Goal: Transaction & Acquisition: Purchase product/service

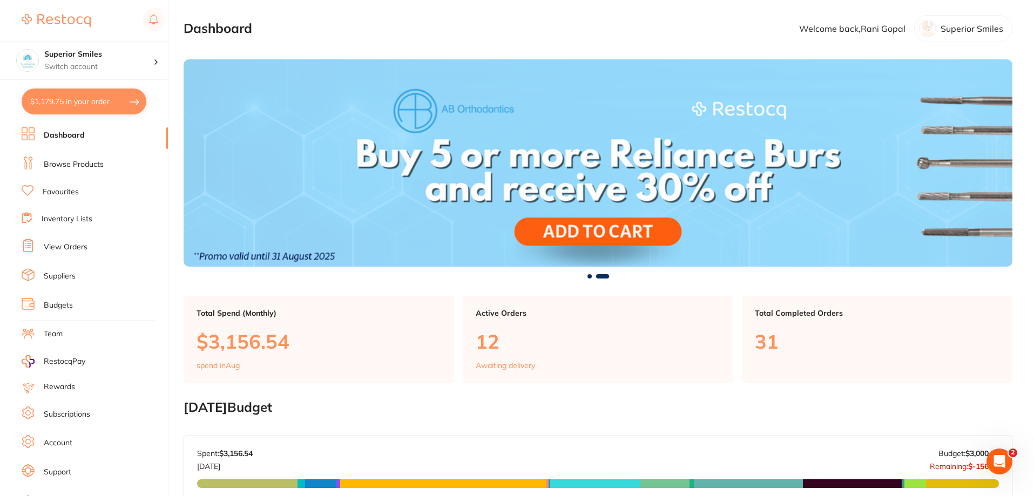
click at [63, 243] on link "View Orders" at bounding box center [66, 247] width 44 height 11
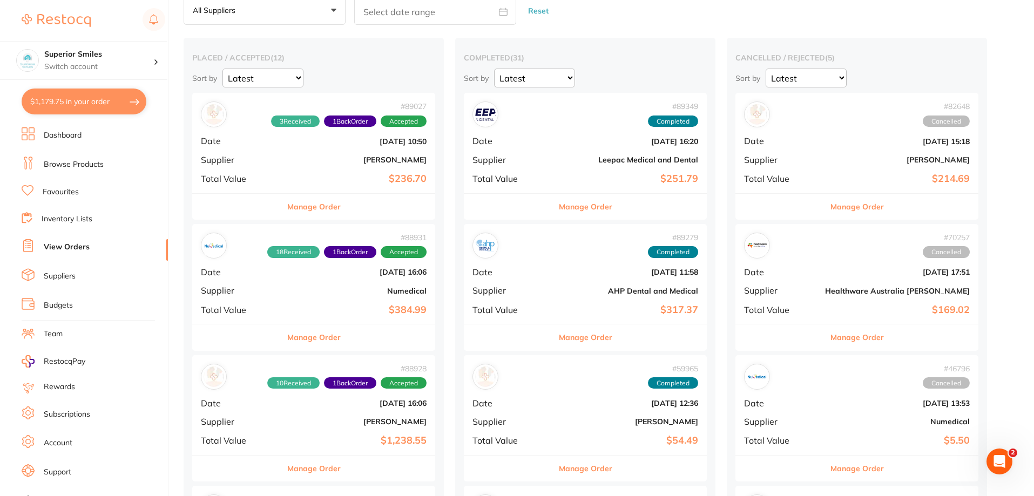
scroll to position [54, 0]
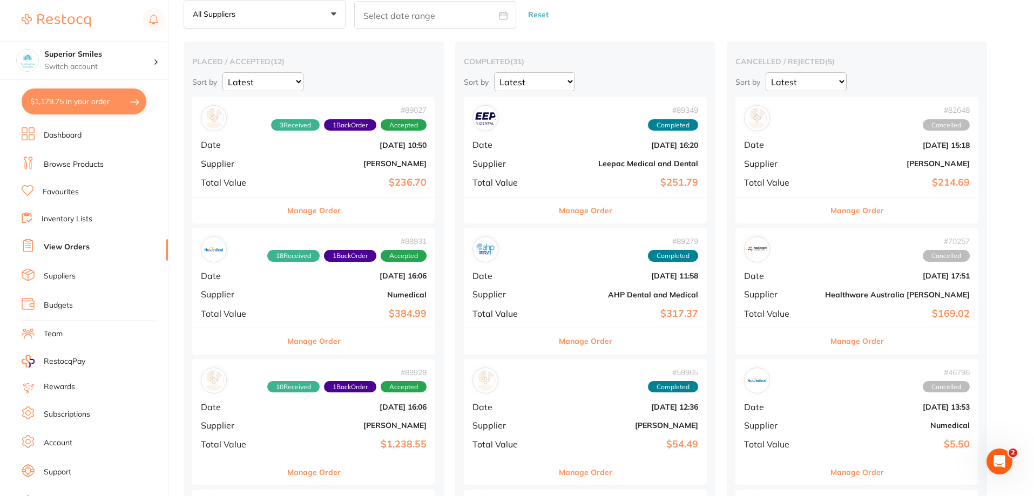
click at [559, 339] on button "Manage Order" at bounding box center [585, 341] width 53 height 26
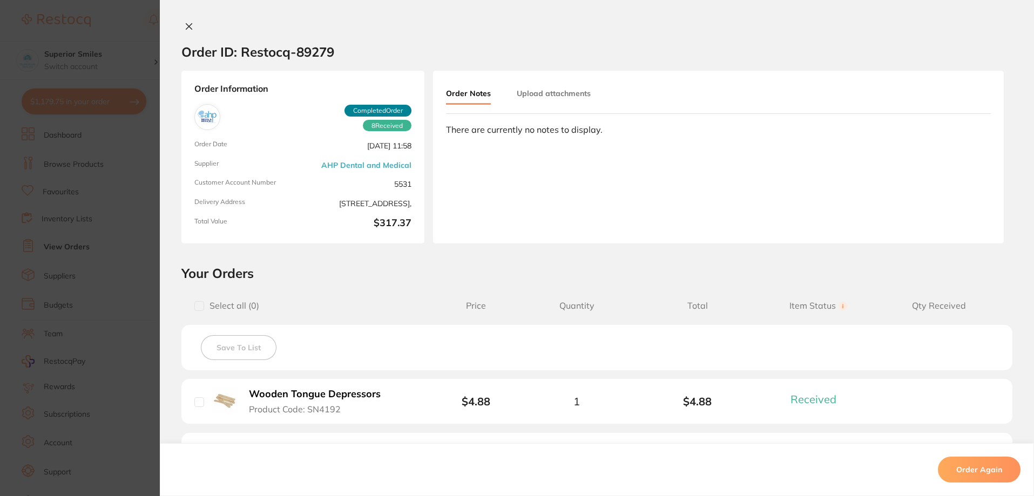
click at [185, 22] on icon at bounding box center [189, 26] width 9 height 9
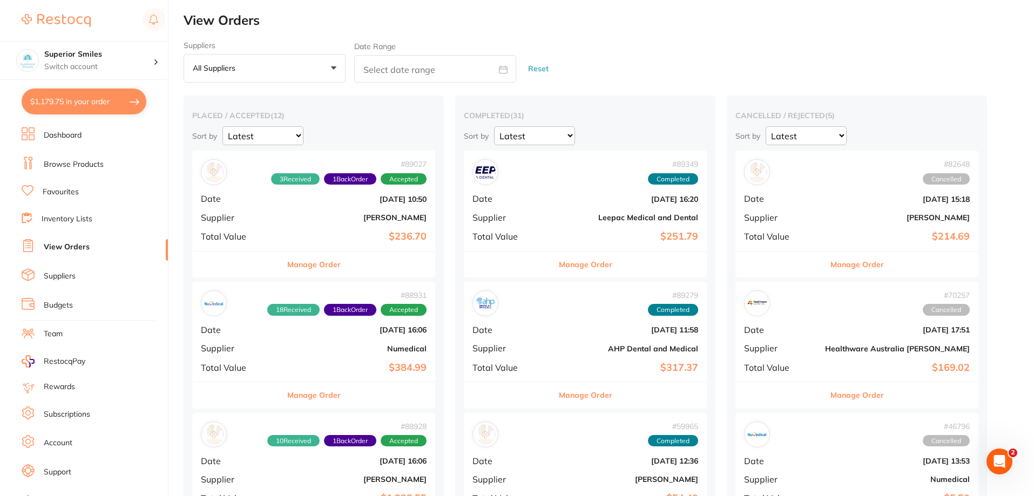
click at [559, 265] on button "Manage Order" at bounding box center [585, 265] width 53 height 26
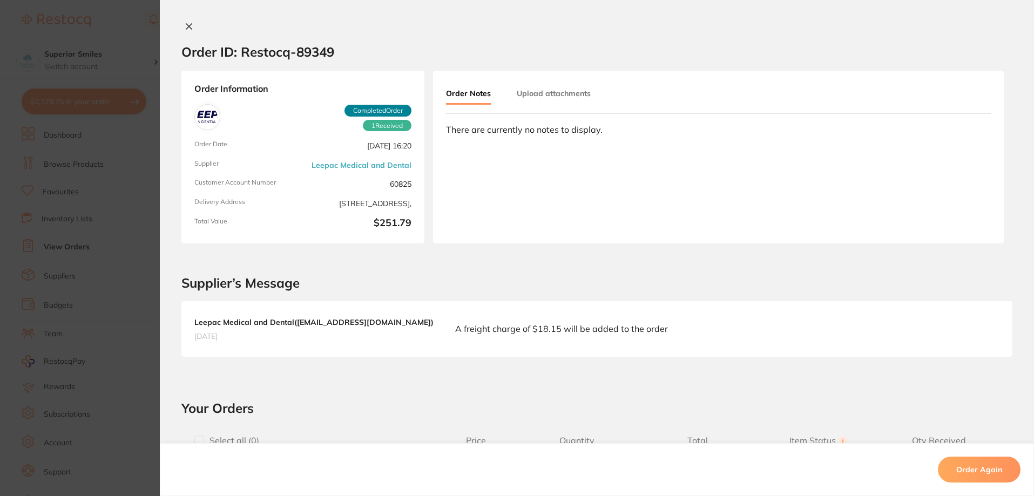
click at [186, 26] on icon at bounding box center [189, 27] width 6 height 6
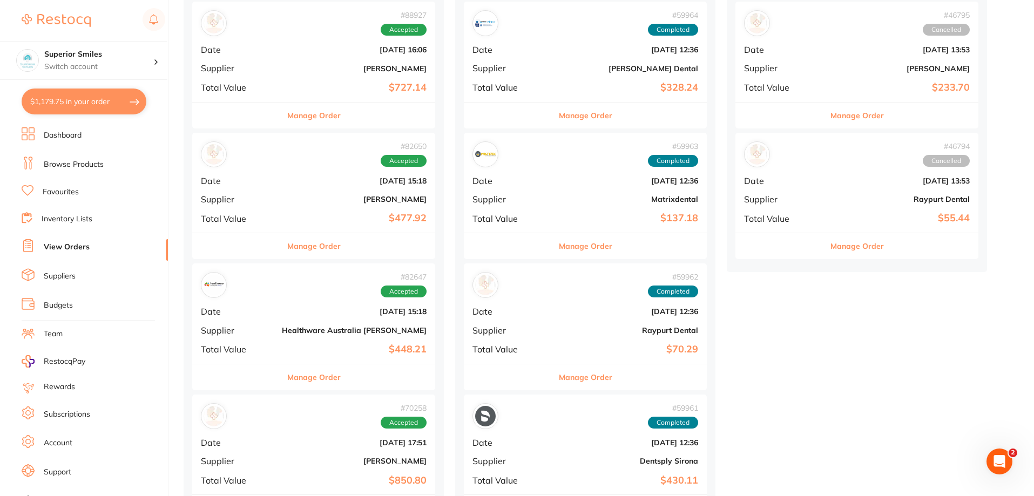
scroll to position [432, 0]
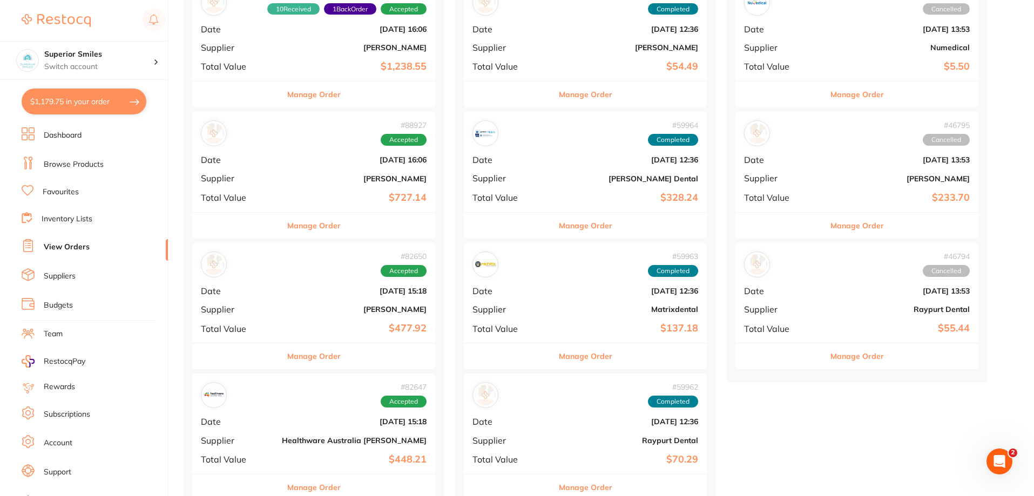
click at [292, 225] on button "Manage Order" at bounding box center [313, 226] width 53 height 26
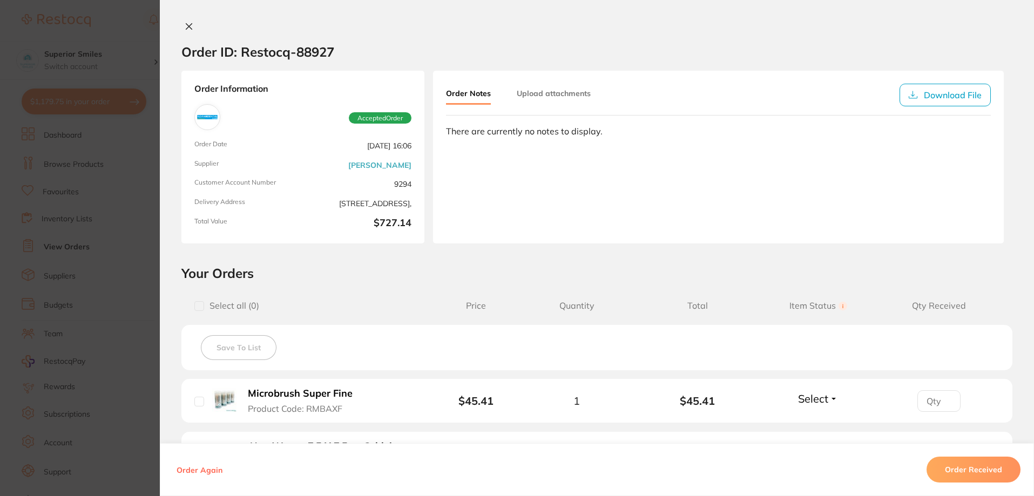
click at [186, 25] on icon at bounding box center [189, 27] width 6 height 6
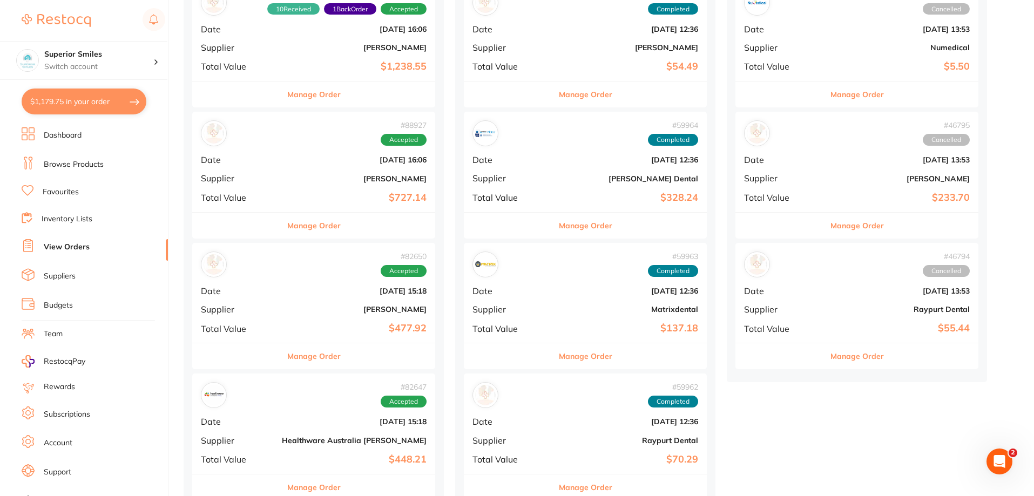
click at [318, 231] on button "Manage Order" at bounding box center [313, 226] width 53 height 26
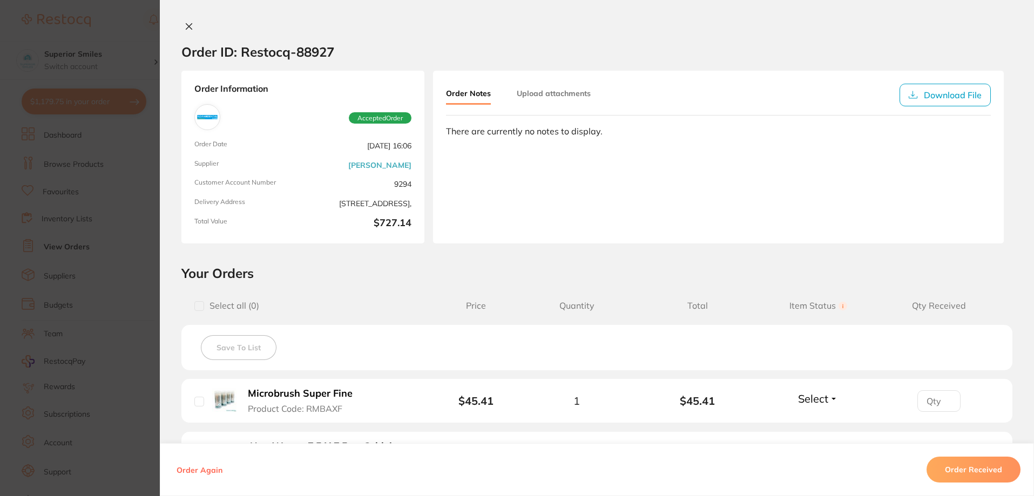
click at [185, 26] on icon at bounding box center [189, 26] width 9 height 9
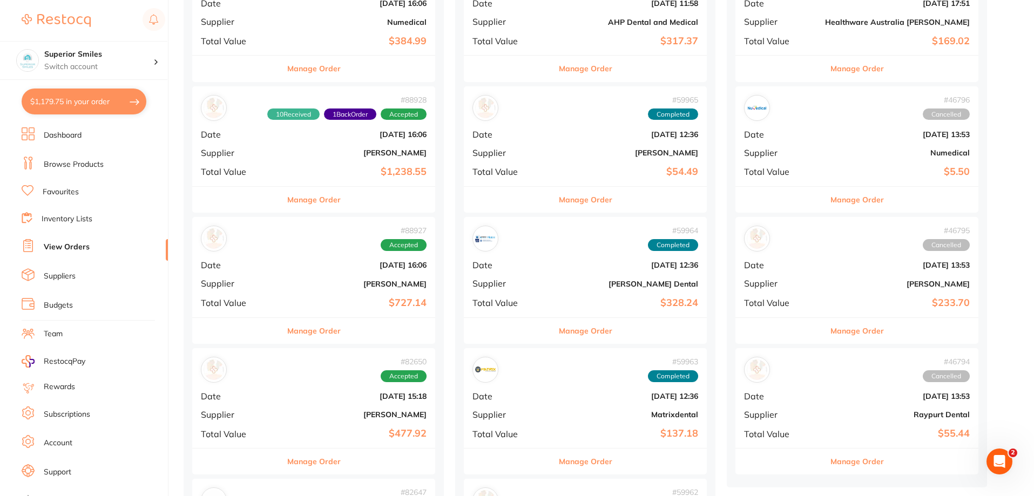
scroll to position [324, 0]
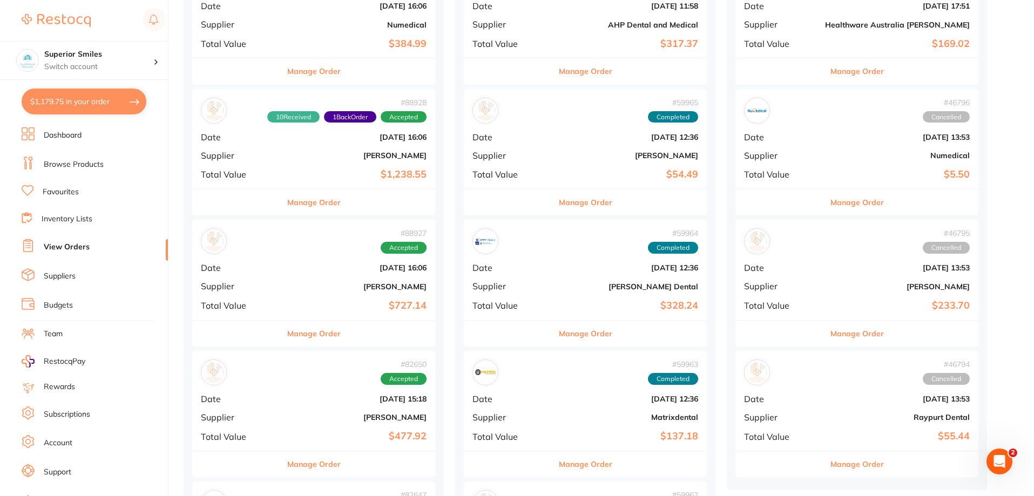
click at [298, 332] on button "Manage Order" at bounding box center [313, 334] width 53 height 26
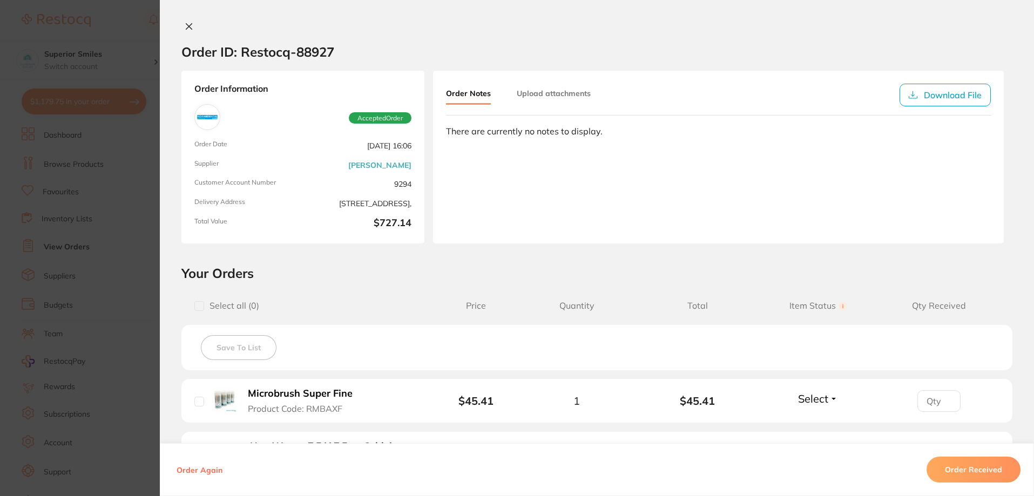
click at [185, 23] on icon at bounding box center [189, 26] width 9 height 9
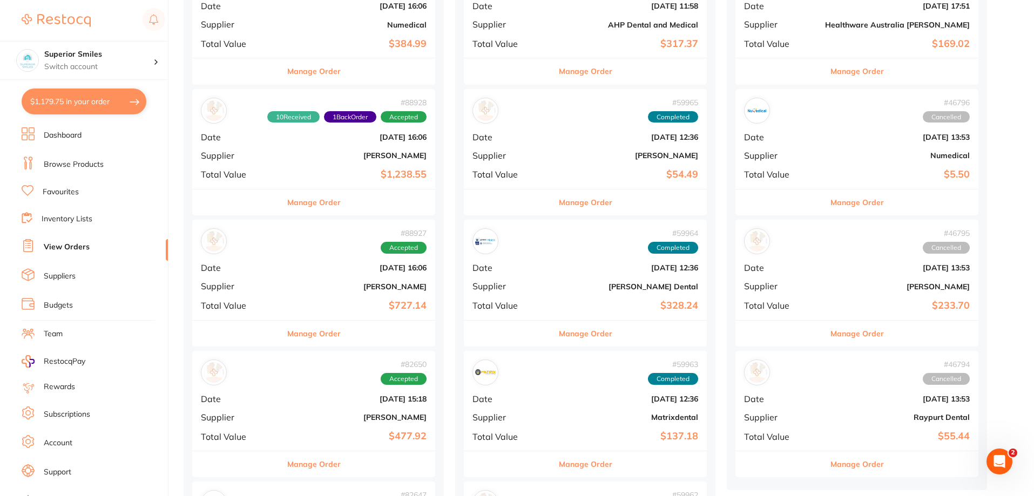
scroll to position [270, 0]
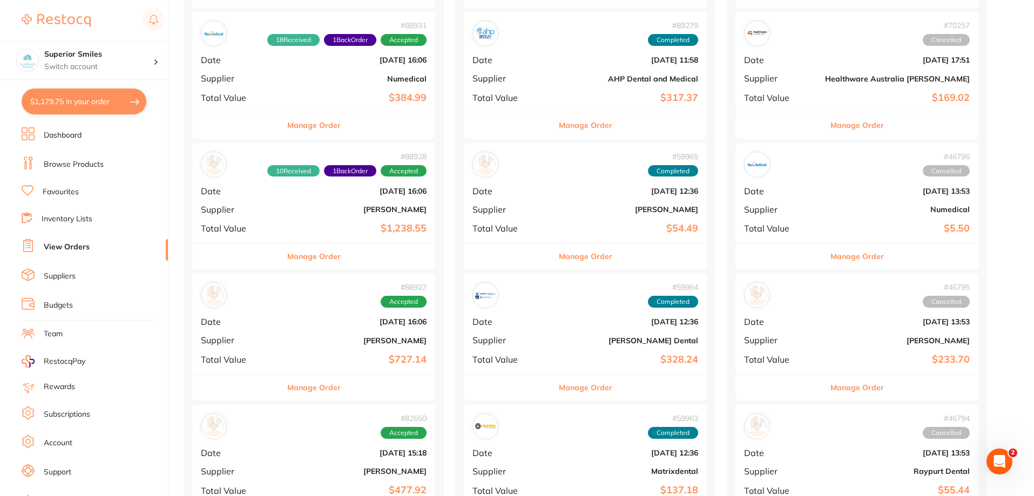
click at [294, 122] on button "Manage Order" at bounding box center [313, 125] width 53 height 26
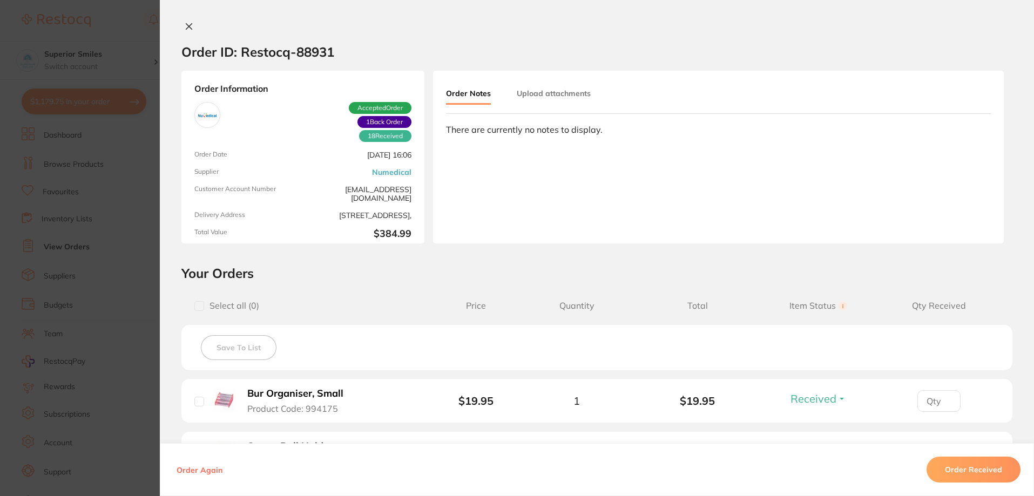
click at [186, 24] on icon at bounding box center [189, 27] width 6 height 6
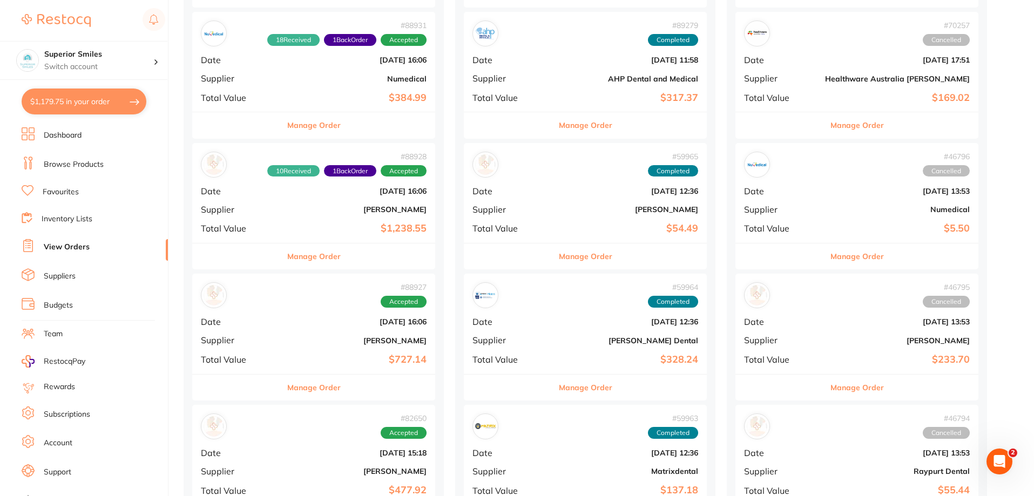
click at [56, 190] on link "Favourites" at bounding box center [61, 192] width 36 height 11
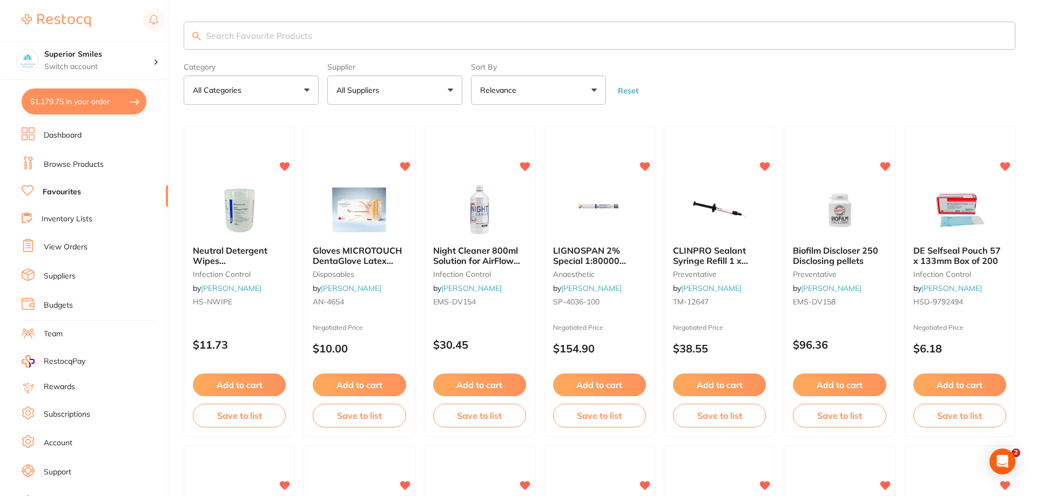
click at [224, 36] on input "search" at bounding box center [599, 36] width 831 height 28
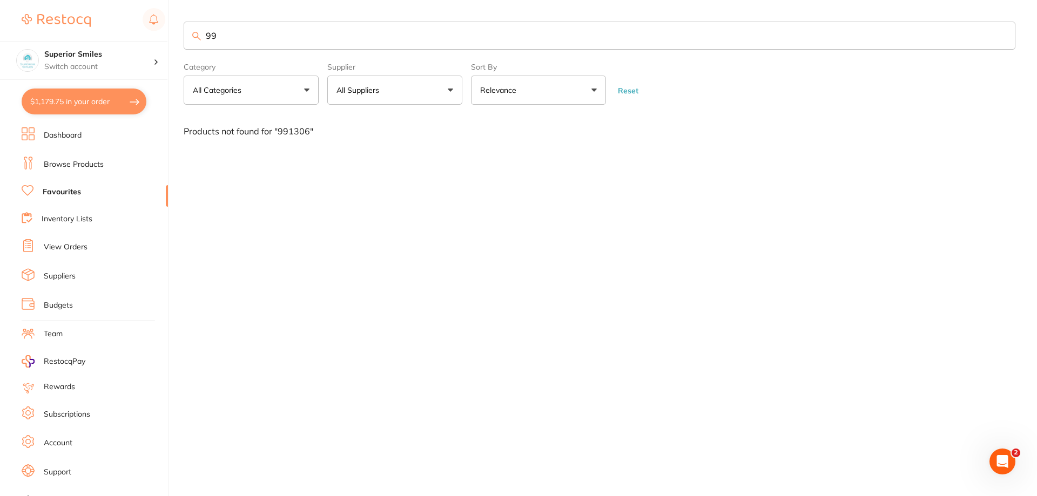
type input "9"
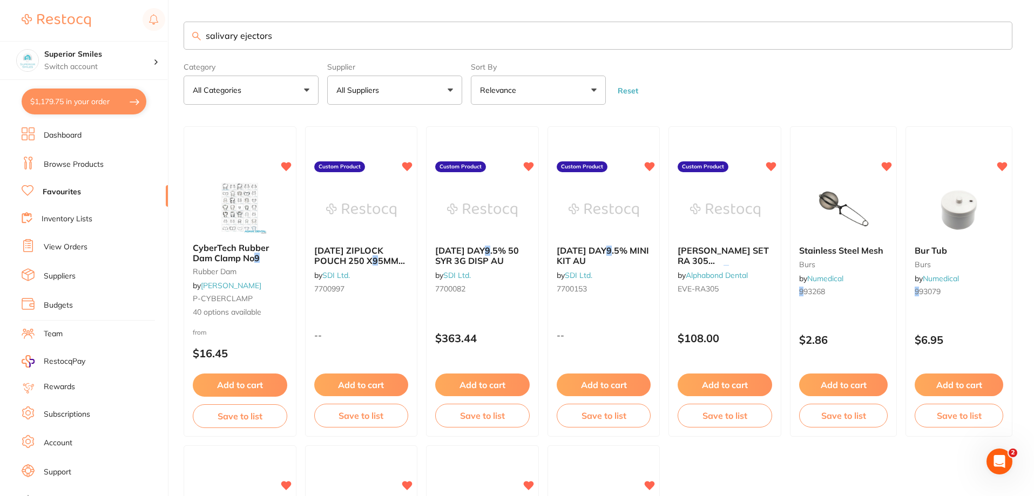
type input "salivary ejectors"
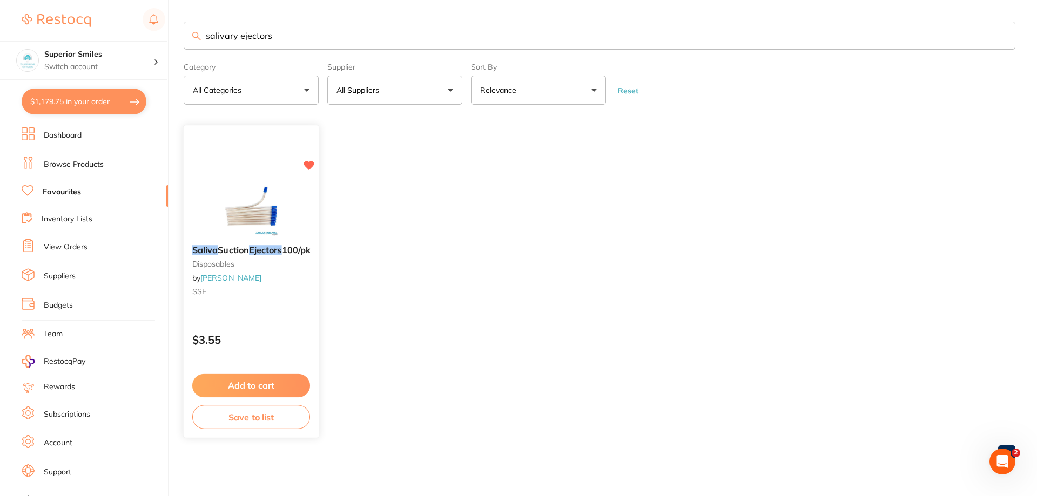
click at [307, 162] on icon at bounding box center [309, 165] width 10 height 9
click at [52, 219] on link "Inventory Lists" at bounding box center [67, 219] width 51 height 11
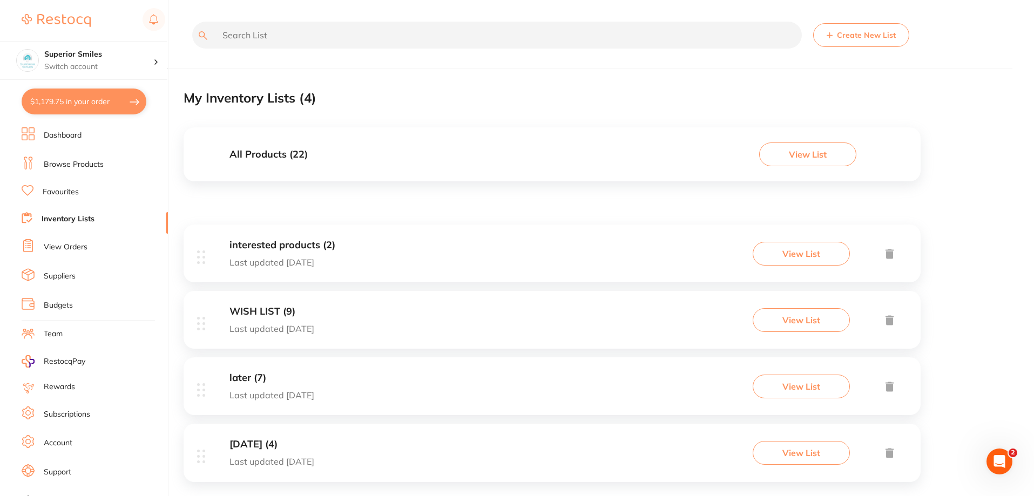
click at [89, 161] on link "Browse Products" at bounding box center [74, 164] width 60 height 11
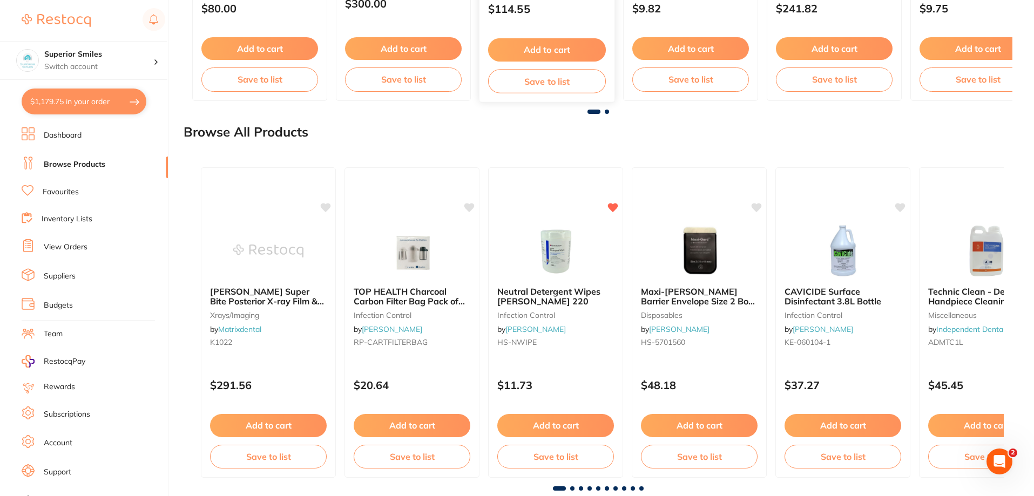
scroll to position [1188, 0]
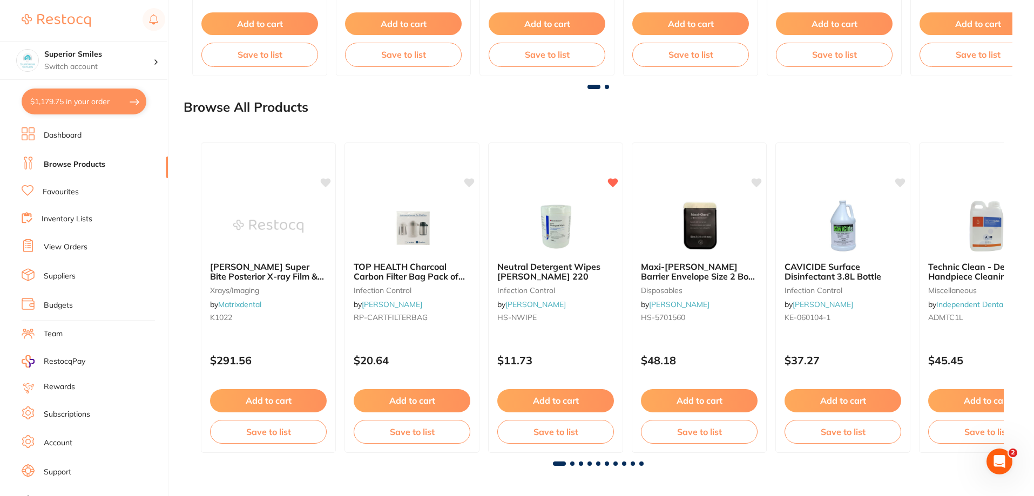
click at [60, 245] on link "View Orders" at bounding box center [66, 247] width 44 height 11
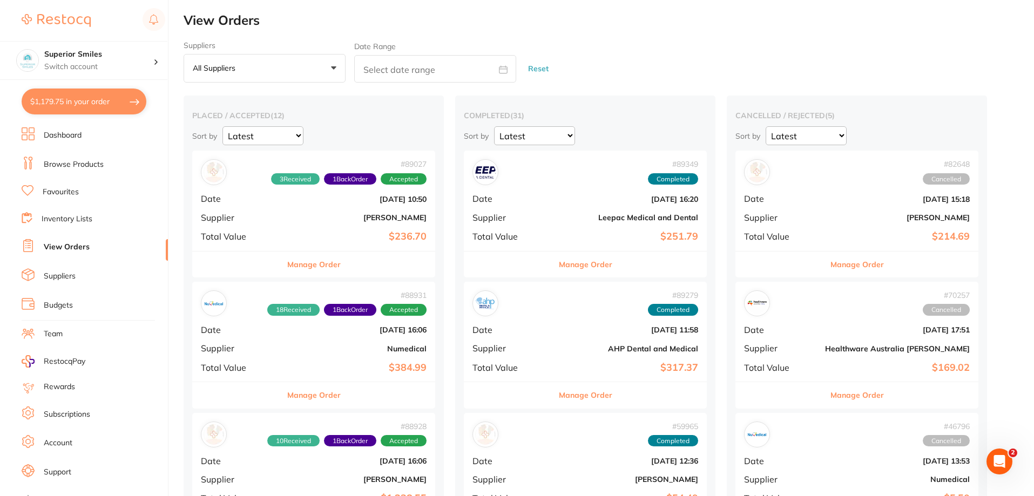
click at [299, 266] on button "Manage Order" at bounding box center [313, 265] width 53 height 26
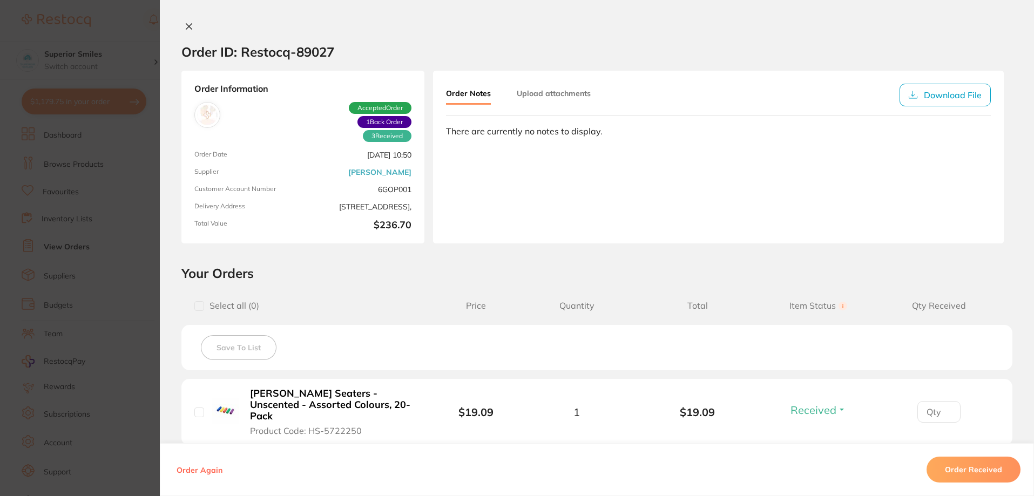
click at [188, 23] on icon at bounding box center [189, 26] width 9 height 9
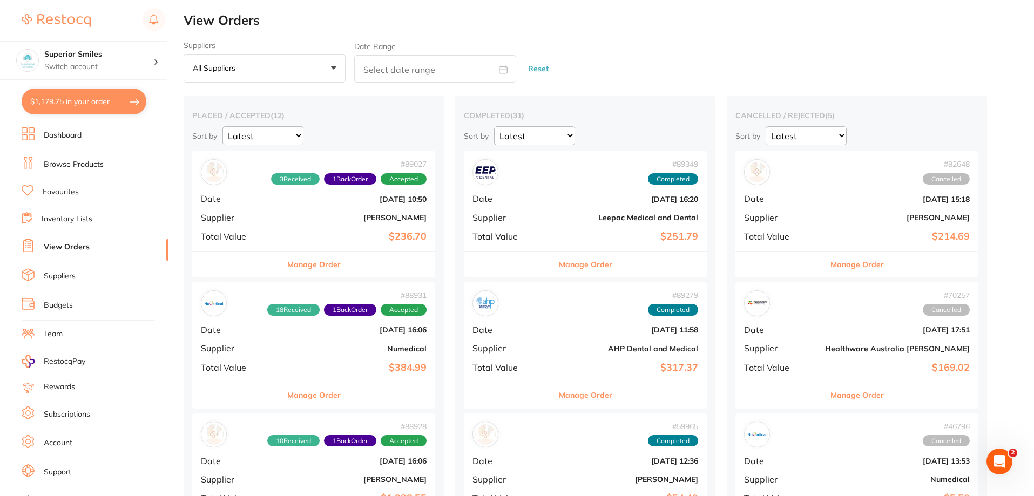
click at [296, 395] on button "Manage Order" at bounding box center [313, 395] width 53 height 26
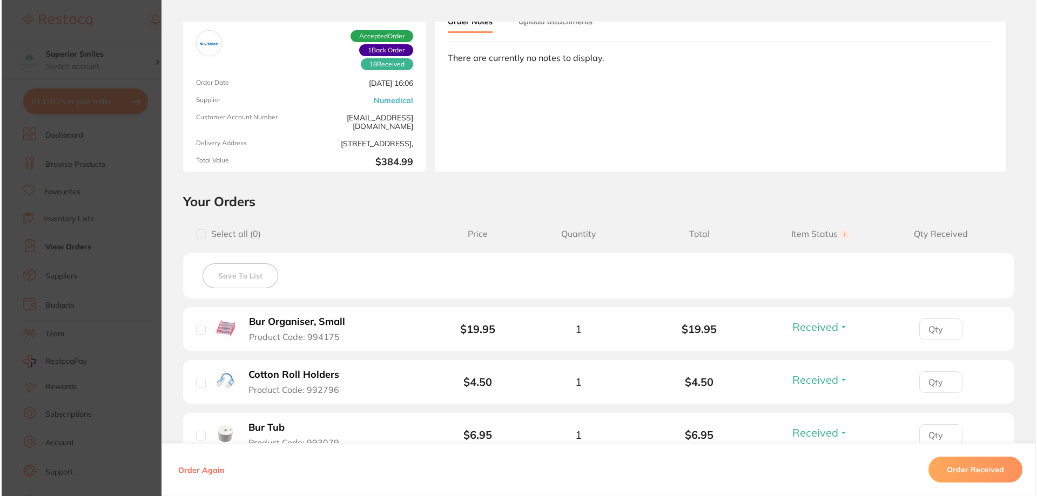
scroll to position [270, 0]
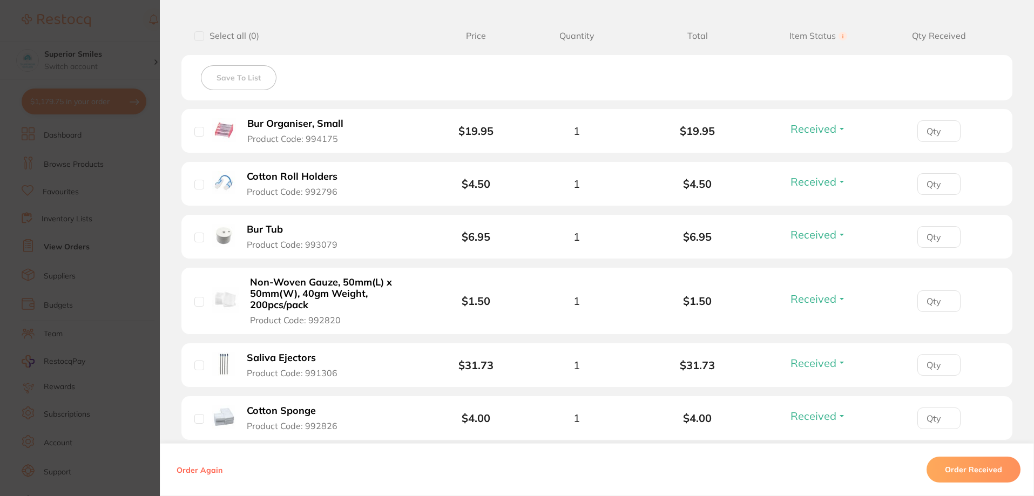
drag, startPoint x: 269, startPoint y: 363, endPoint x: 265, endPoint y: 371, distance: 9.2
click at [265, 371] on span "Product Code: 991306" at bounding box center [292, 373] width 91 height 10
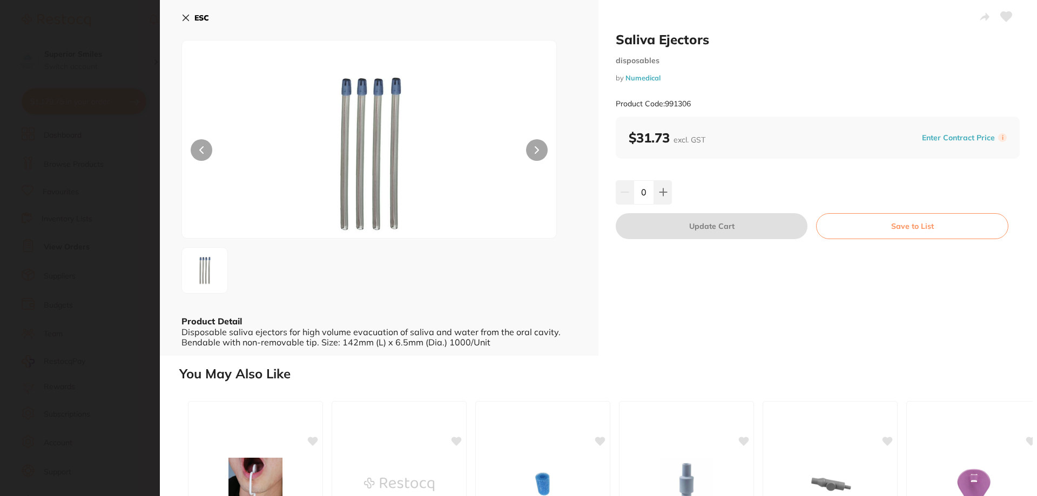
scroll to position [0, 0]
drag, startPoint x: 919, startPoint y: 227, endPoint x: 708, endPoint y: 315, distance: 228.4
click at [708, 315] on div "Saliva Ejectors disposables by Numedical Product Code: 991306 $31.73 excl. GST …" at bounding box center [817, 178] width 438 height 356
click at [1003, 12] on icon at bounding box center [1006, 16] width 12 height 11
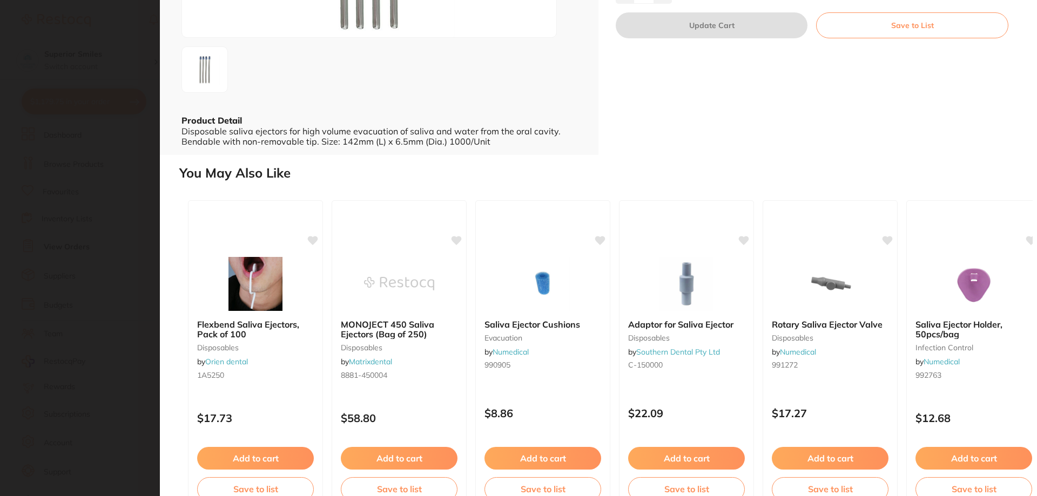
scroll to position [216, 0]
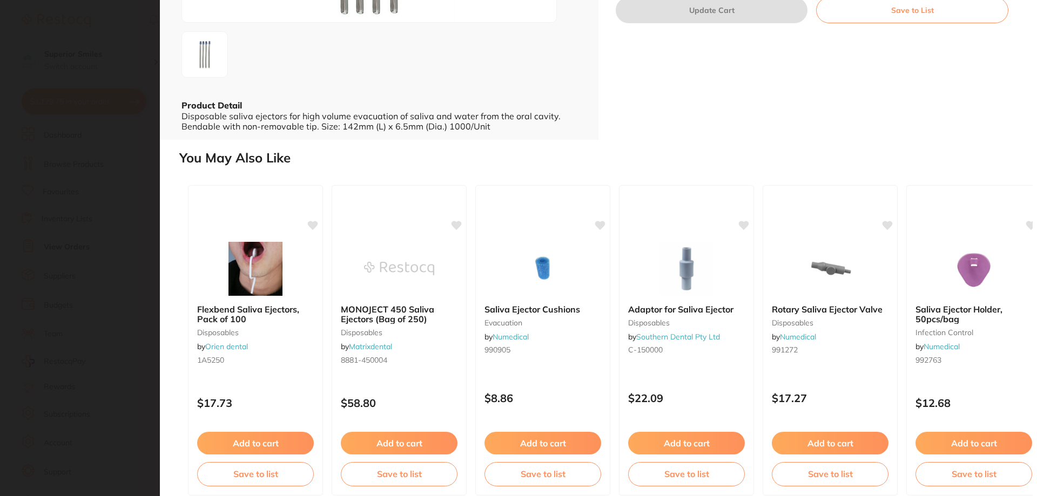
click at [938, 12] on button "Save to List" at bounding box center [912, 10] width 192 height 26
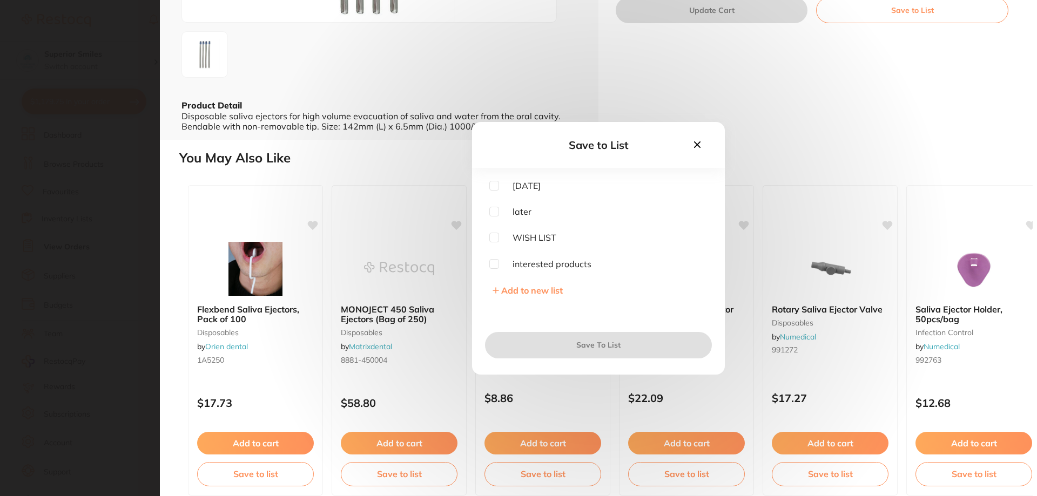
scroll to position [0, 0]
click at [694, 143] on icon at bounding box center [697, 144] width 6 height 6
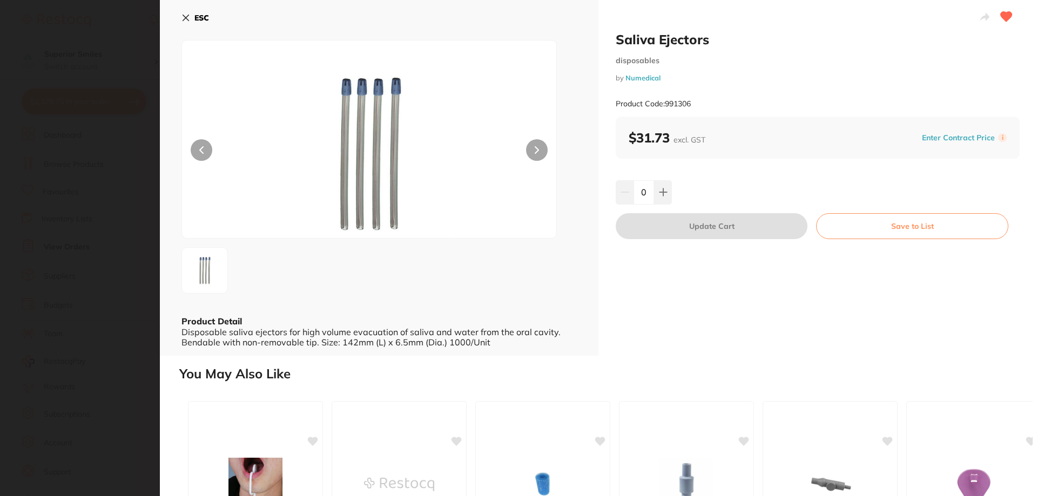
click at [185, 12] on button "ESC" at bounding box center [195, 18] width 28 height 18
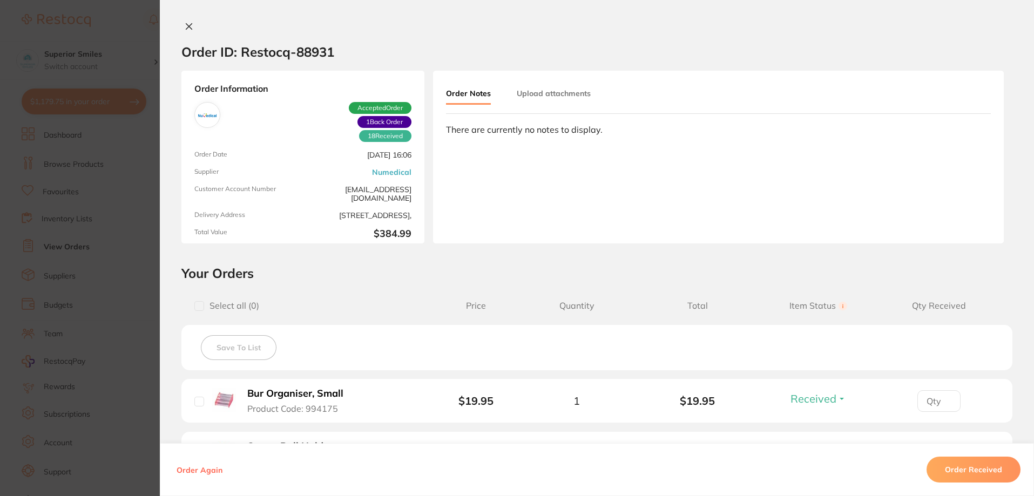
click at [184, 18] on div "Order ID: Restocq- 88931 Order Information 18 Received 1 Back Order Accepted Or…" at bounding box center [597, 248] width 874 height 496
click at [187, 24] on icon at bounding box center [189, 26] width 9 height 9
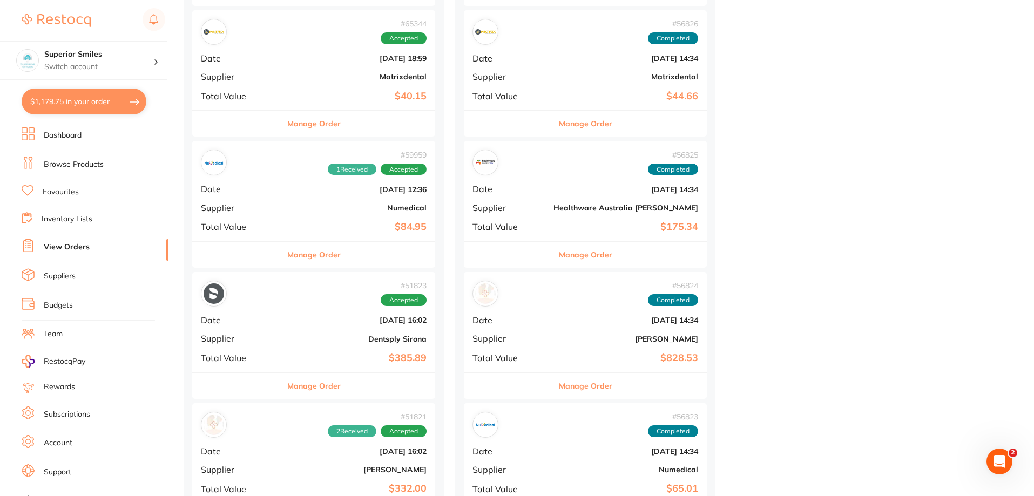
click at [67, 190] on link "Favourites" at bounding box center [61, 192] width 36 height 11
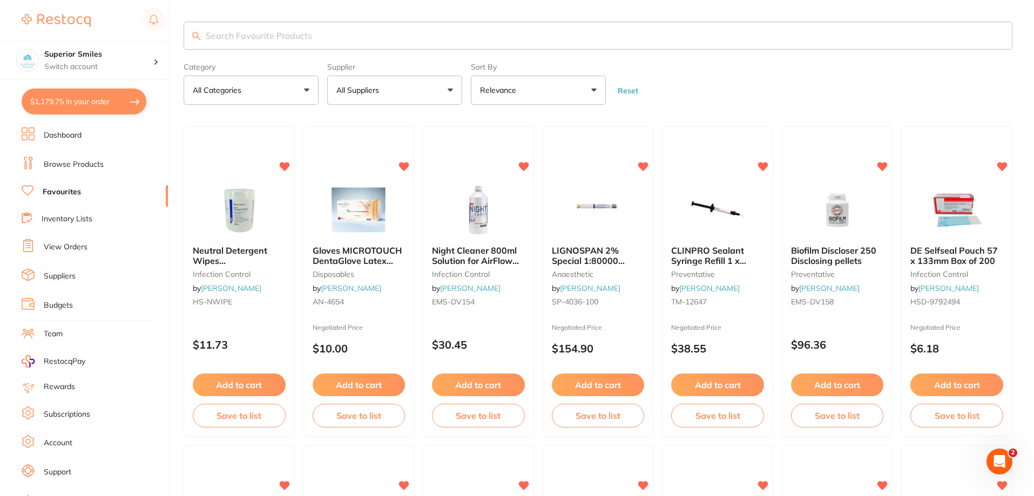
click at [62, 245] on link "View Orders" at bounding box center [66, 247] width 44 height 11
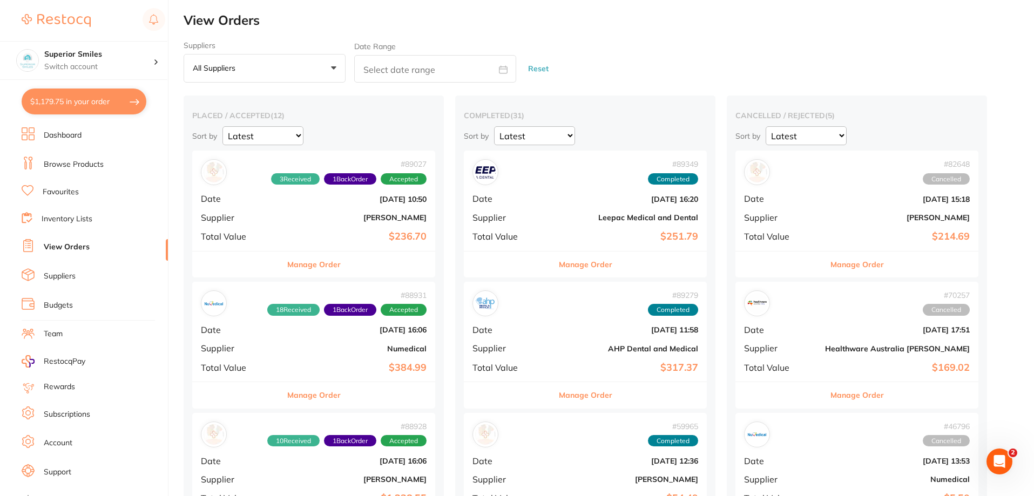
click at [302, 262] on button "Manage Order" at bounding box center [313, 265] width 53 height 26
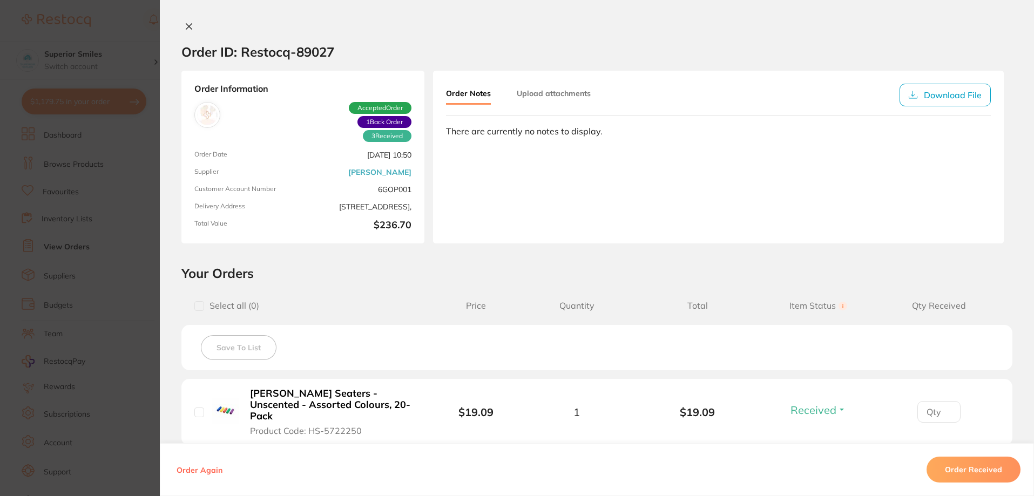
click at [186, 26] on icon at bounding box center [189, 27] width 6 height 6
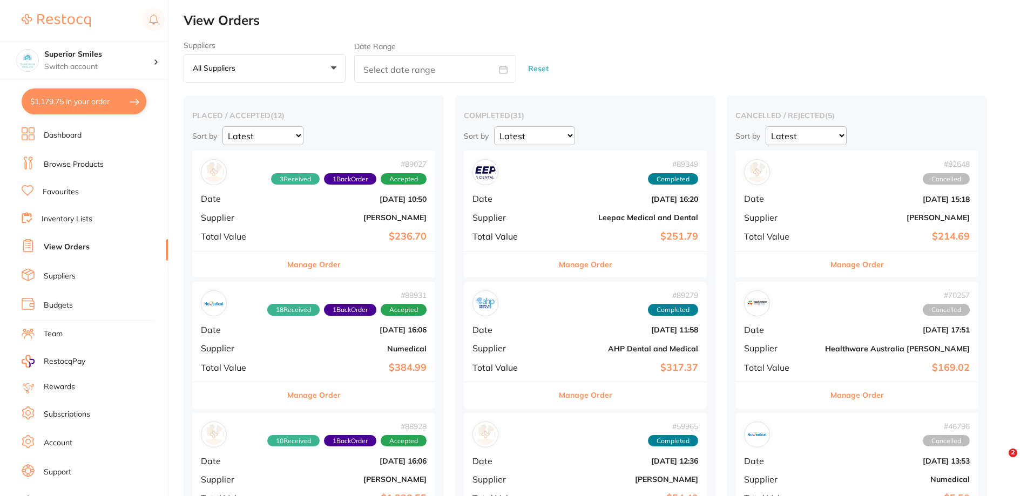
click at [312, 391] on button "Manage Order" at bounding box center [313, 395] width 53 height 26
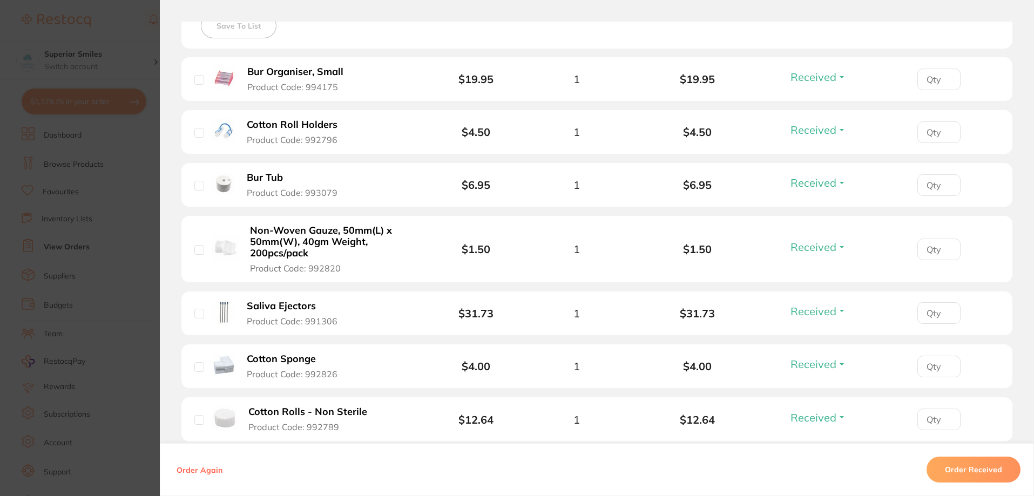
scroll to position [324, 0]
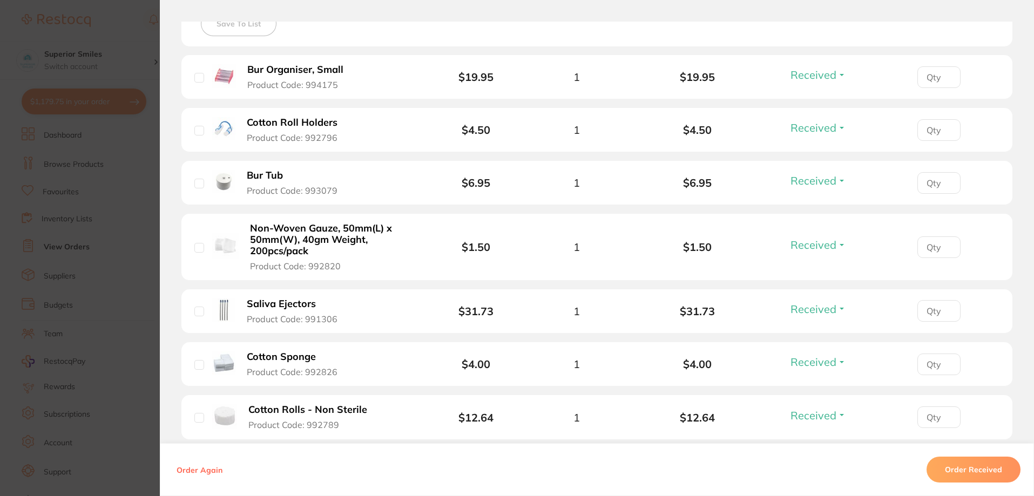
click at [195, 312] on input "checkbox" at bounding box center [199, 312] width 10 height 10
checkbox input "true"
drag, startPoint x: 195, startPoint y: 312, endPoint x: 393, endPoint y: 325, distance: 198.0
click at [393, 325] on li "Saliva Ejectors Product Code: 991306 $31.73 1 $31.73 Received Received Back Ord…" at bounding box center [596, 311] width 831 height 44
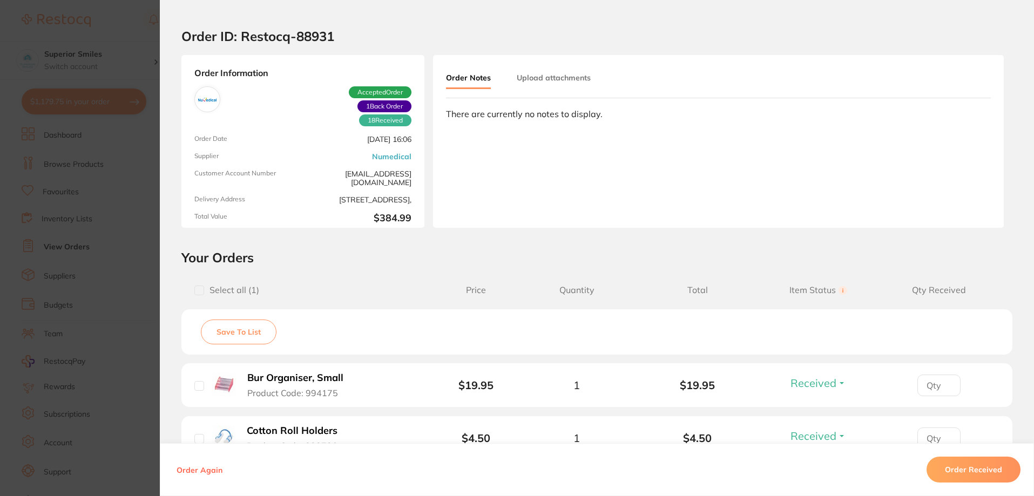
scroll to position [0, 0]
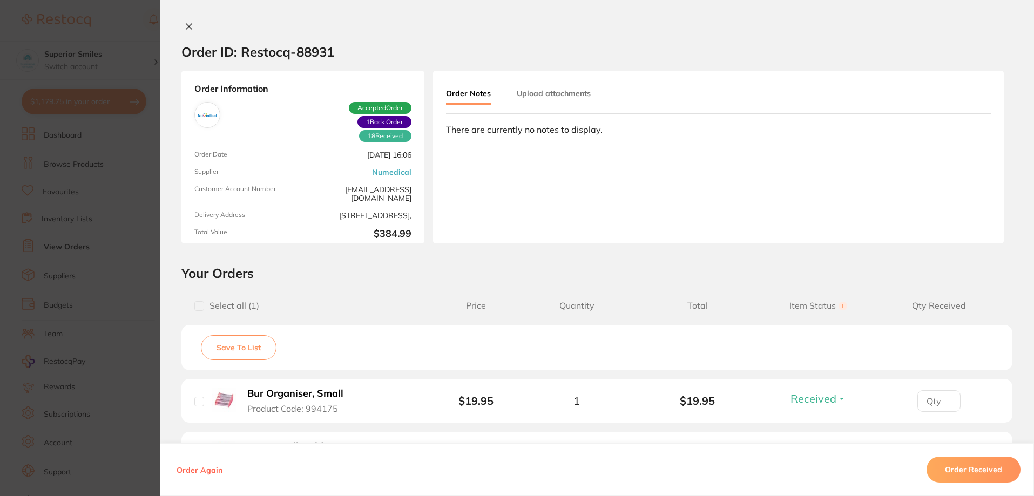
click at [185, 26] on icon at bounding box center [189, 26] width 9 height 9
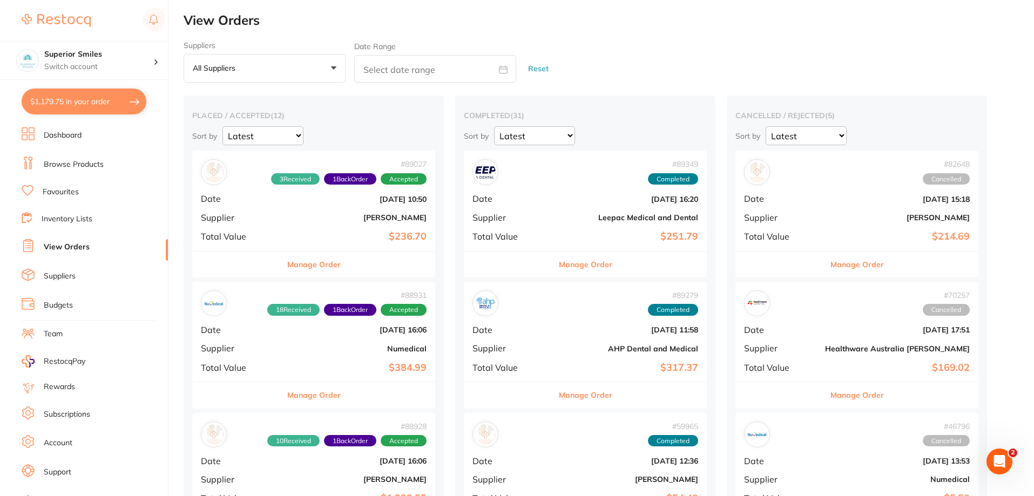
click at [62, 192] on link "Favourites" at bounding box center [61, 192] width 36 height 11
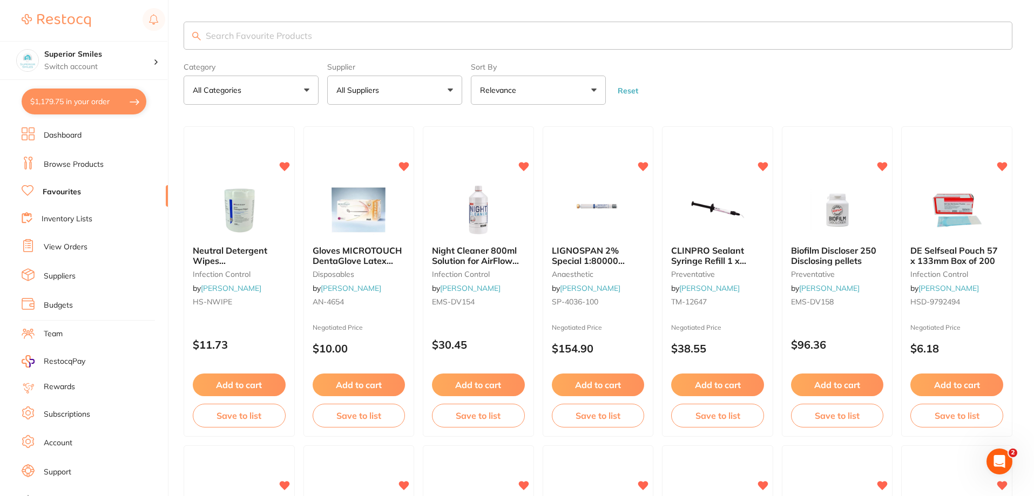
click at [242, 35] on input "search" at bounding box center [598, 36] width 829 height 28
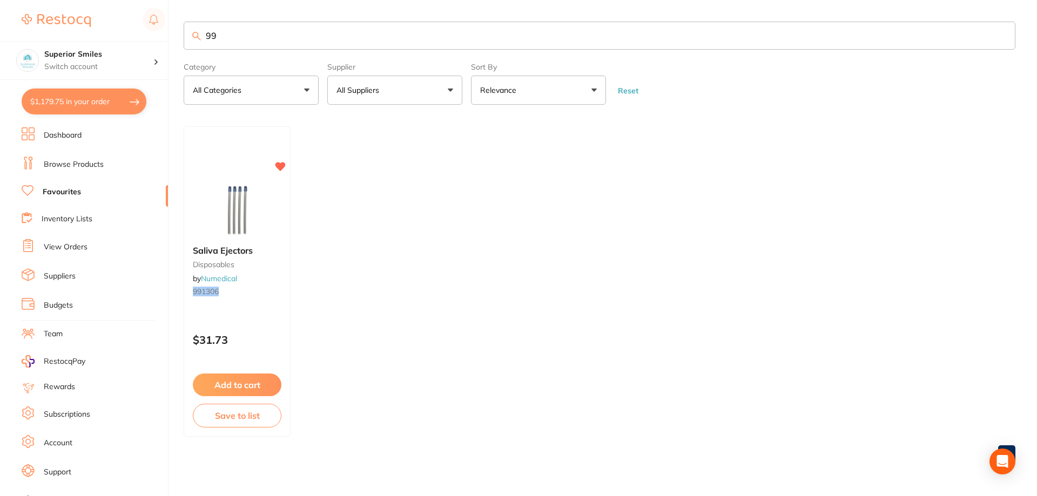
type input "9"
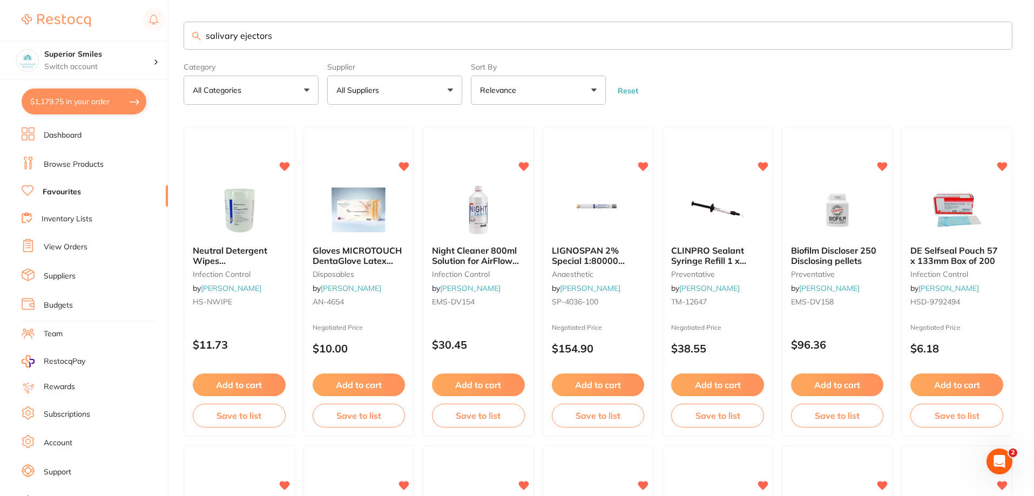
type input "salivary ejectors"
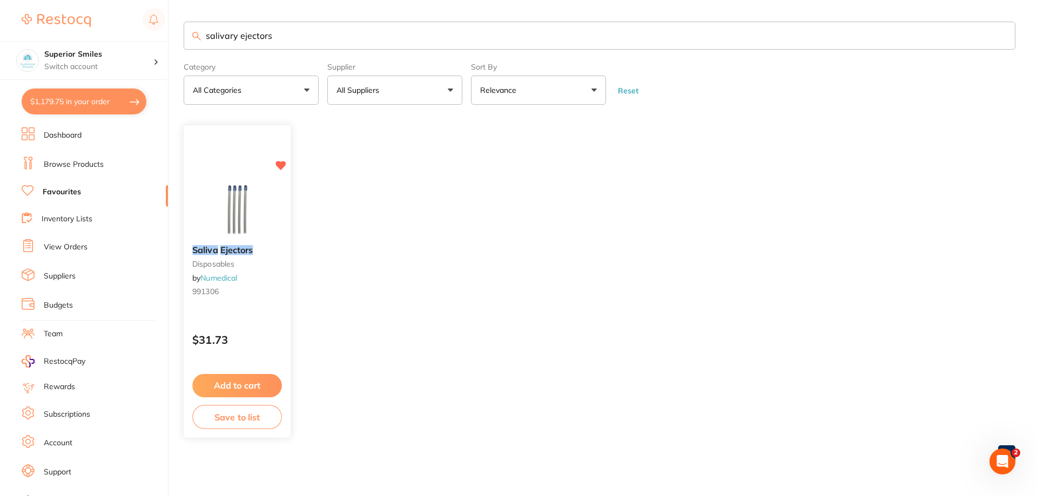
click at [231, 418] on button "Save to list" at bounding box center [237, 417] width 90 height 24
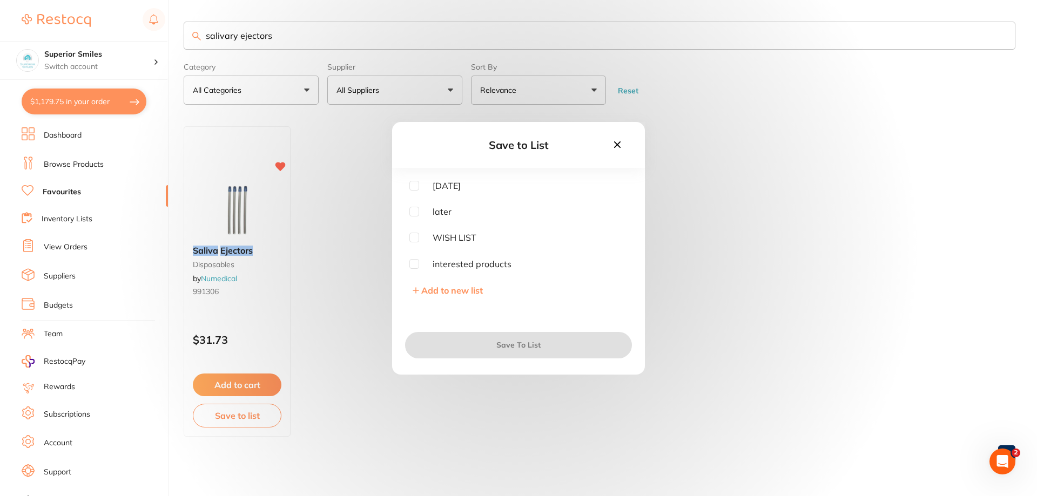
click at [415, 263] on input "checkbox" at bounding box center [414, 264] width 10 height 10
checkbox input "true"
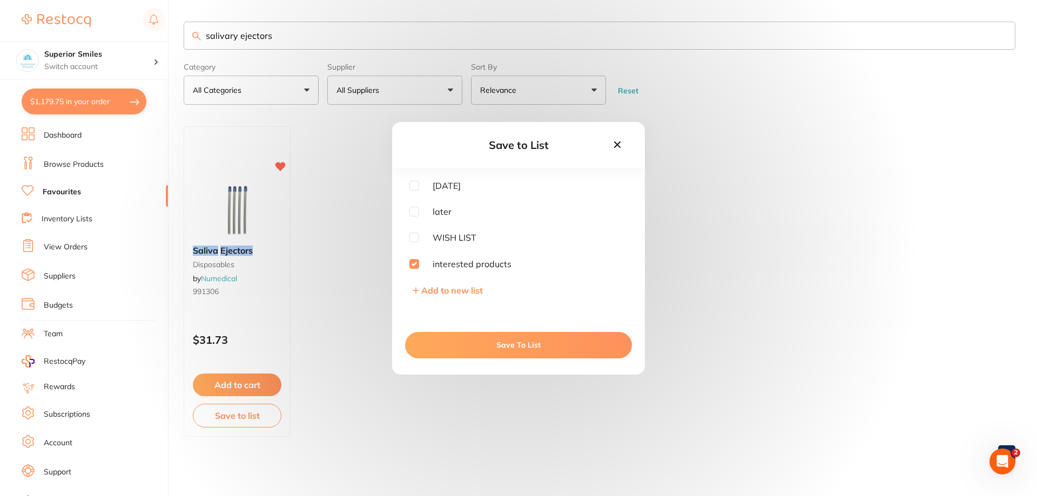
click at [494, 348] on button "Save To List" at bounding box center [518, 345] width 227 height 26
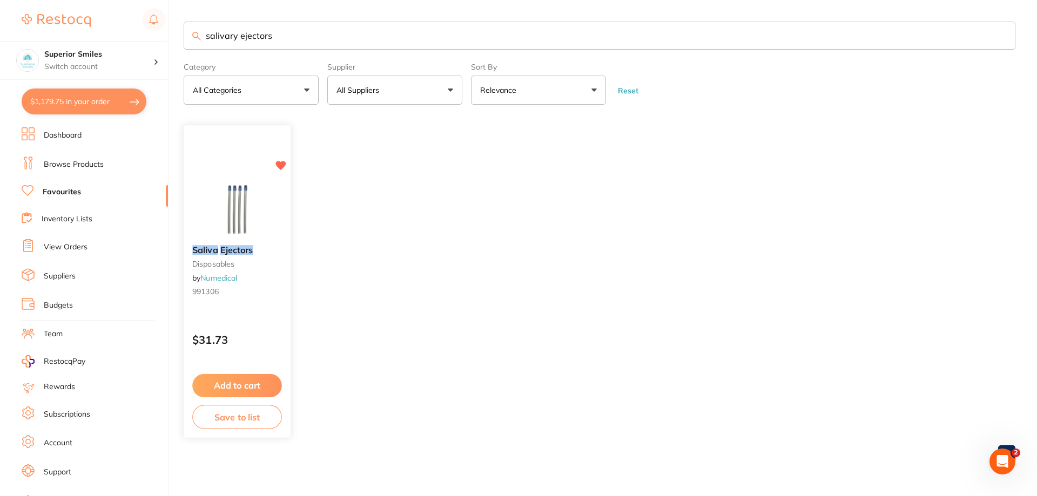
click at [233, 417] on button "Save to list" at bounding box center [237, 417] width 90 height 24
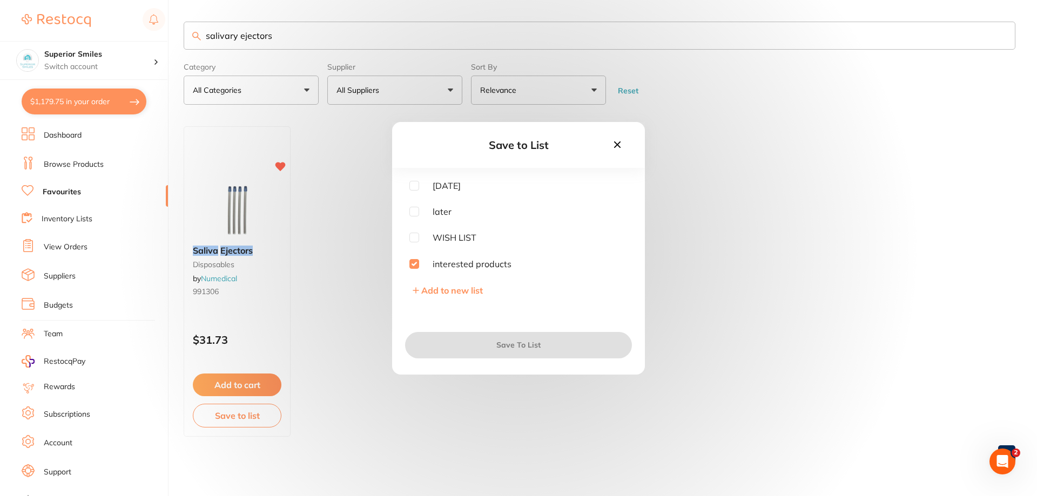
checkbox input "true"
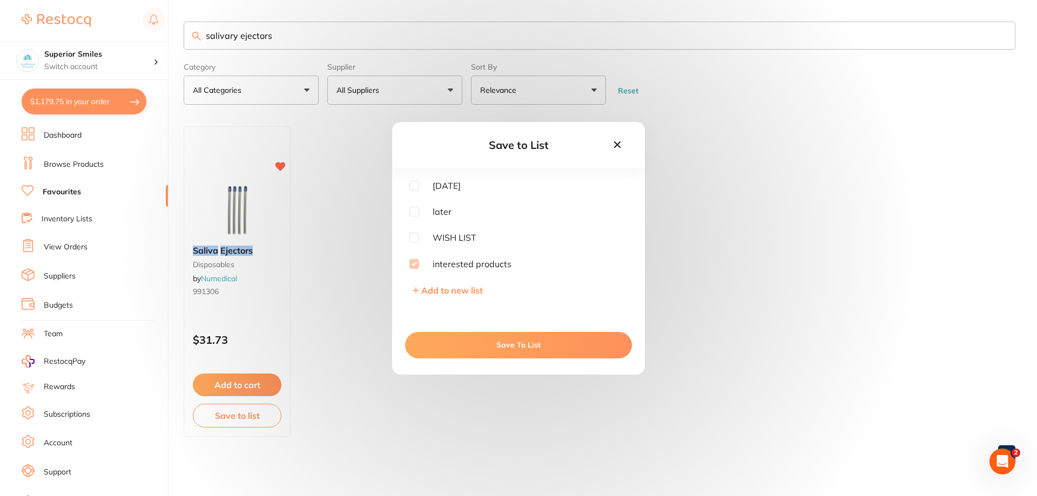
click at [489, 343] on button "Save To List" at bounding box center [518, 345] width 227 height 26
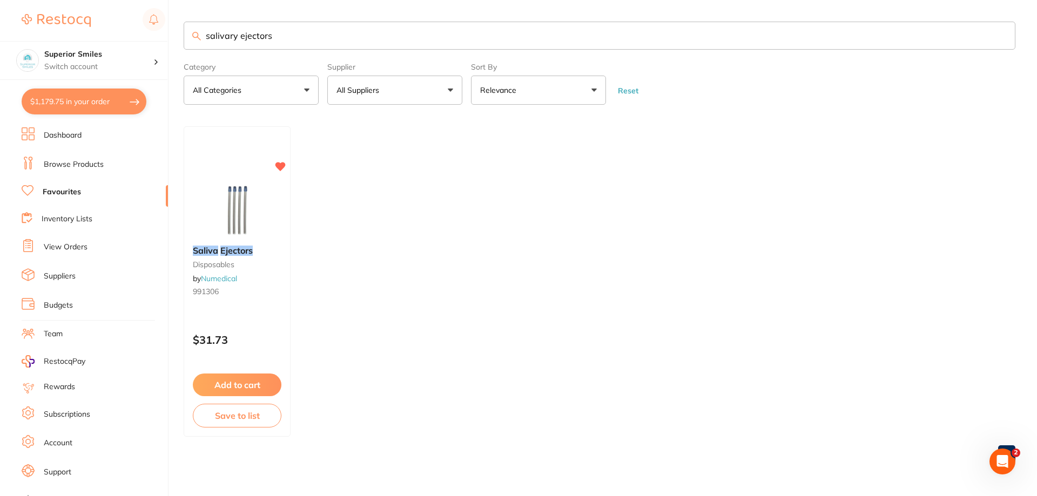
click at [73, 190] on link "Favourites" at bounding box center [62, 192] width 38 height 11
click at [451, 90] on button "All Suppliers" at bounding box center [394, 90] width 135 height 29
click at [379, 154] on strong "All Suppliers" at bounding box center [365, 155] width 51 height 10
click at [61, 162] on link "Browse Products" at bounding box center [74, 164] width 60 height 11
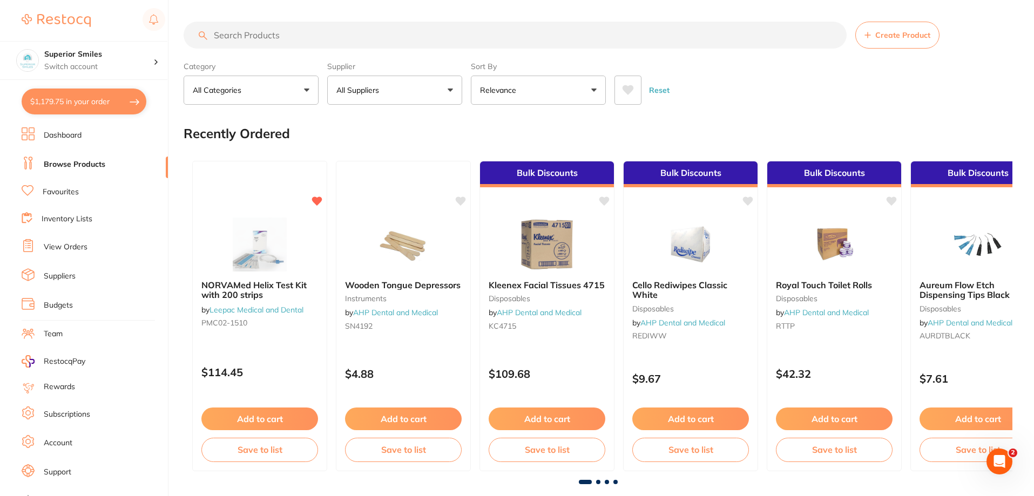
click at [99, 164] on link "Browse Products" at bounding box center [75, 164] width 62 height 11
click at [69, 245] on link "View Orders" at bounding box center [66, 247] width 44 height 11
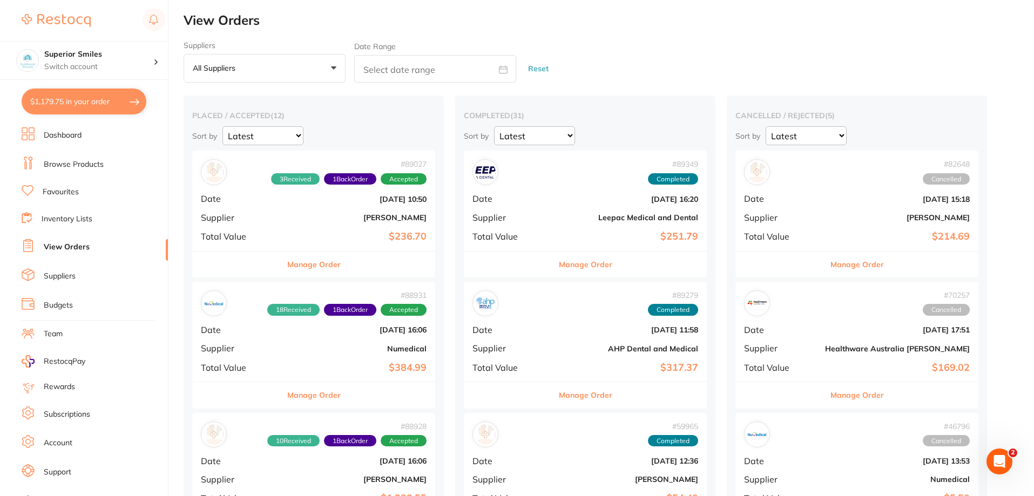
click at [304, 263] on button "Manage Order" at bounding box center [313, 265] width 53 height 26
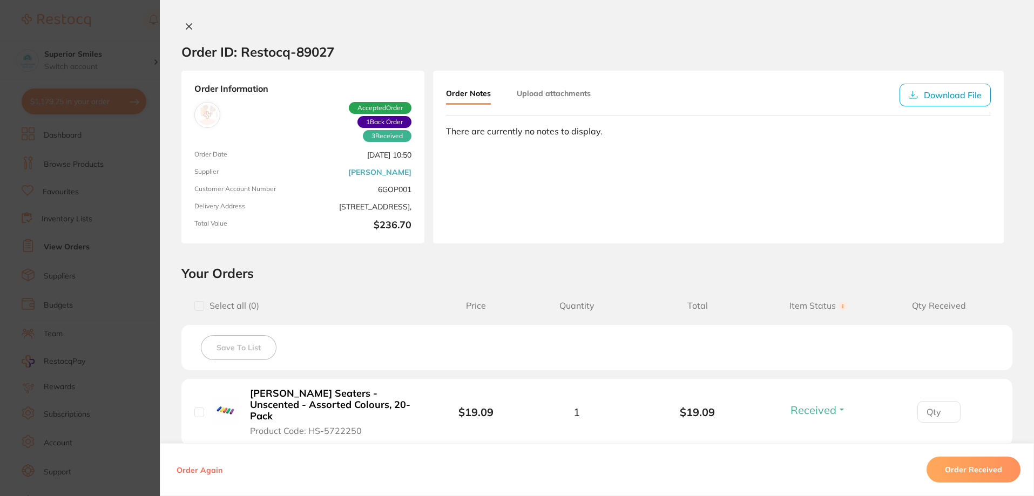
click at [187, 24] on icon at bounding box center [189, 26] width 9 height 9
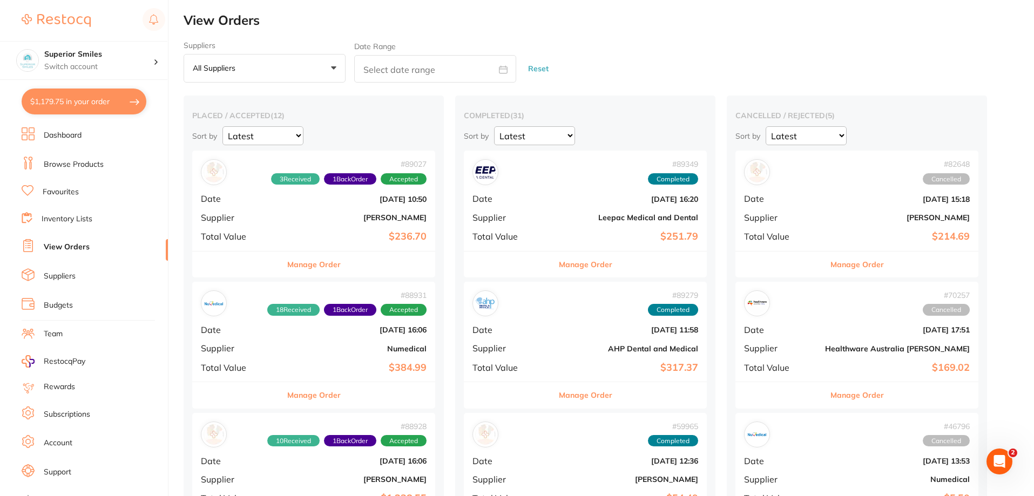
click at [303, 396] on button "Manage Order" at bounding box center [313, 395] width 53 height 26
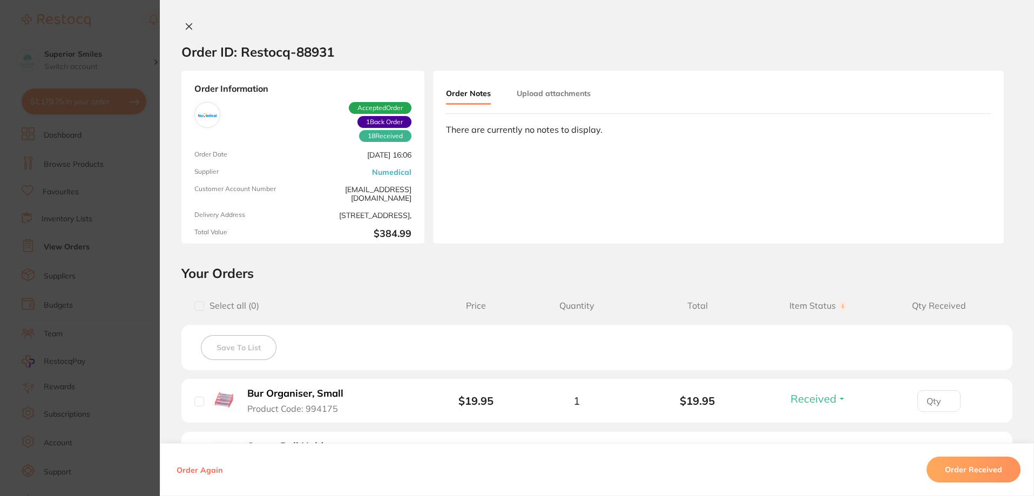
click at [186, 22] on icon at bounding box center [189, 26] width 9 height 9
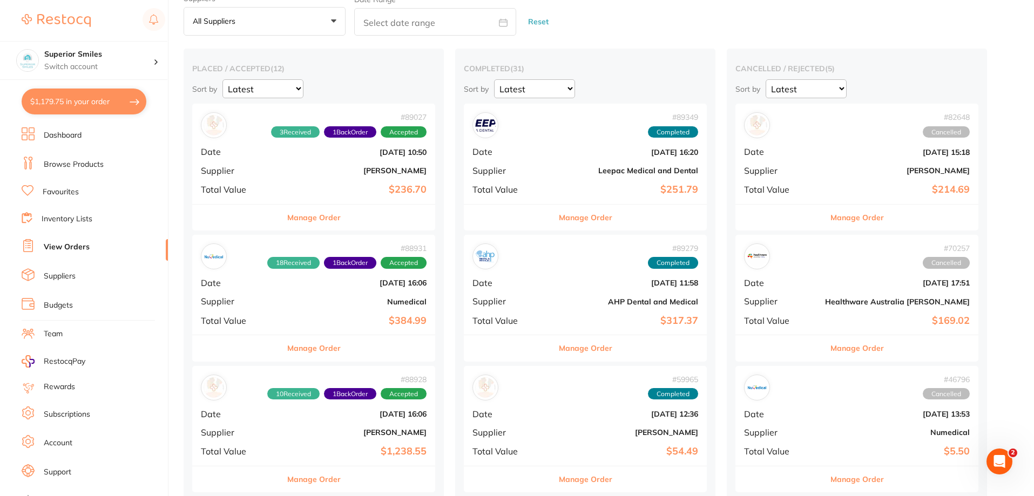
scroll to position [162, 0]
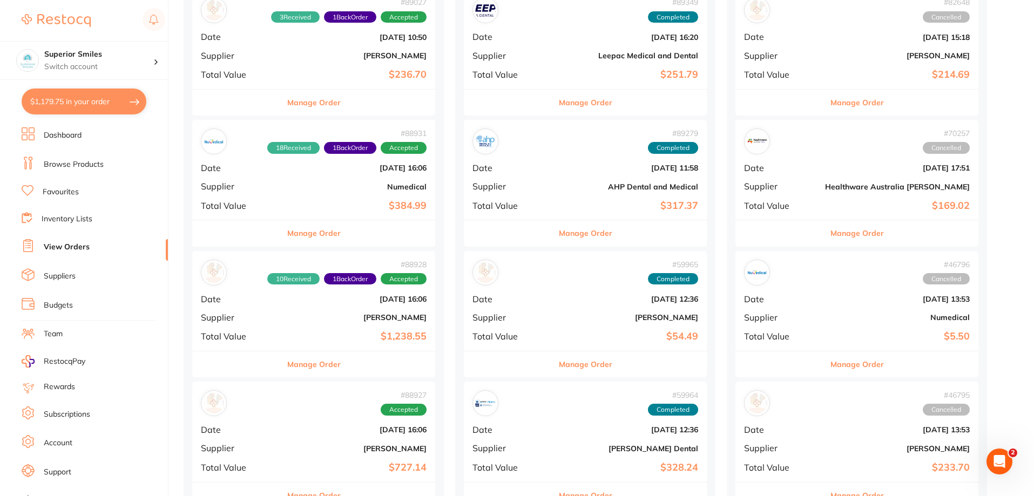
click at [307, 364] on button "Manage Order" at bounding box center [313, 364] width 53 height 26
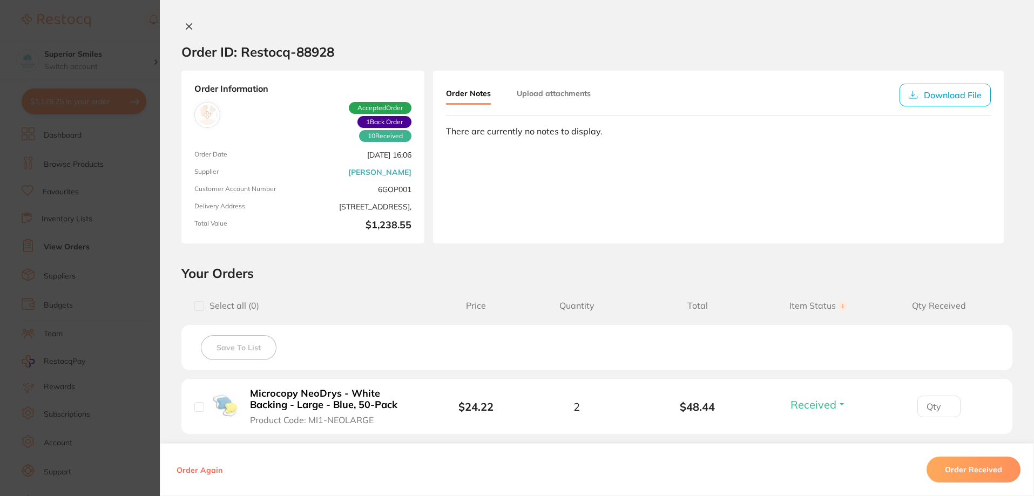
click at [187, 23] on icon at bounding box center [189, 26] width 9 height 9
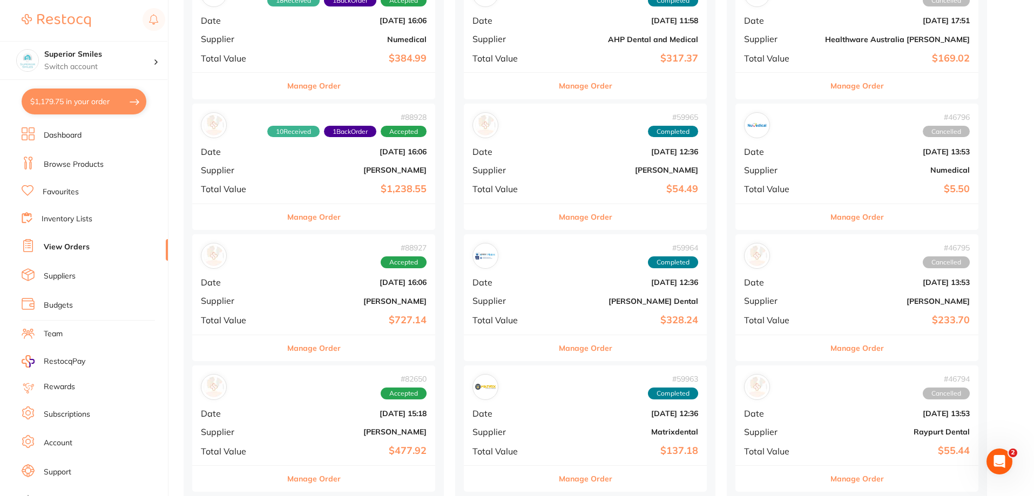
scroll to position [324, 0]
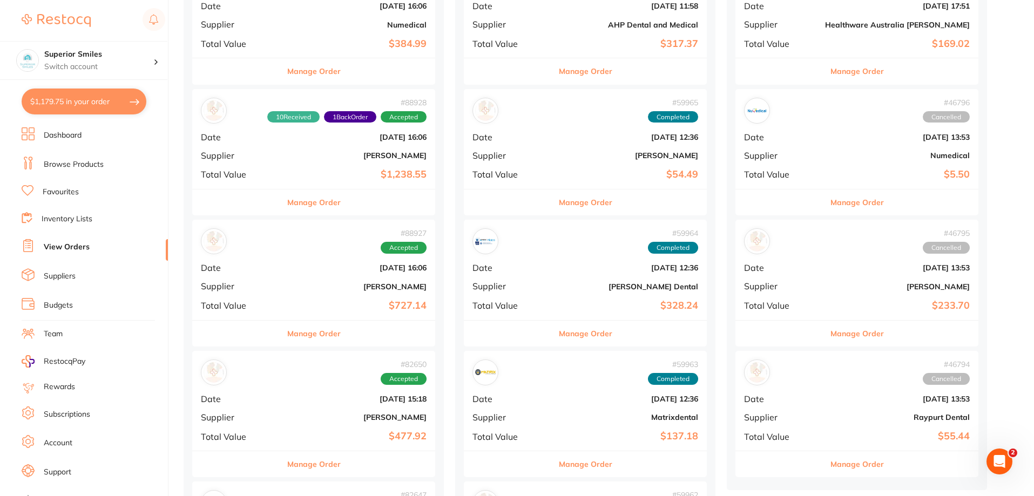
click at [305, 332] on button "Manage Order" at bounding box center [313, 334] width 53 height 26
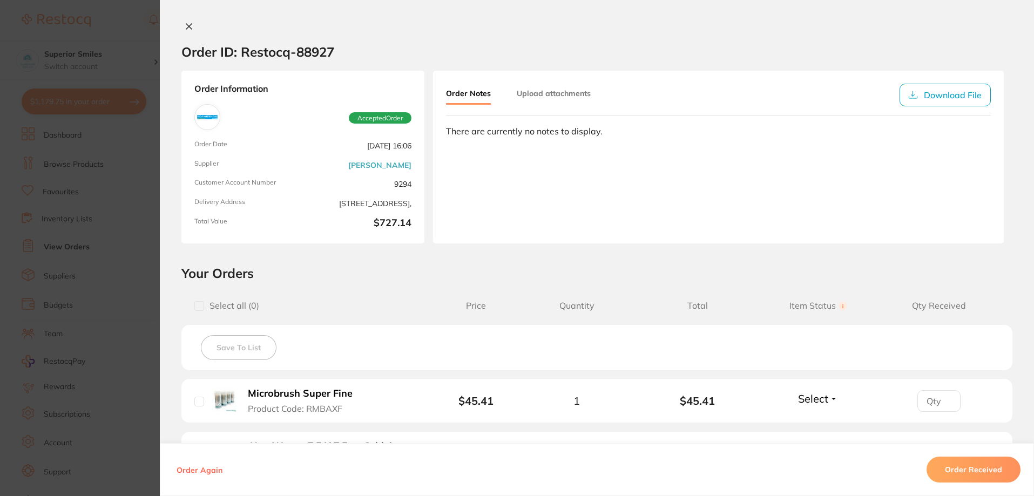
click at [185, 23] on icon at bounding box center [189, 26] width 9 height 9
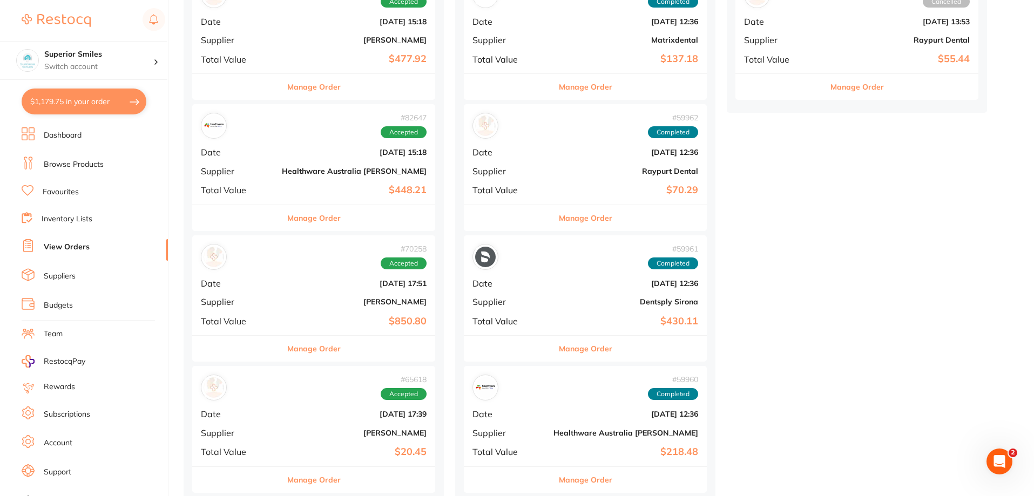
scroll to position [702, 0]
click at [302, 346] on button "Manage Order" at bounding box center [313, 348] width 53 height 26
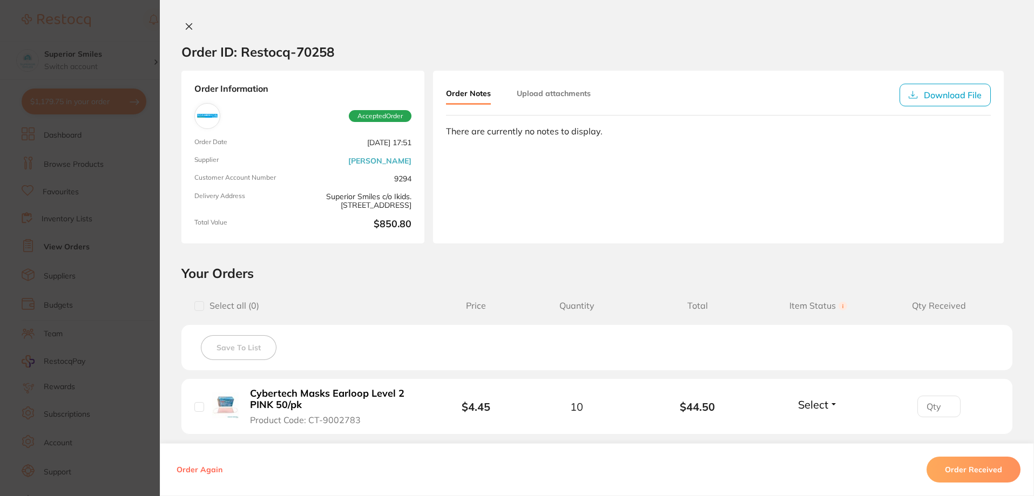
click at [184, 21] on div "Order ID: Restocq- 70258 Order Information Accepted Order Order Date Feb 12 202…" at bounding box center [597, 248] width 874 height 496
click at [187, 26] on icon at bounding box center [189, 26] width 9 height 9
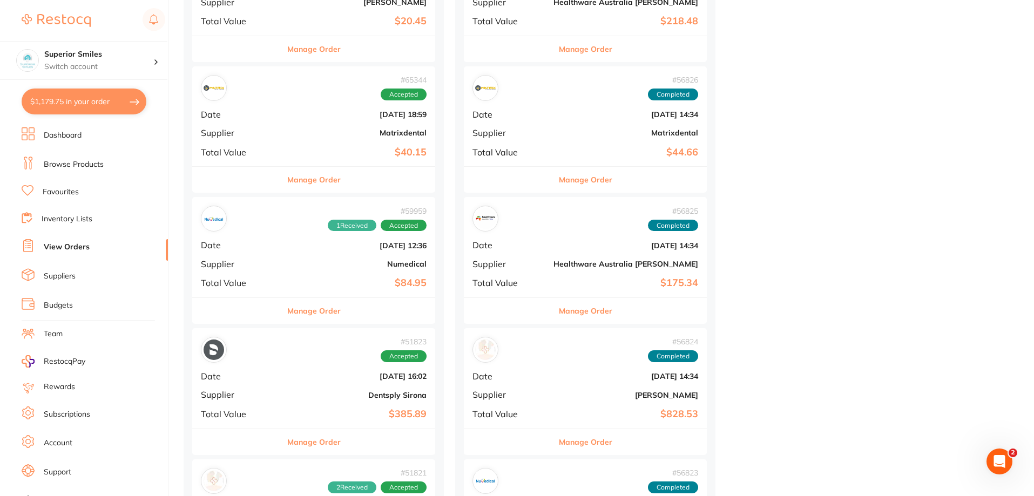
scroll to position [1134, 0]
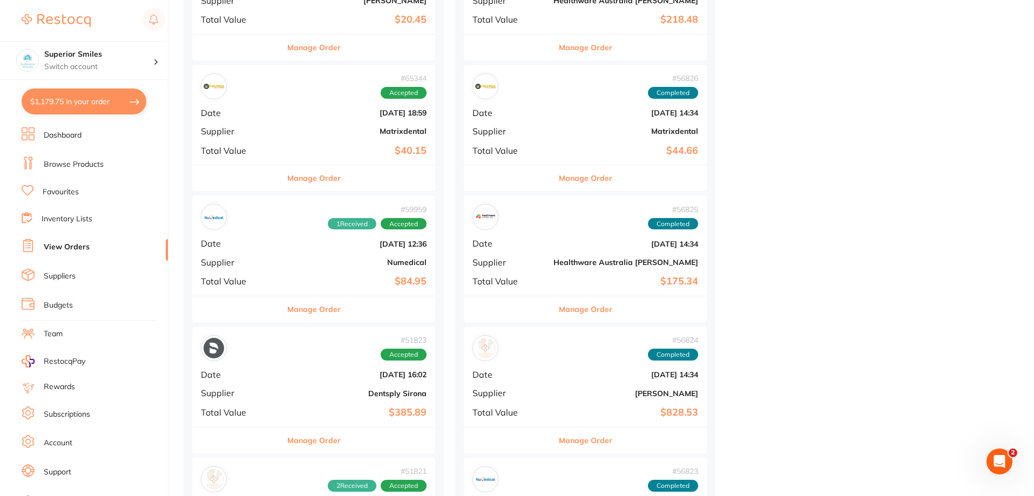
click at [302, 310] on button "Manage Order" at bounding box center [313, 309] width 53 height 26
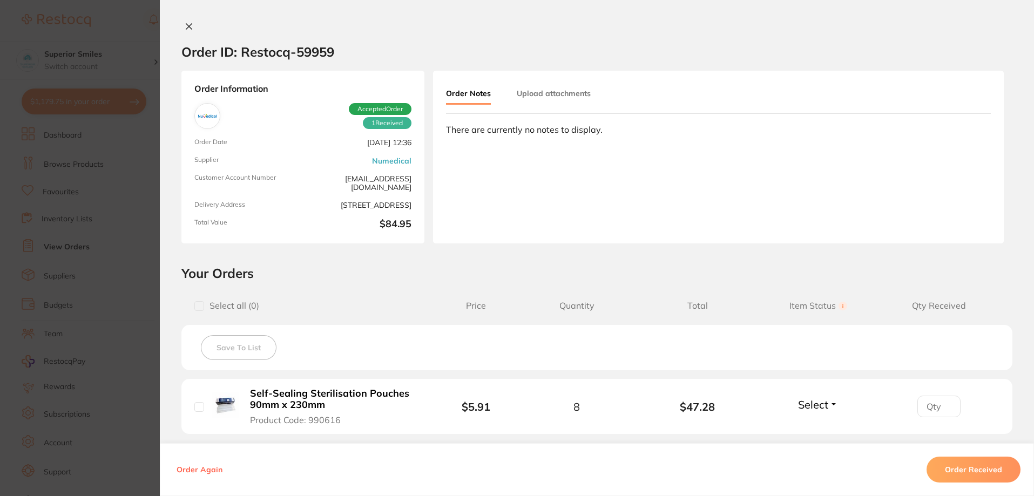
click at [185, 24] on icon at bounding box center [189, 26] width 9 height 9
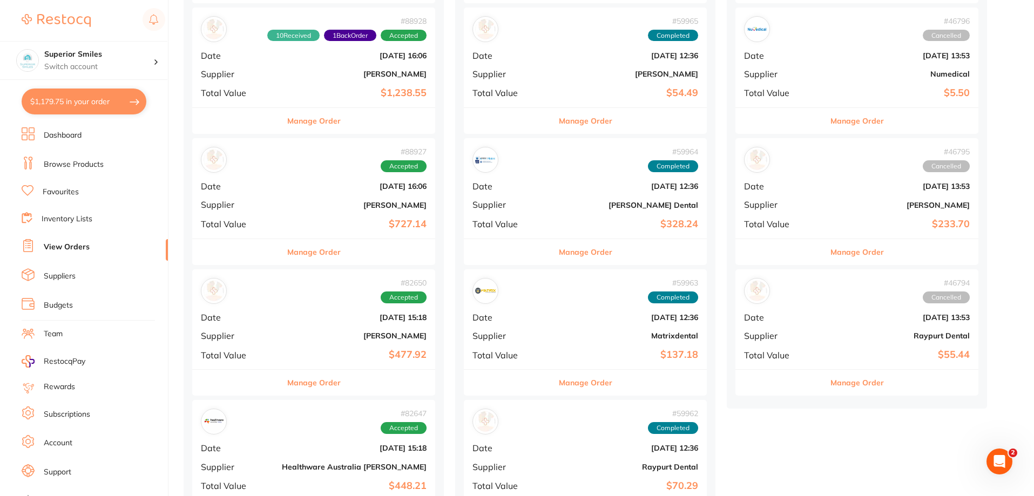
scroll to position [378, 0]
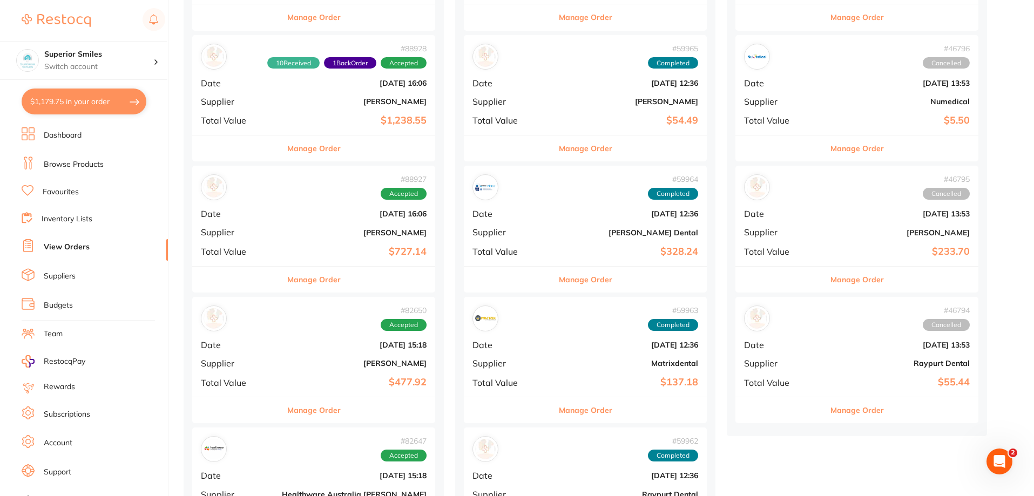
click at [830, 150] on button "Manage Order" at bounding box center [856, 149] width 53 height 26
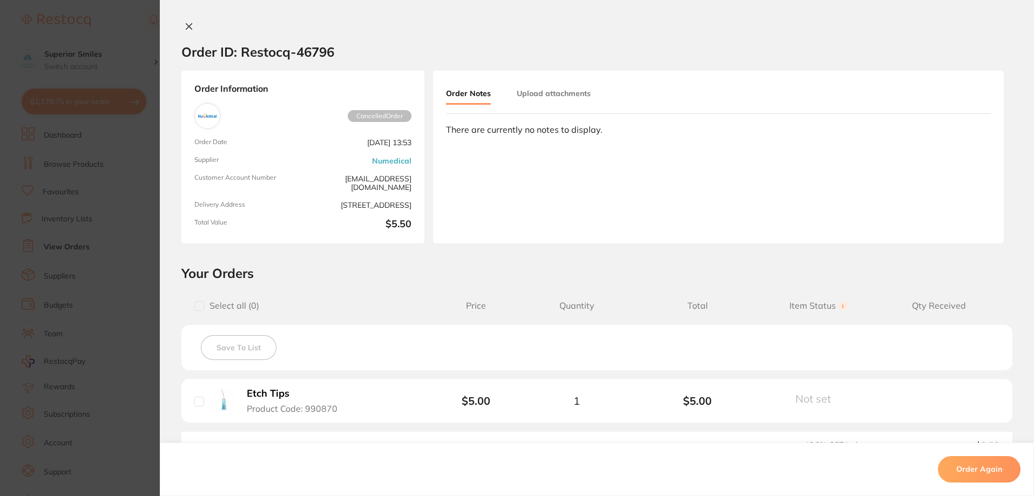
click at [186, 24] on icon at bounding box center [189, 27] width 6 height 6
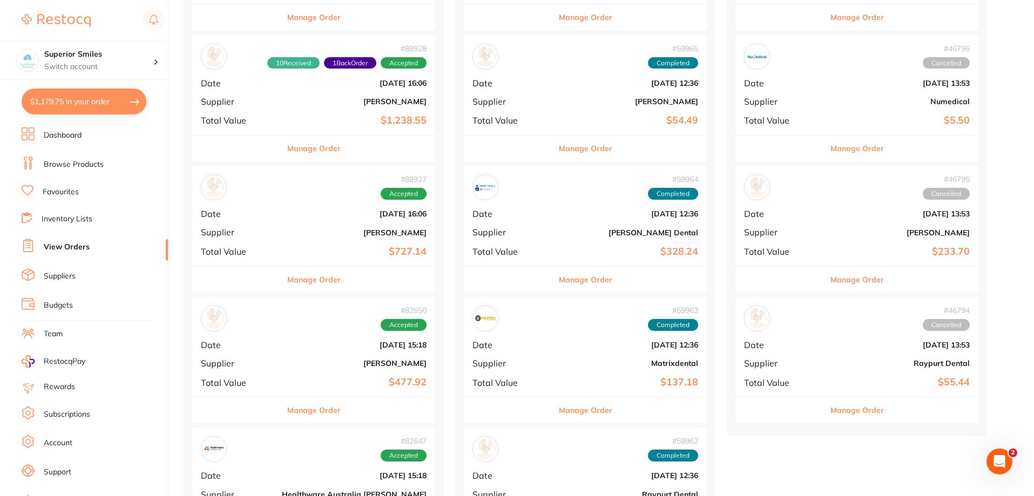
click at [830, 281] on button "Manage Order" at bounding box center [856, 280] width 53 height 26
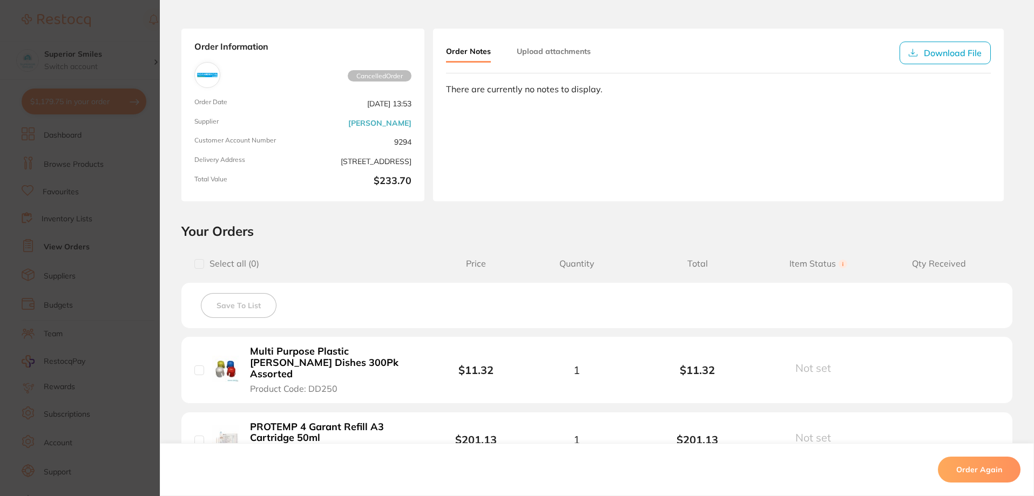
scroll to position [8, 0]
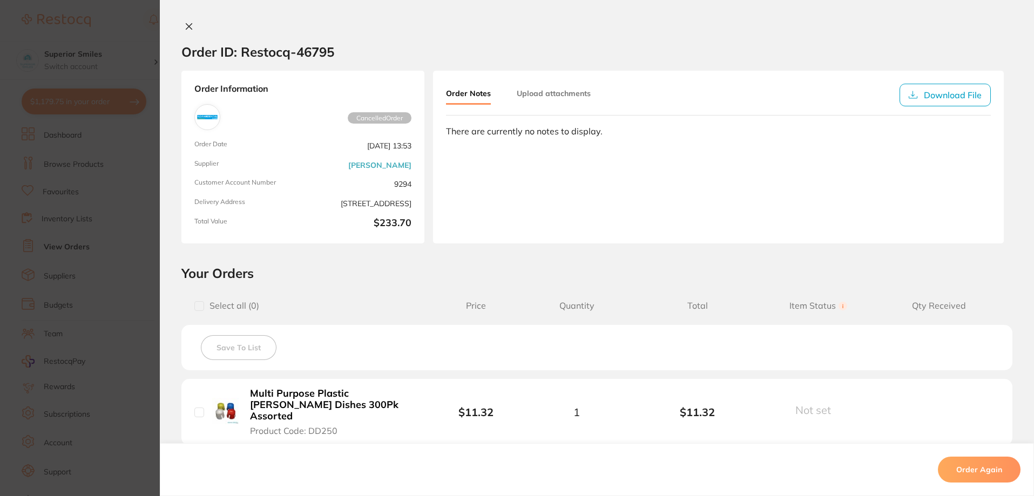
click at [185, 23] on icon at bounding box center [189, 26] width 9 height 9
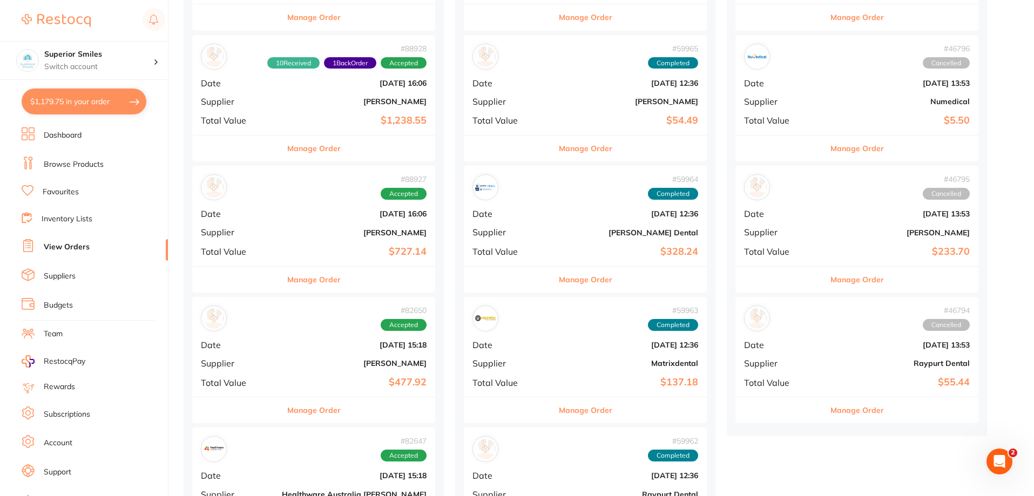
click at [830, 407] on button "Manage Order" at bounding box center [856, 410] width 53 height 26
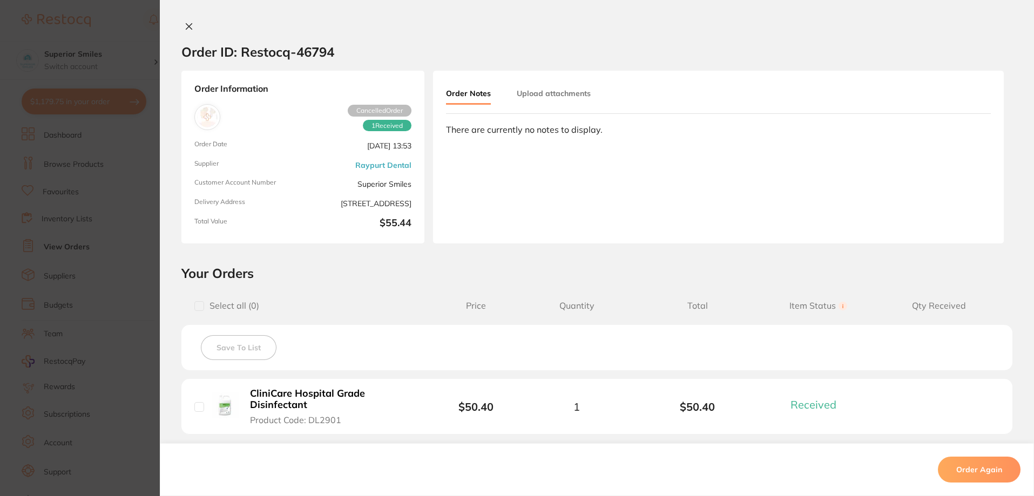
scroll to position [162, 0]
click at [185, 23] on icon at bounding box center [189, 26] width 9 height 9
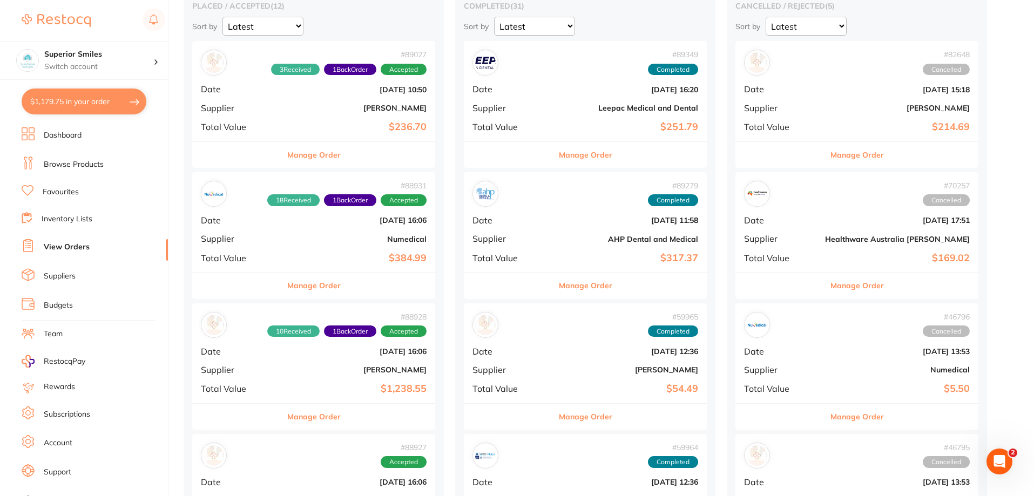
scroll to position [108, 0]
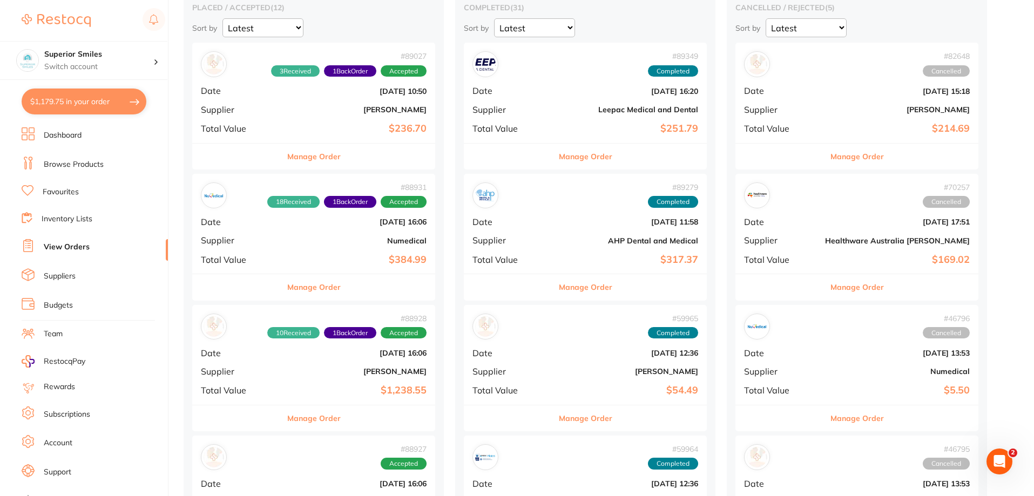
click at [830, 157] on button "Manage Order" at bounding box center [856, 157] width 53 height 26
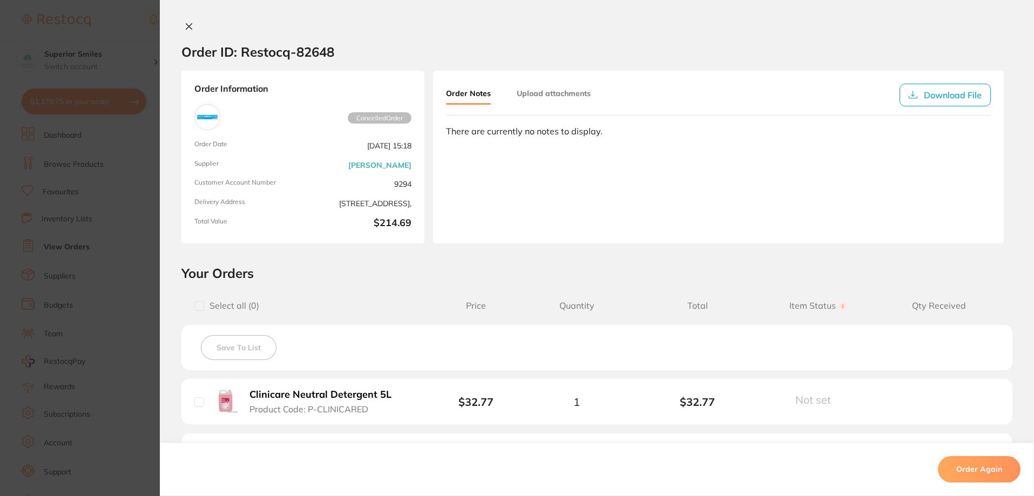
click at [185, 22] on icon at bounding box center [189, 26] width 9 height 9
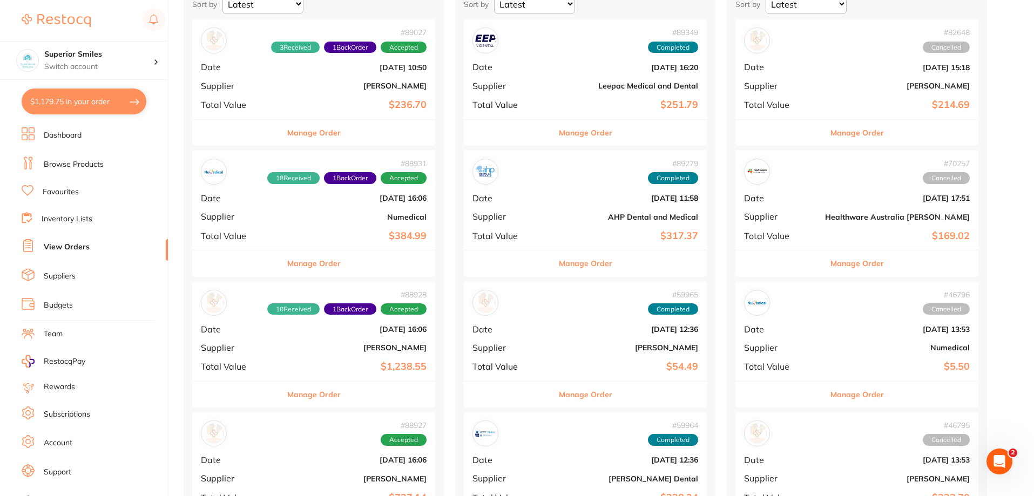
scroll to position [324, 0]
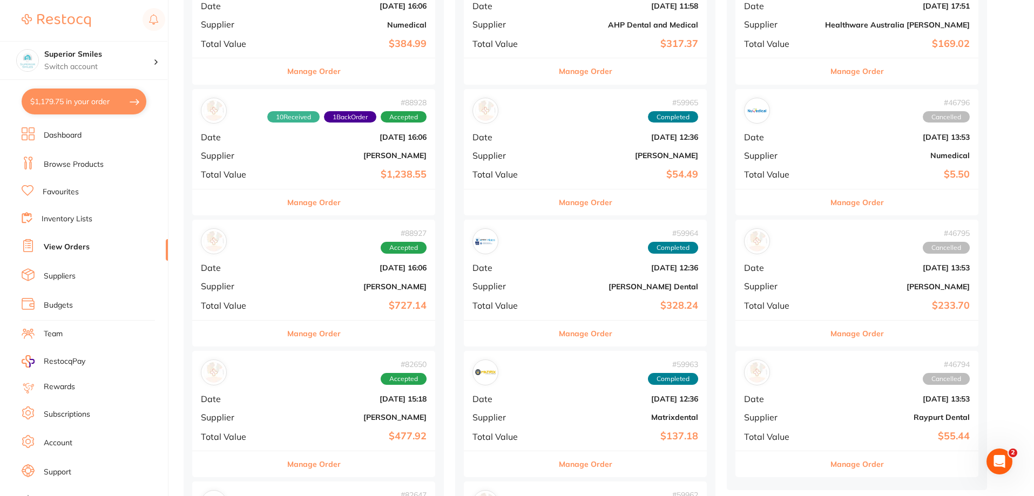
click at [287, 464] on button "Manage Order" at bounding box center [313, 464] width 53 height 26
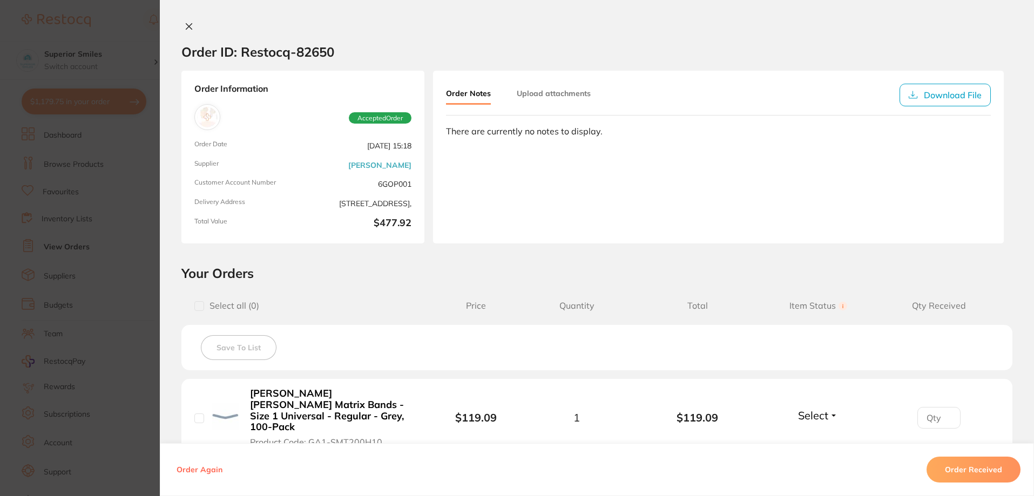
click at [187, 25] on icon at bounding box center [189, 27] width 6 height 6
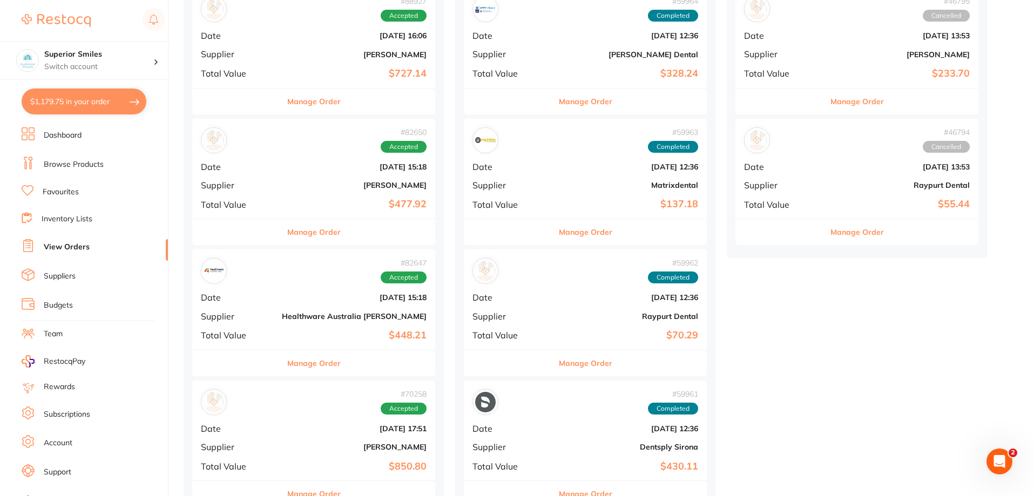
scroll to position [594, 0]
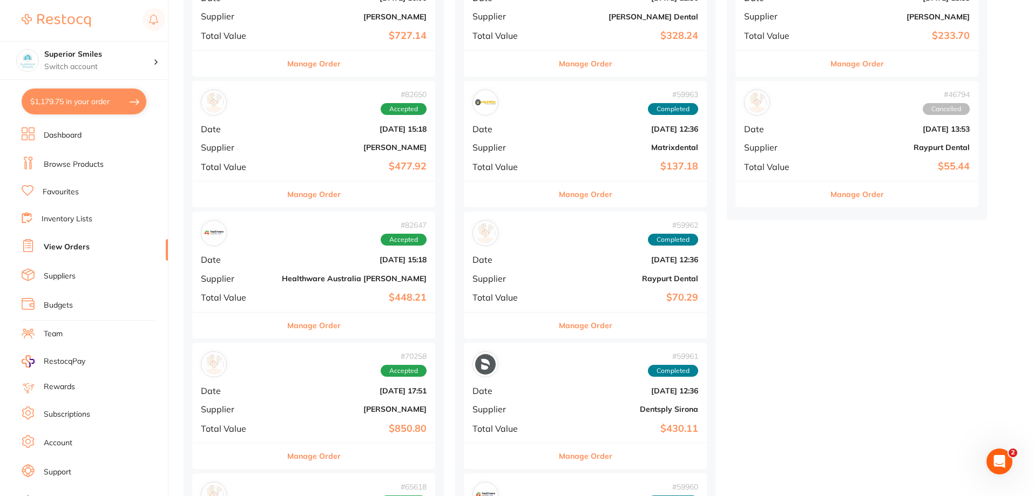
click at [289, 322] on button "Manage Order" at bounding box center [313, 326] width 53 height 26
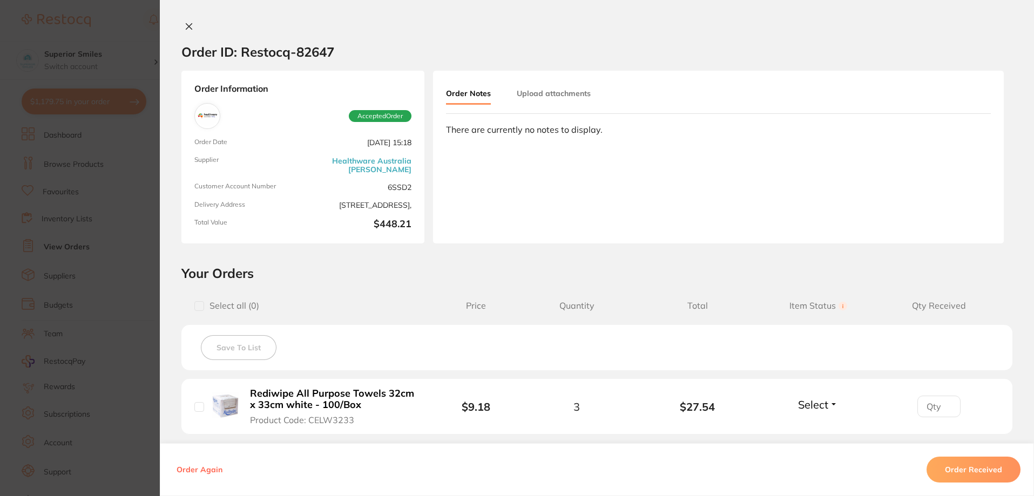
click at [186, 23] on icon at bounding box center [189, 26] width 9 height 9
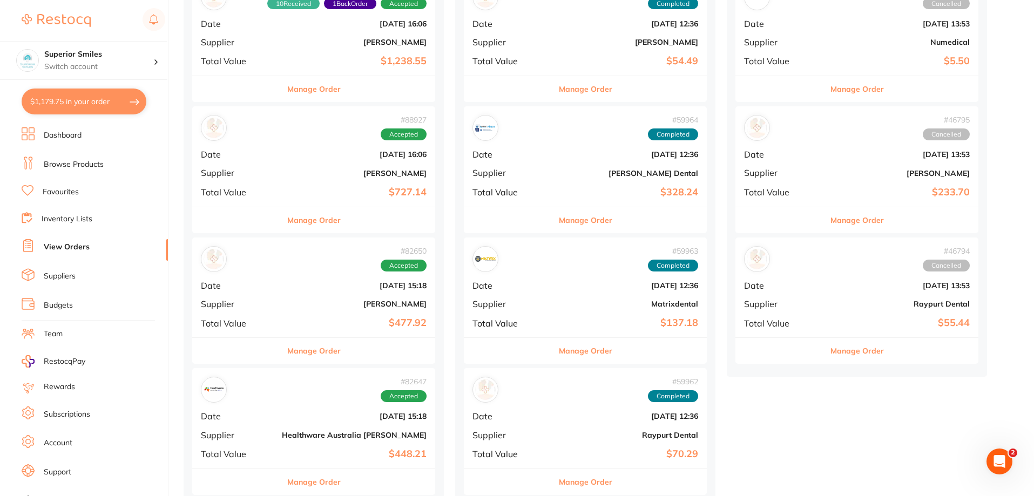
scroll to position [432, 0]
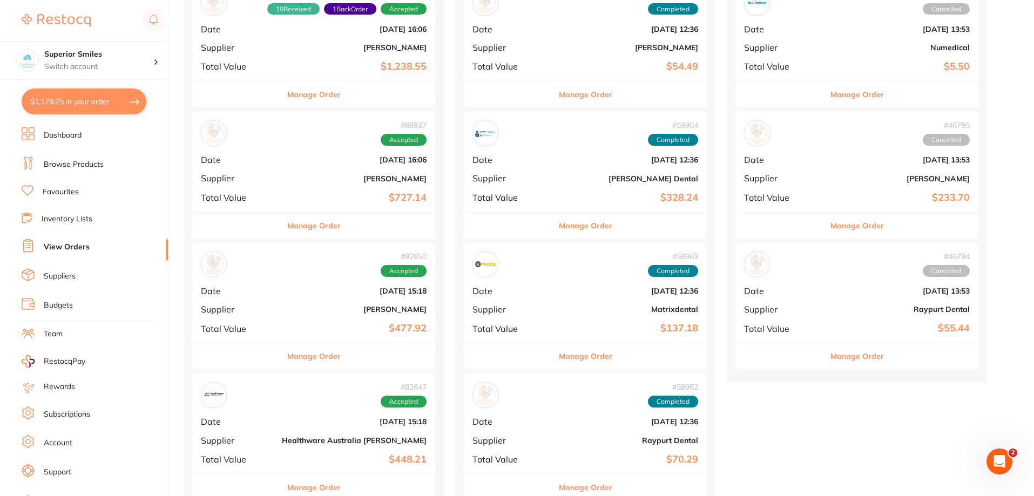
click at [301, 351] on button "Manage Order" at bounding box center [313, 356] width 53 height 26
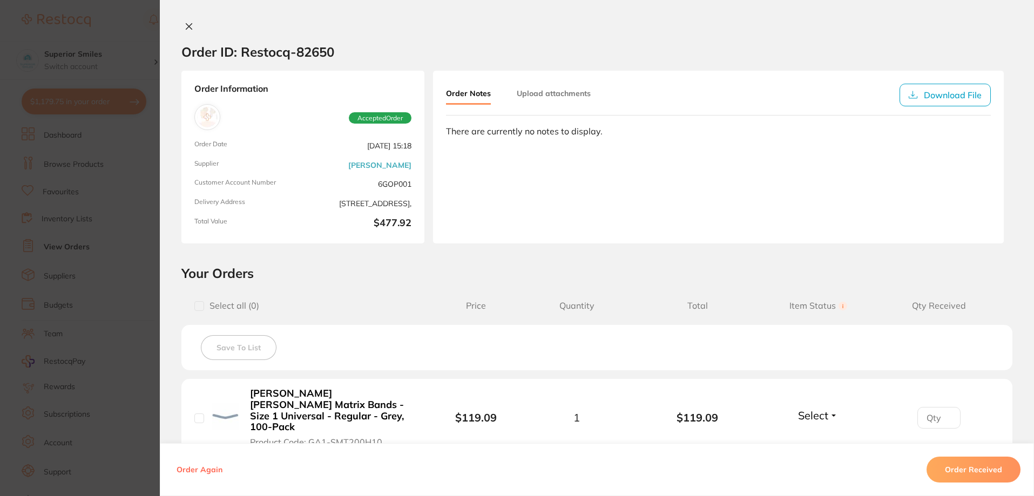
click at [185, 23] on icon at bounding box center [189, 26] width 9 height 9
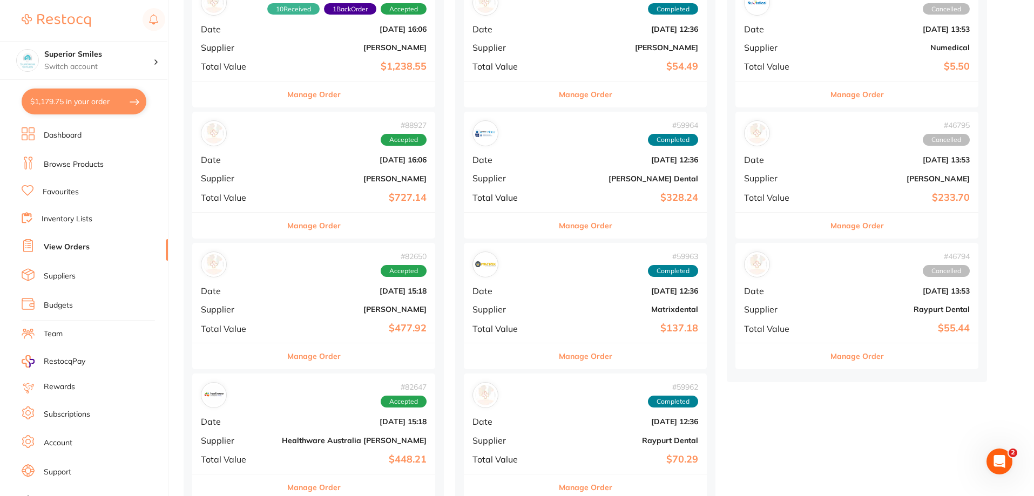
click at [297, 356] on button "Manage Order" at bounding box center [313, 356] width 53 height 26
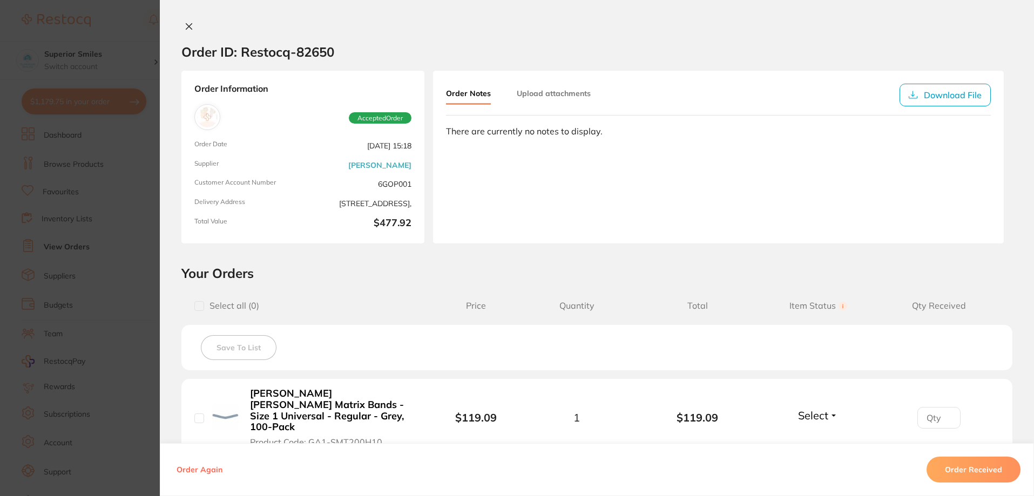
click at [185, 24] on icon at bounding box center [189, 26] width 9 height 9
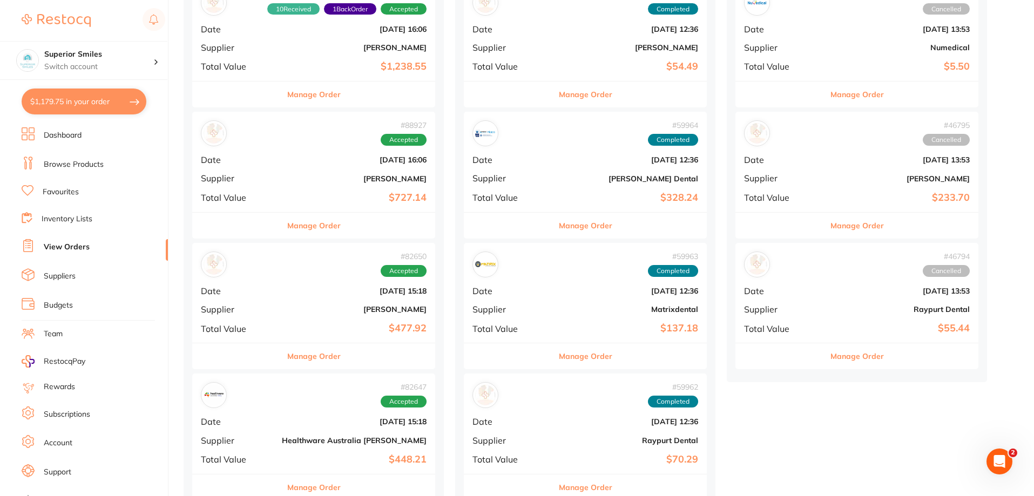
click at [308, 227] on button "Manage Order" at bounding box center [313, 226] width 53 height 26
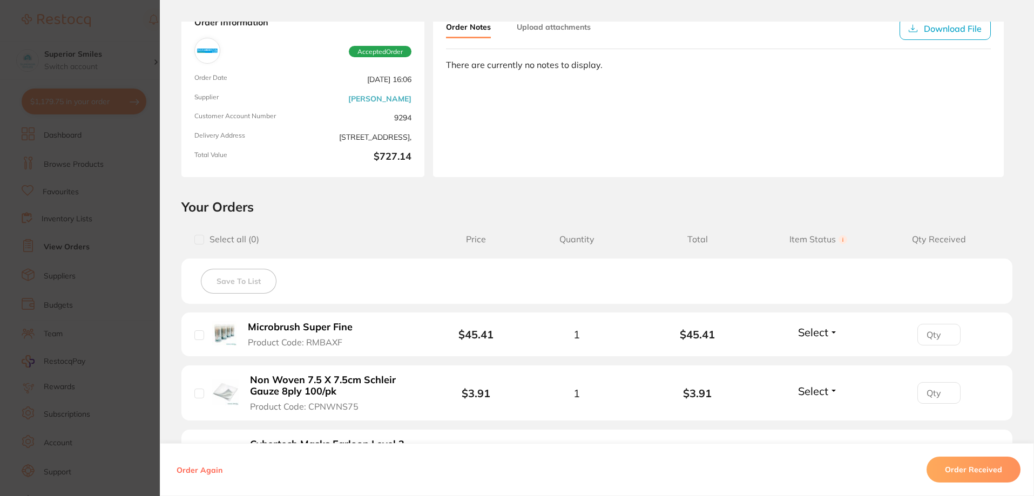
scroll to position [32, 0]
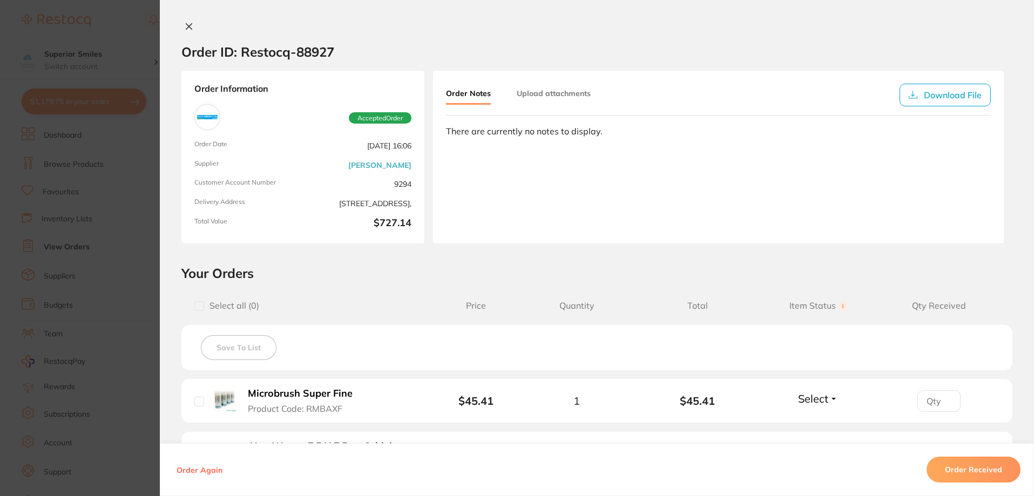
click at [185, 24] on icon at bounding box center [189, 26] width 9 height 9
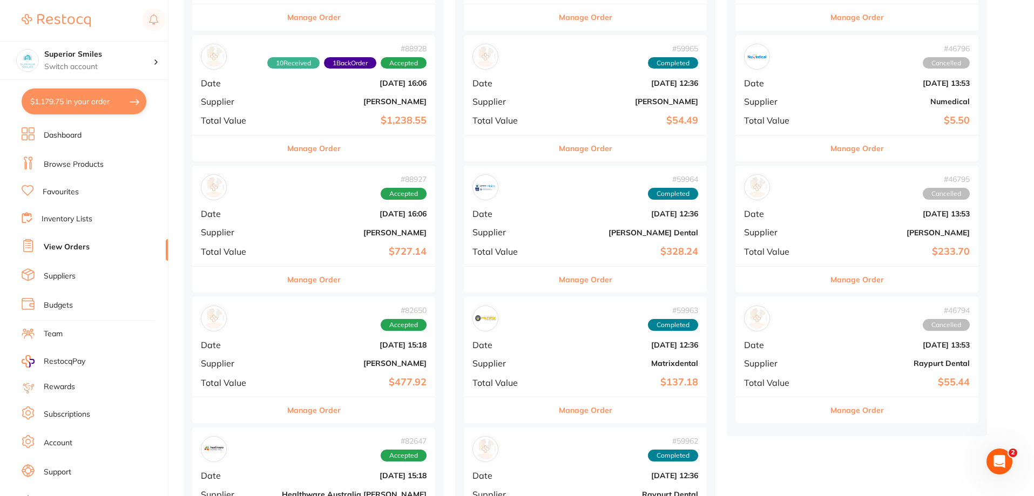
click at [300, 271] on button "Manage Order" at bounding box center [313, 280] width 53 height 26
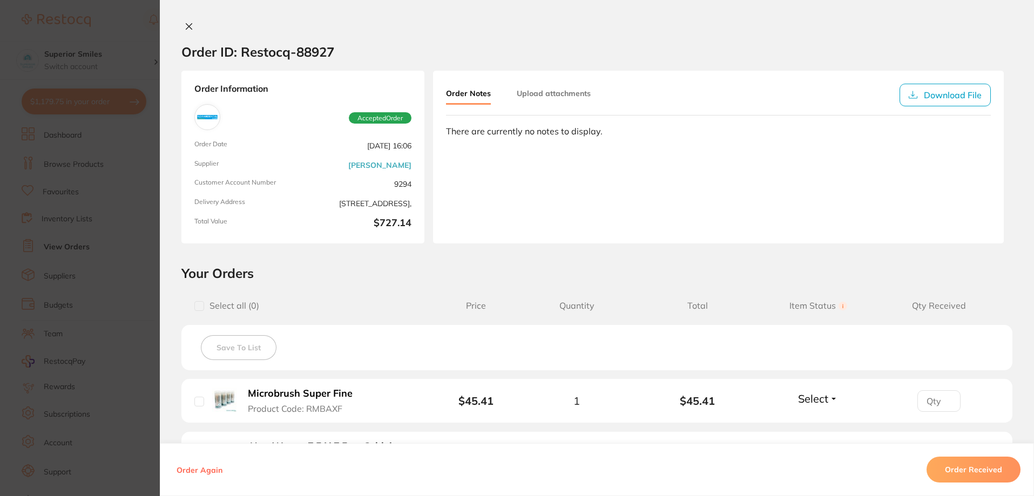
click at [185, 24] on icon at bounding box center [189, 26] width 9 height 9
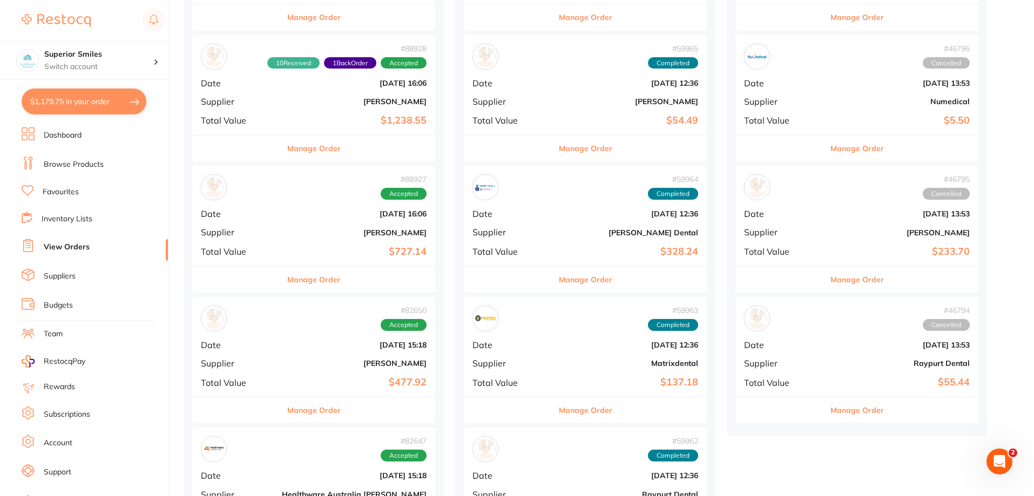
click at [290, 148] on button "Manage Order" at bounding box center [313, 149] width 53 height 26
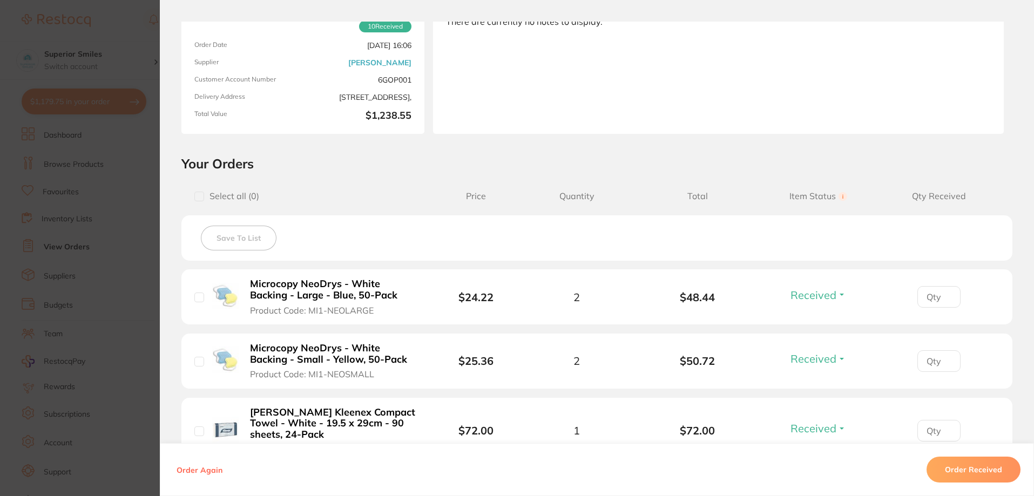
scroll to position [55, 0]
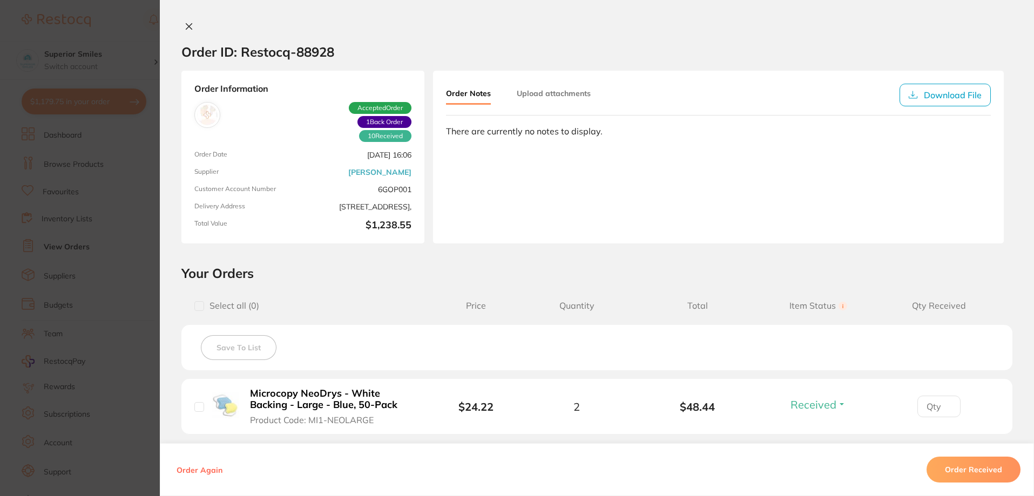
click at [186, 23] on icon at bounding box center [189, 26] width 9 height 9
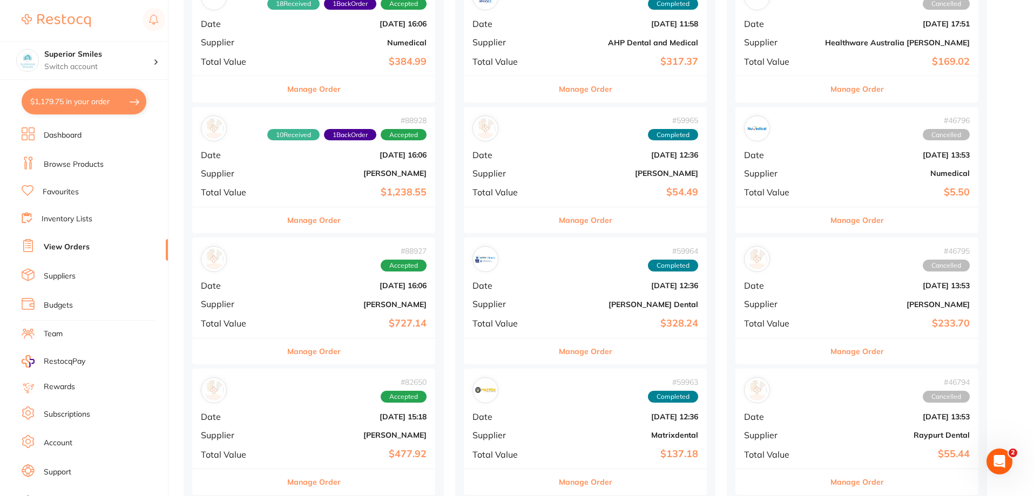
scroll to position [43, 0]
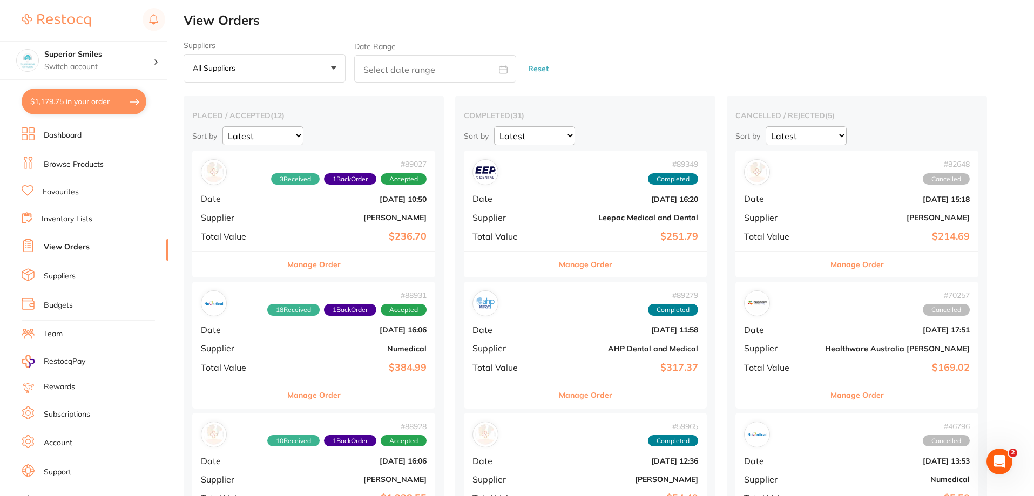
click at [80, 160] on link "Browse Products" at bounding box center [74, 164] width 60 height 11
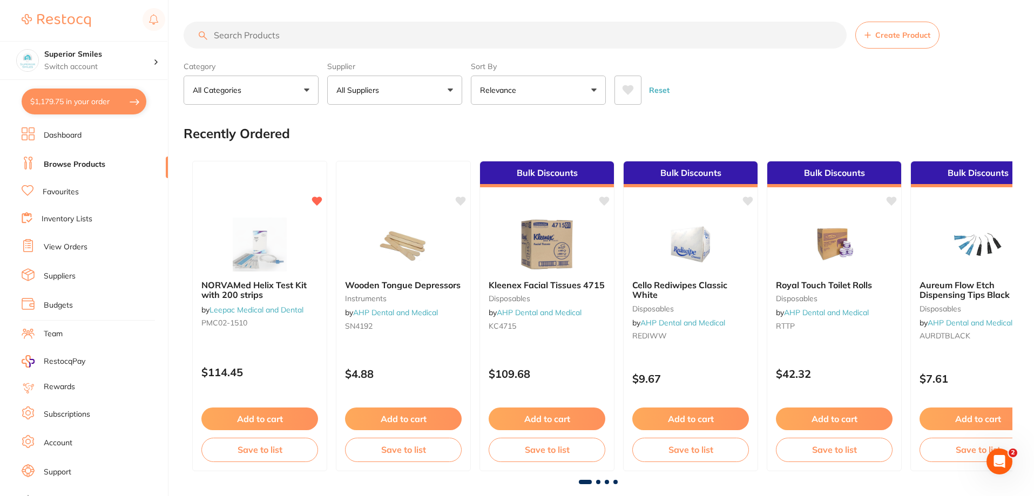
click at [246, 34] on input "search" at bounding box center [515, 35] width 663 height 27
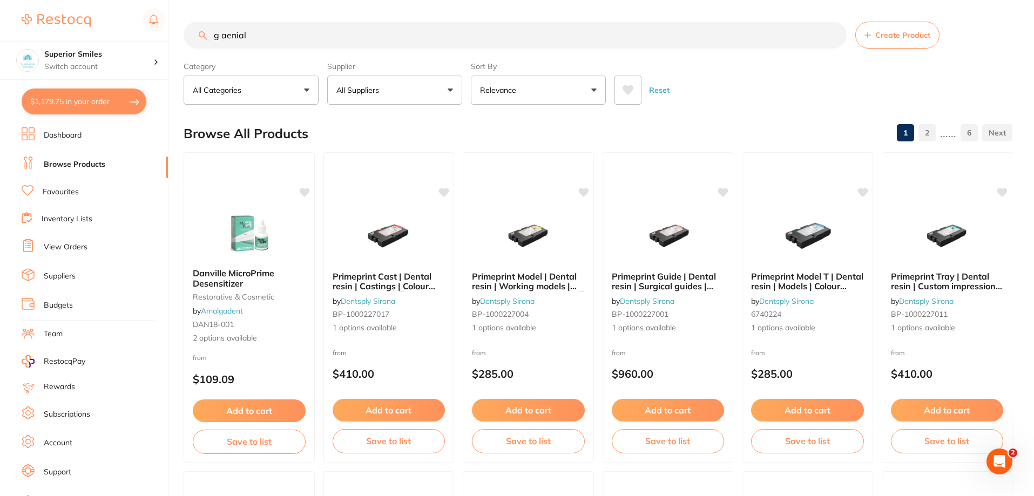
click at [221, 35] on input "g aenial" at bounding box center [515, 35] width 663 height 27
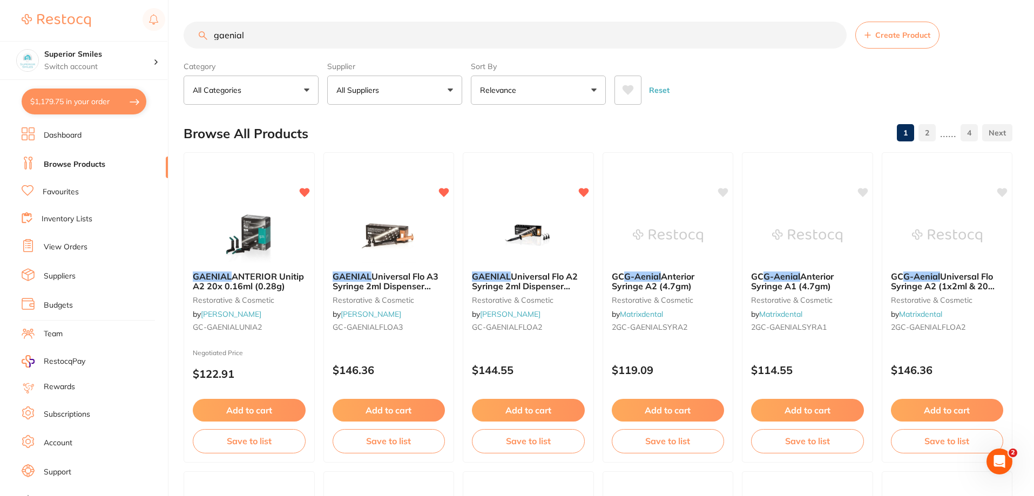
click at [263, 36] on input "gaenial" at bounding box center [515, 35] width 663 height 27
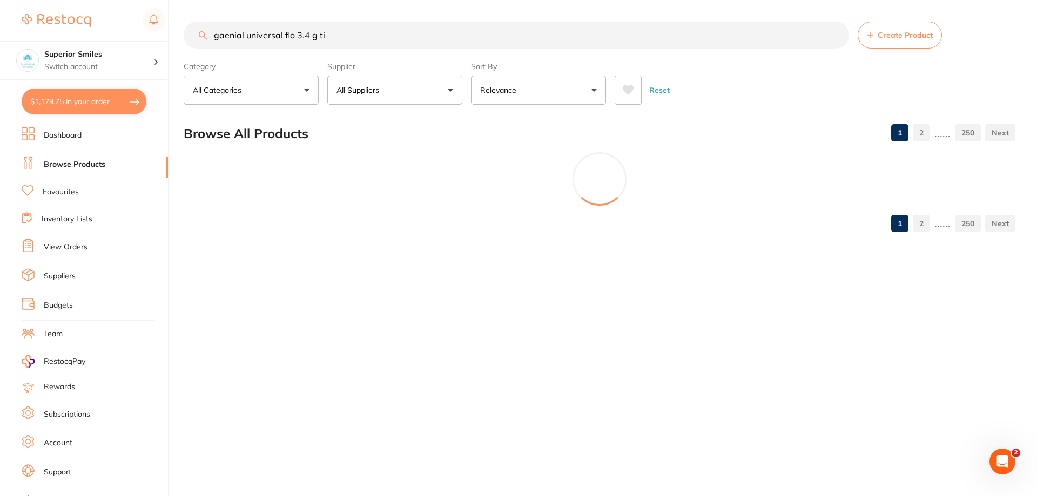
type input "gaenial universal flo 3.4 g tip"
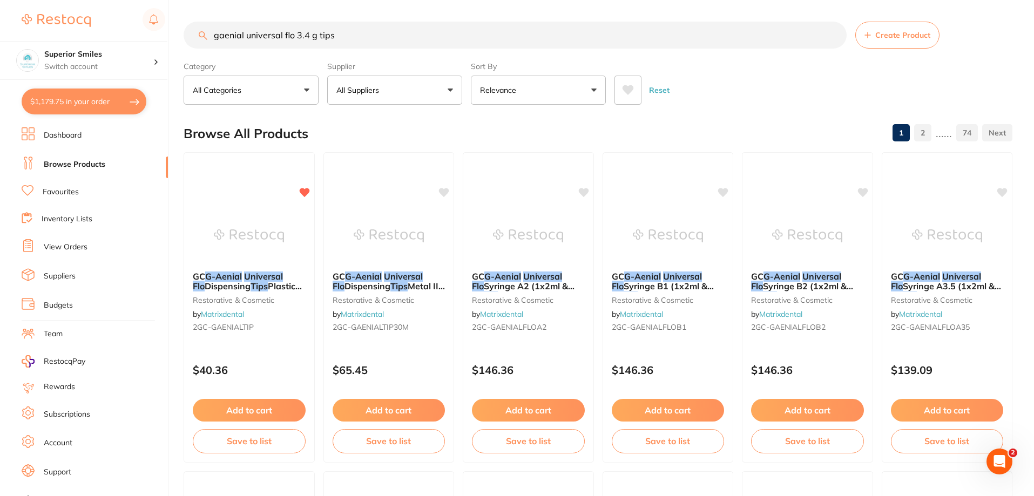
click at [347, 35] on input "gaenial universal flo 3.4 g tips" at bounding box center [515, 35] width 663 height 27
click at [452, 89] on button "All Suppliers" at bounding box center [394, 90] width 135 height 29
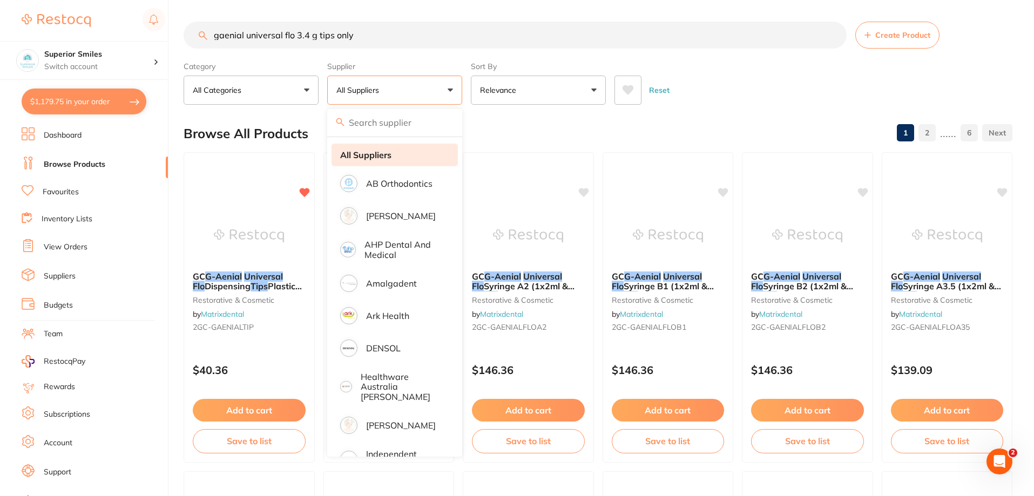
click at [357, 154] on strong "All Suppliers" at bounding box center [365, 155] width 51 height 10
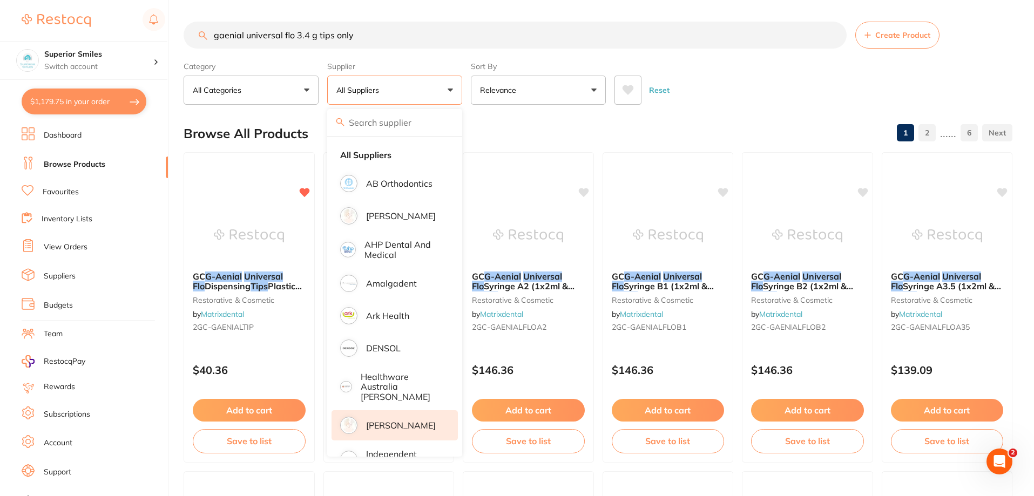
click at [391, 421] on p "[PERSON_NAME]" at bounding box center [401, 426] width 70 height 10
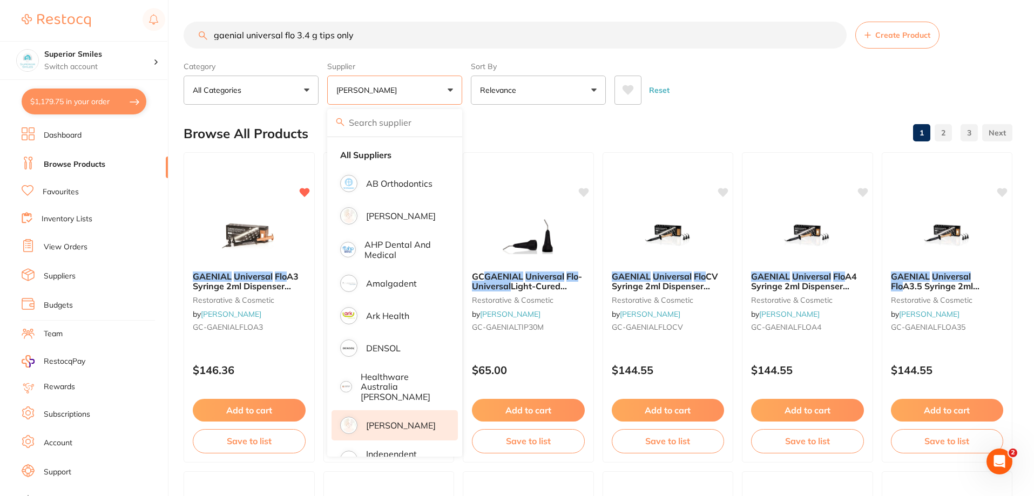
click at [358, 35] on input "gaenial universal flo 3.4 g tips only" at bounding box center [515, 35] width 663 height 27
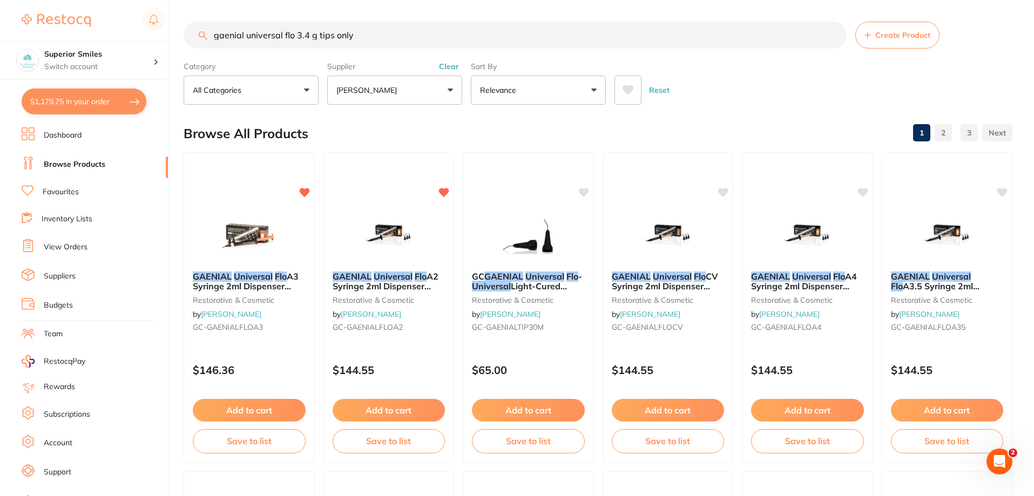
click at [283, 34] on input "gaenial universal flo 3.4 g tips only" at bounding box center [515, 35] width 663 height 27
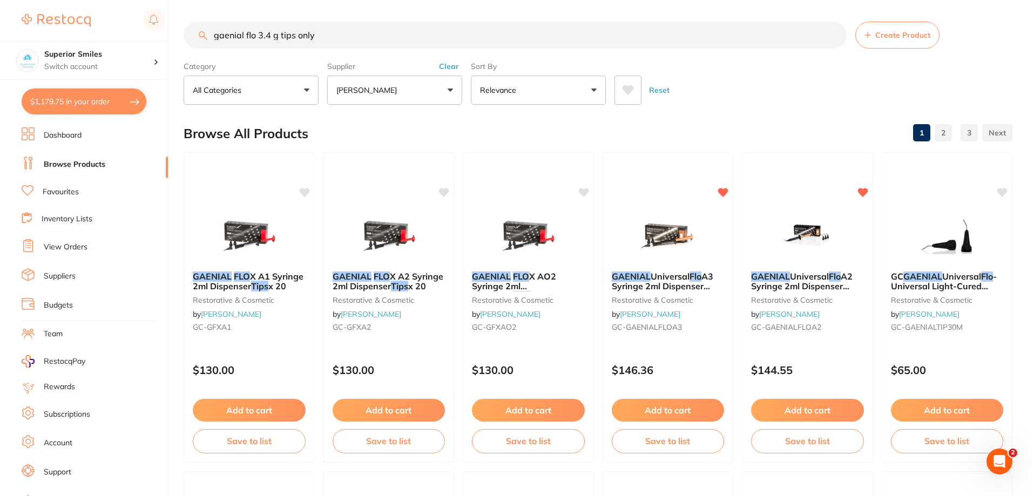
click at [278, 35] on input "gaenial flo 3.4 g tips only" at bounding box center [515, 35] width 663 height 27
click at [282, 33] on input "gaenial flo 3.4 g [plastic tips only" at bounding box center [515, 35] width 663 height 27
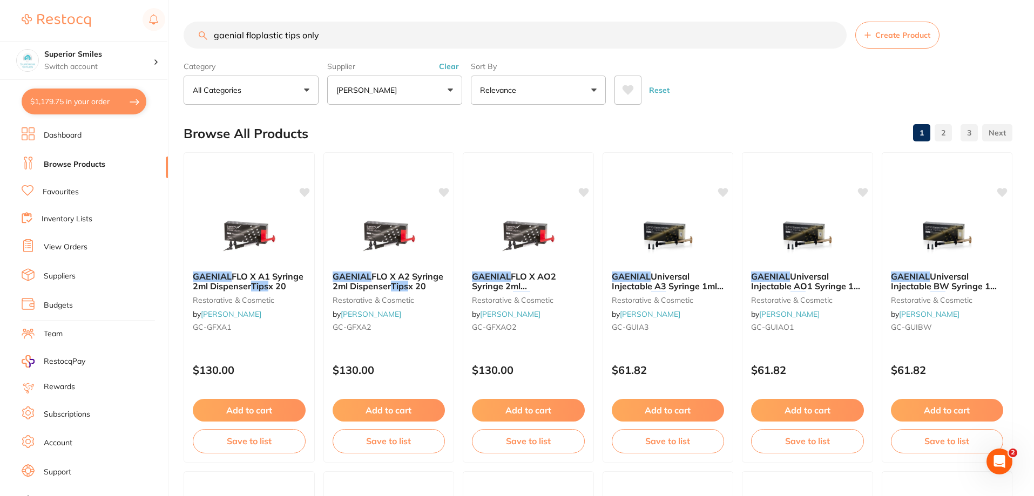
click at [256, 32] on input "gaenial floplastic tips only" at bounding box center [515, 35] width 663 height 27
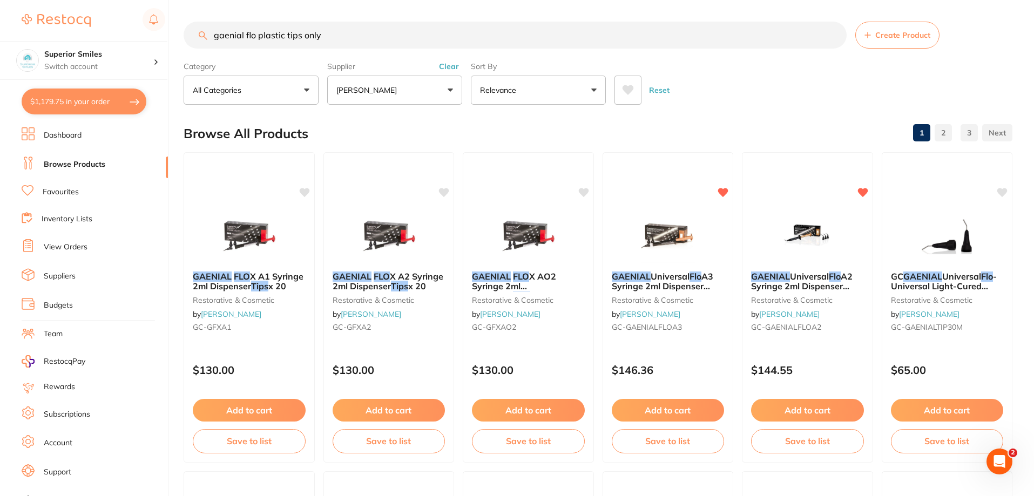
click at [339, 35] on input "gaenial flo plastic tips only" at bounding box center [515, 35] width 663 height 27
type input "g"
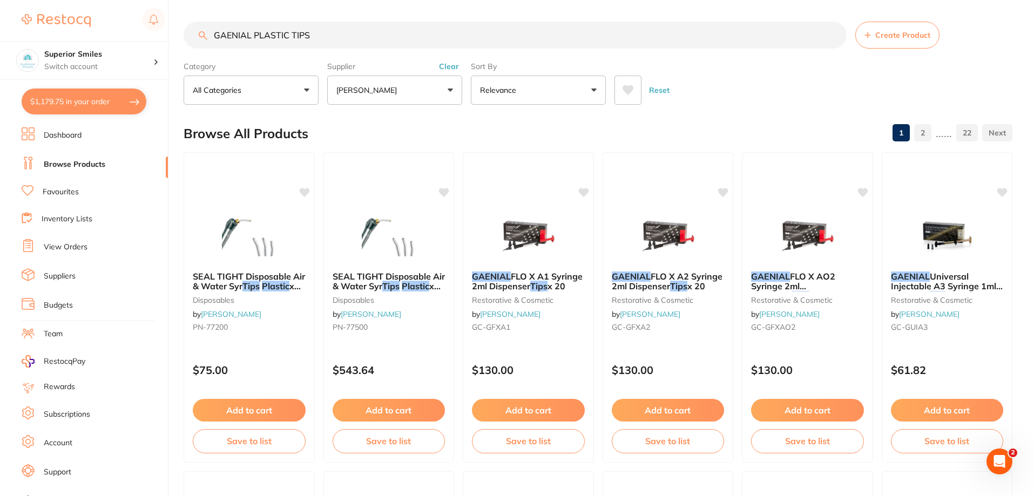
click at [452, 91] on button "[PERSON_NAME]" at bounding box center [394, 90] width 135 height 29
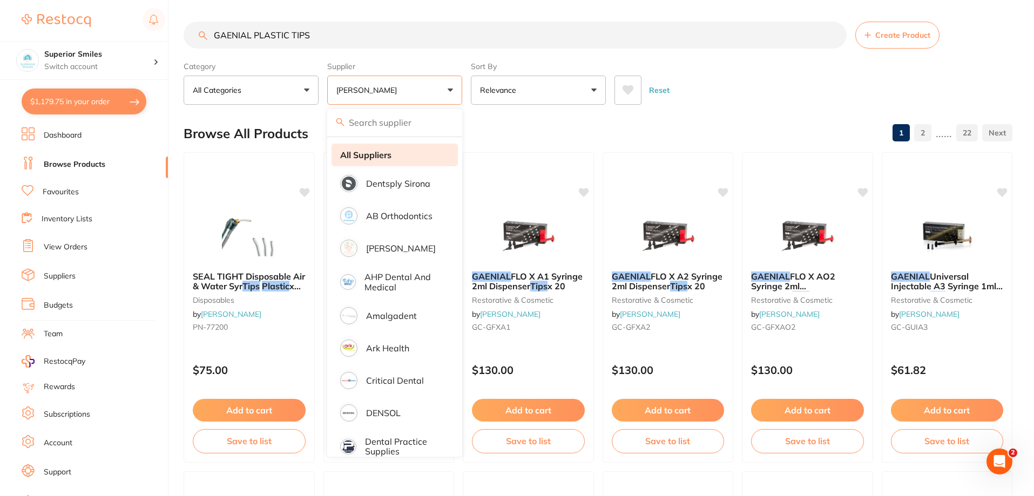
click at [398, 157] on li "All Suppliers" at bounding box center [395, 155] width 126 height 23
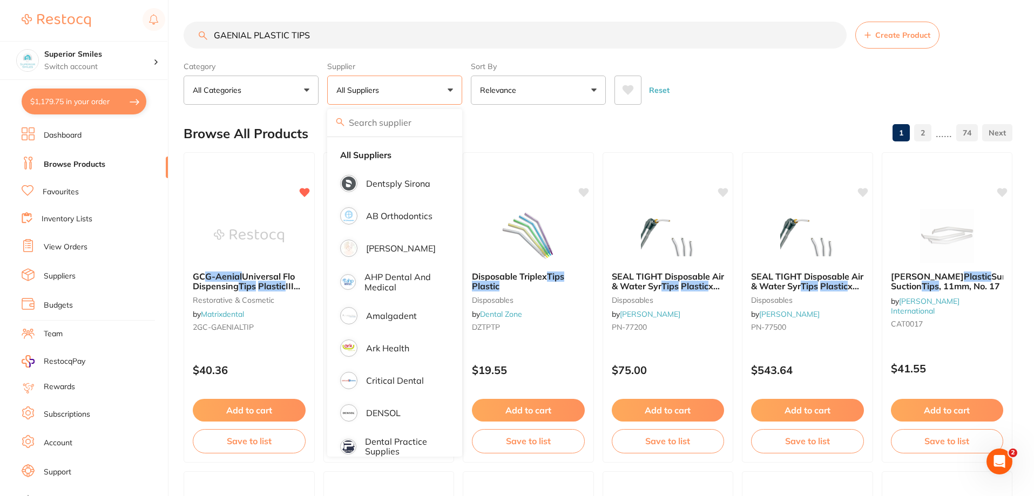
click at [781, 131] on div "Browse All Products 1 2 ...... 74" at bounding box center [598, 134] width 829 height 36
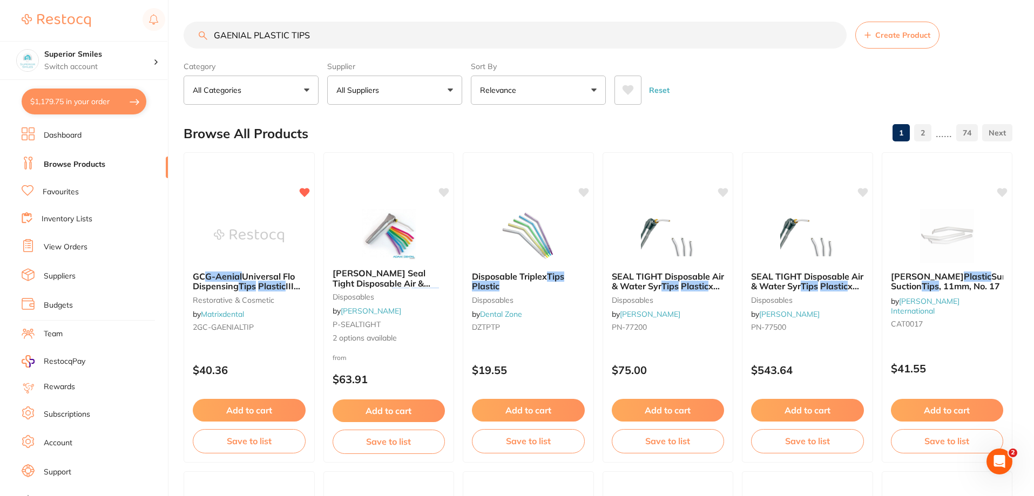
click at [323, 36] on input "GAENIAL PLASTIC TIPS" at bounding box center [515, 35] width 663 height 27
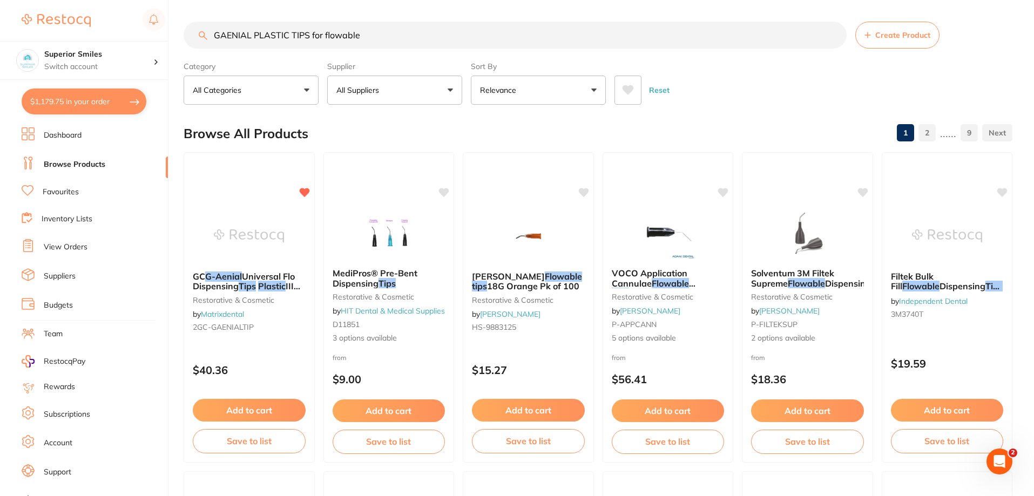
click at [370, 36] on input "GAENIAL PLASTIC TIPS for flowable" at bounding box center [515, 35] width 663 height 27
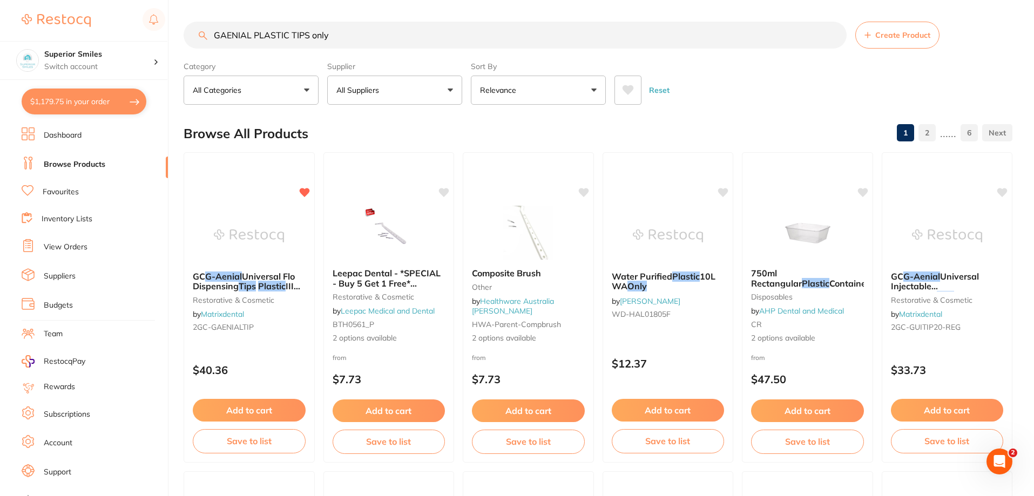
click at [312, 35] on input "GAENIAL PLASTIC TIPS only" at bounding box center [515, 35] width 663 height 27
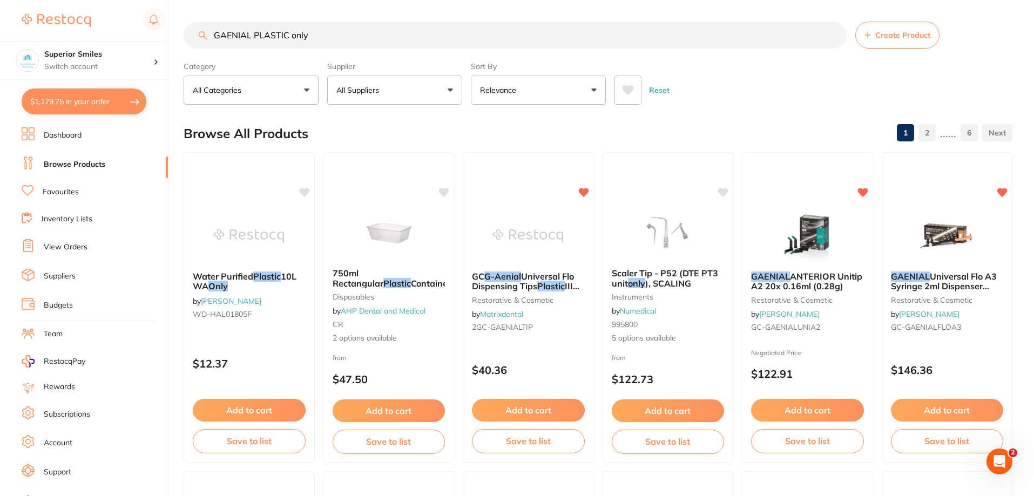
click at [314, 33] on input "GAENIAL PLASTIC only" at bounding box center [515, 35] width 663 height 27
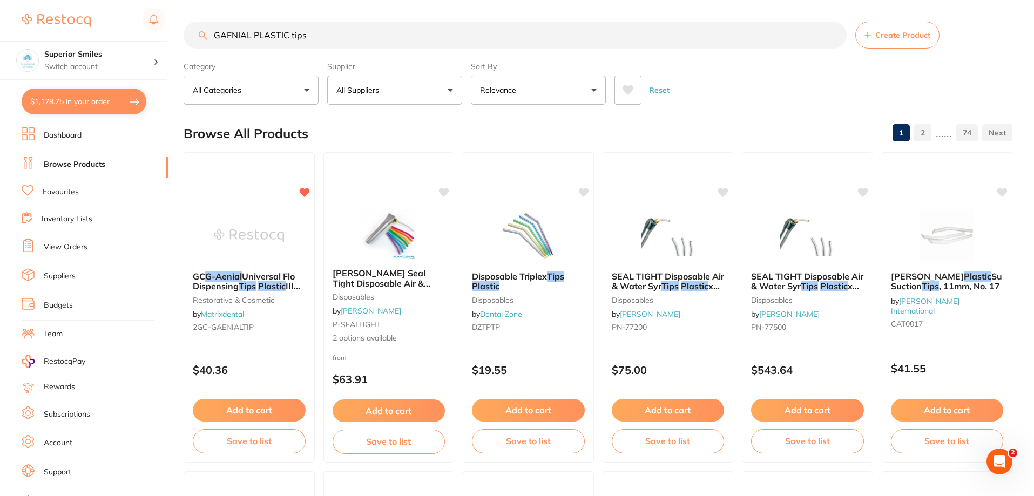
click at [925, 136] on link "2" at bounding box center [922, 133] width 17 height 22
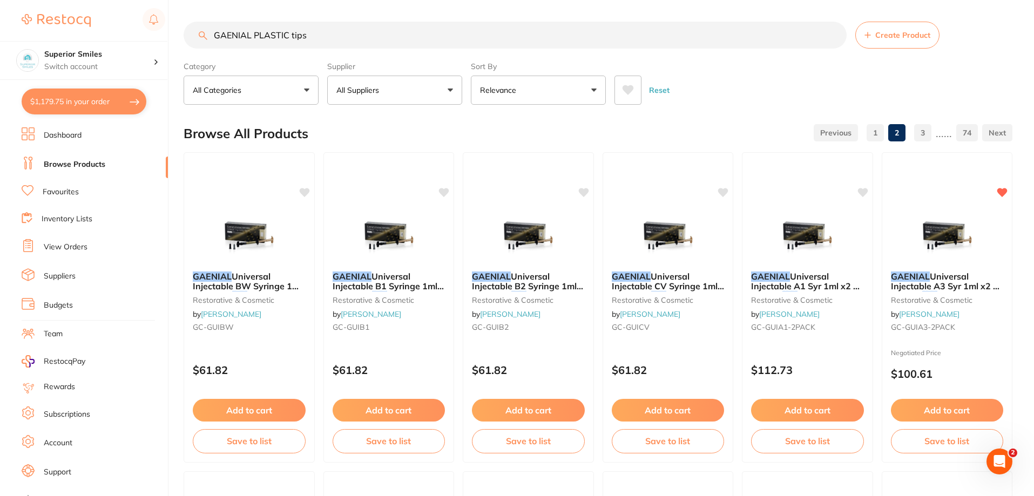
click at [310, 37] on input "GAENIAL PLASTIC tips" at bounding box center [515, 35] width 663 height 27
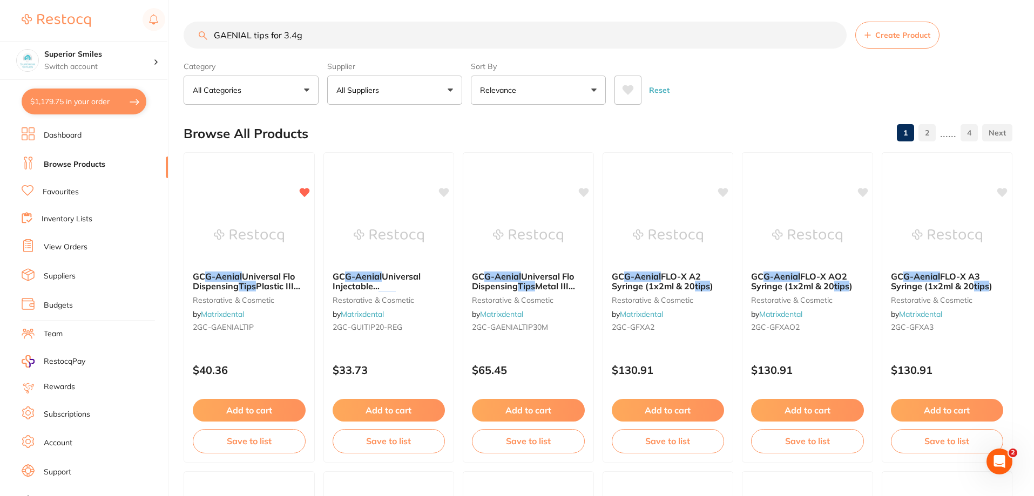
click at [306, 90] on button "All Categories" at bounding box center [251, 90] width 135 height 29
click at [248, 204] on p "restorative & cosmetic" at bounding box center [244, 205] width 94 height 10
click at [594, 91] on button "Relevance" at bounding box center [538, 90] width 135 height 29
click at [677, 119] on div "Browse All Products 1 2 ...... 4" at bounding box center [598, 134] width 829 height 36
click at [307, 38] on input "GAENIAL tips for 3.4g" at bounding box center [515, 35] width 663 height 27
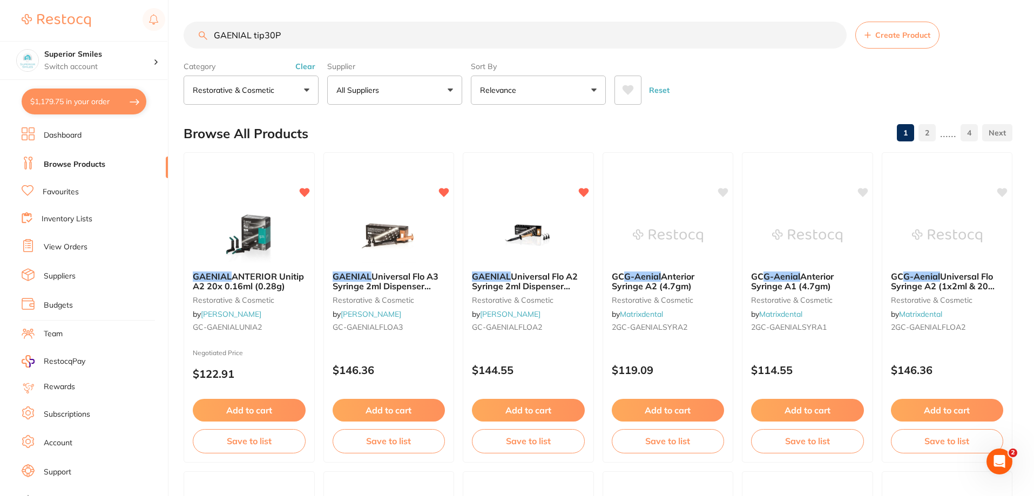
click at [264, 35] on input "GAENIAL tip30P" at bounding box center [515, 35] width 663 height 27
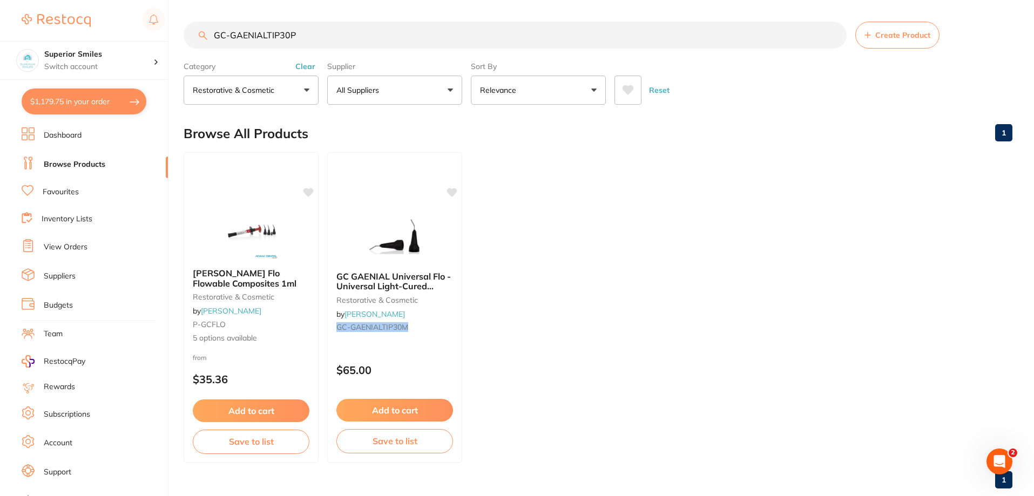
click at [539, 221] on ul "GC Solare Flo Flowable Composites 1ml restorative & cosmetic by Adam Dental P-G…" at bounding box center [598, 307] width 829 height 310
click at [310, 34] on input "GC-GAENIALTIP30P" at bounding box center [515, 35] width 663 height 27
click at [452, 86] on button "All Suppliers" at bounding box center [394, 90] width 135 height 29
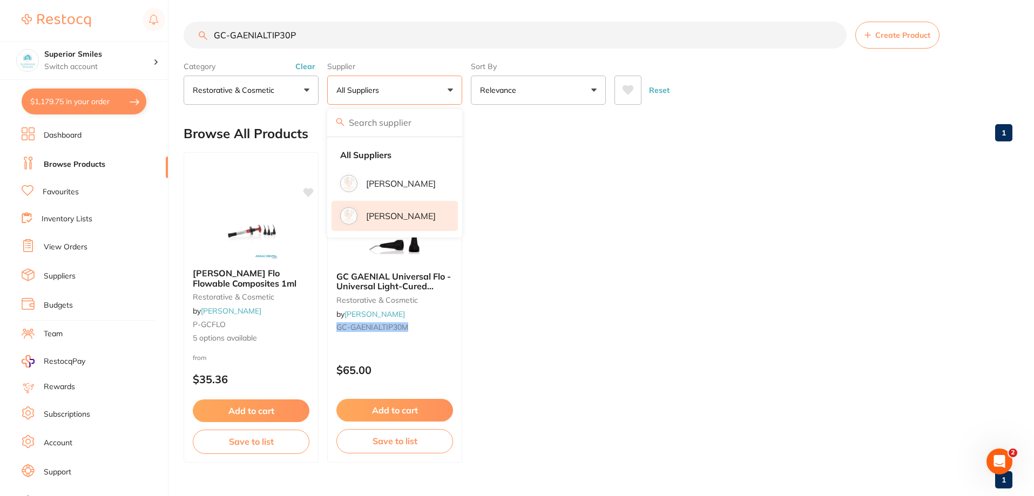
click at [404, 219] on p "[PERSON_NAME]" at bounding box center [401, 216] width 70 height 10
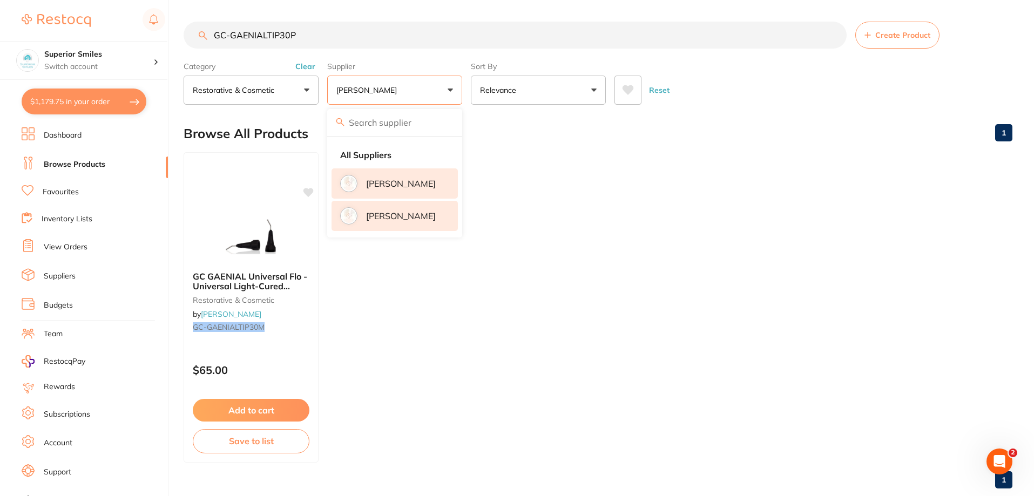
click at [357, 185] on li "[PERSON_NAME]" at bounding box center [395, 183] width 126 height 30
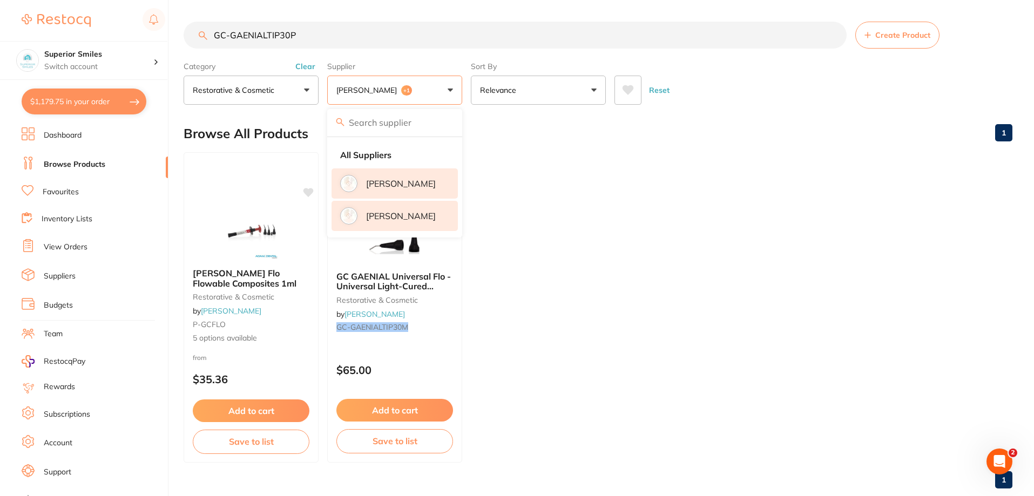
click at [385, 218] on p "[PERSON_NAME]" at bounding box center [401, 216] width 70 height 10
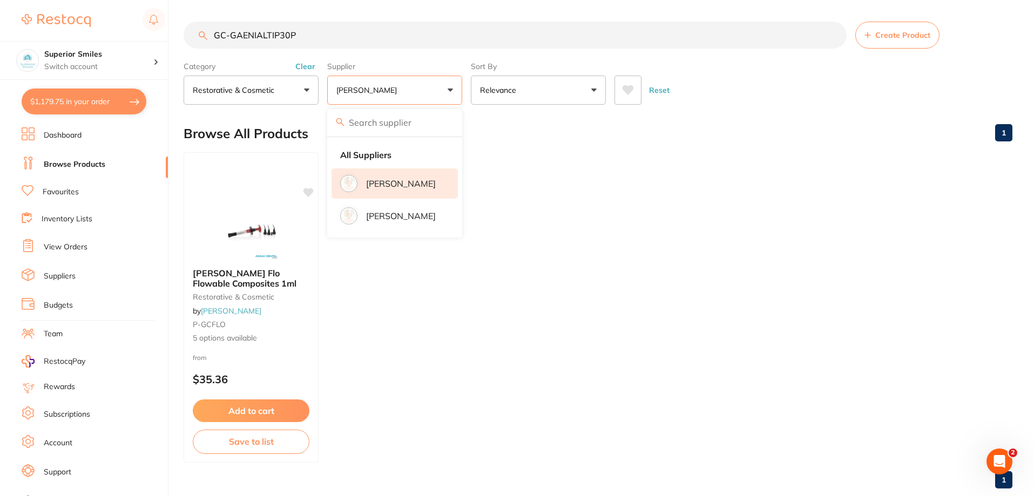
click at [266, 35] on input "GC-GAENIALTIP30P" at bounding box center [515, 35] width 663 height 27
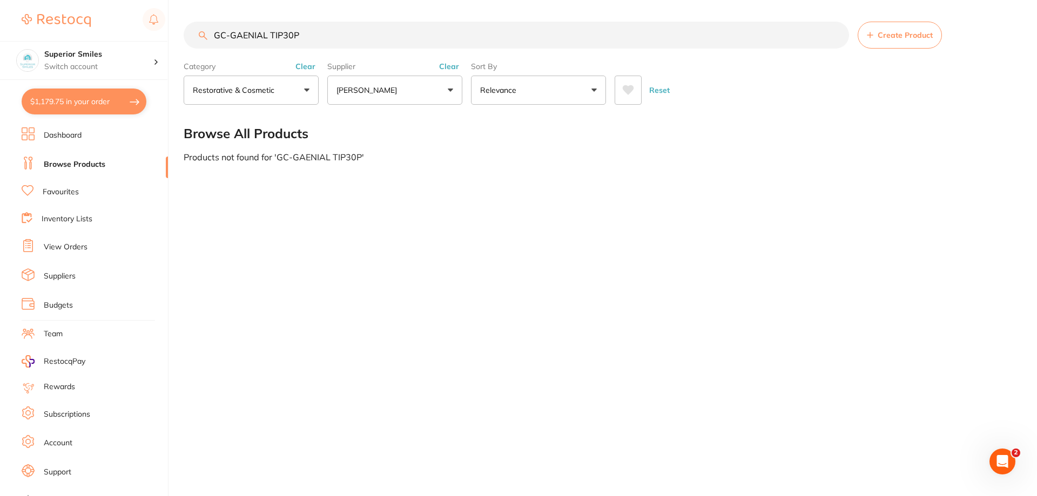
click at [282, 33] on input "GC-GAENIAL TIP30P" at bounding box center [516, 35] width 665 height 27
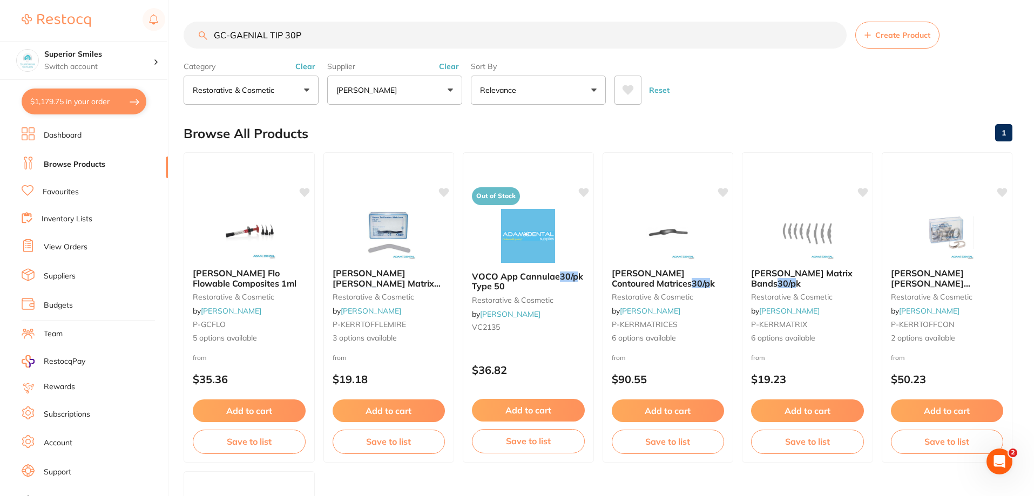
click at [450, 90] on button "[PERSON_NAME]" at bounding box center [394, 90] width 135 height 29
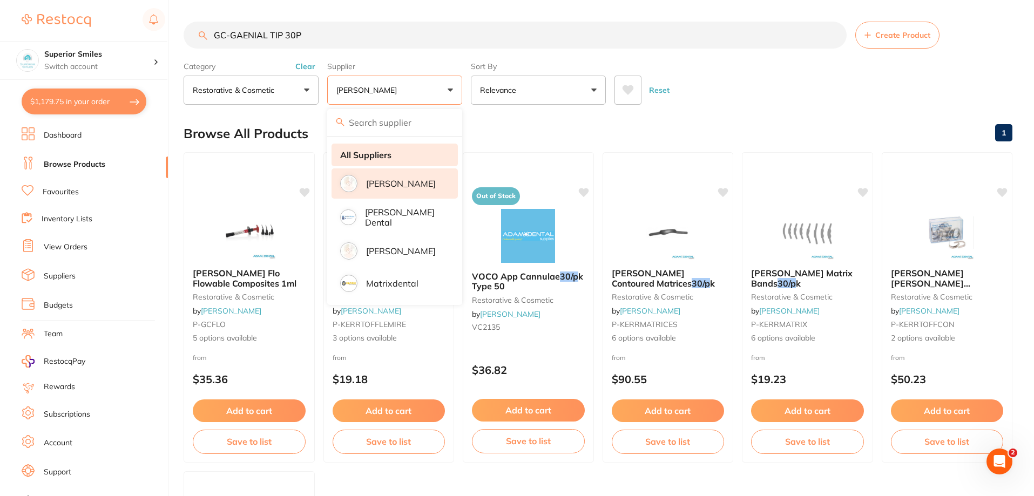
click at [394, 153] on li "All Suppliers" at bounding box center [395, 155] width 126 height 23
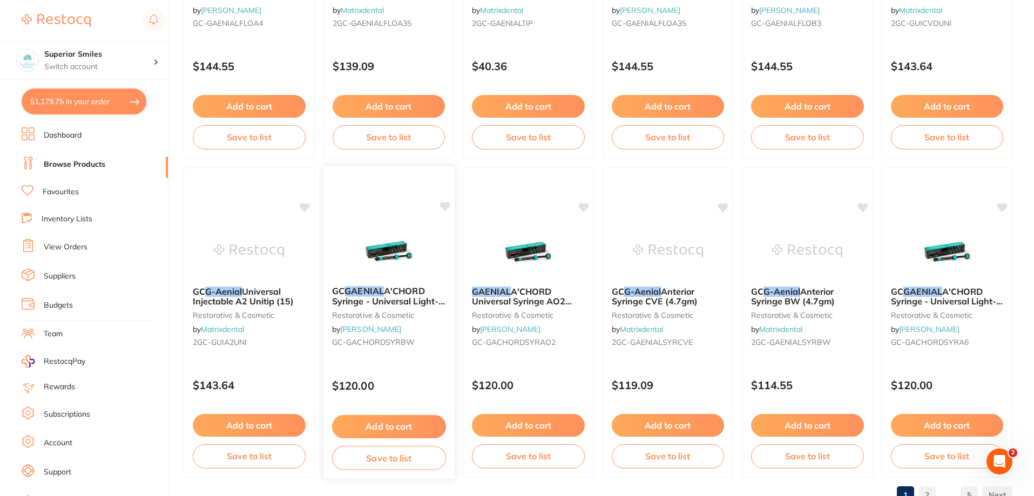
scroll to position [2575, 0]
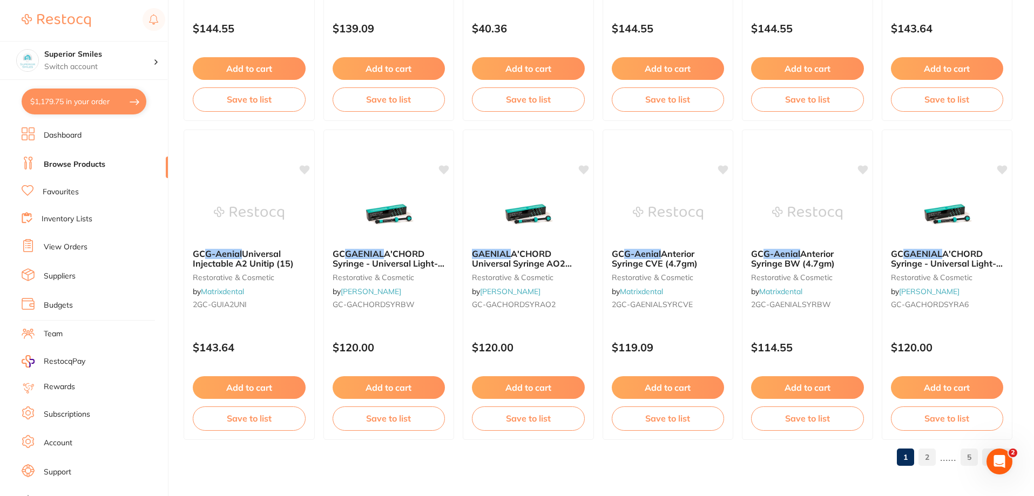
click at [929, 453] on link "2" at bounding box center [926, 458] width 17 height 22
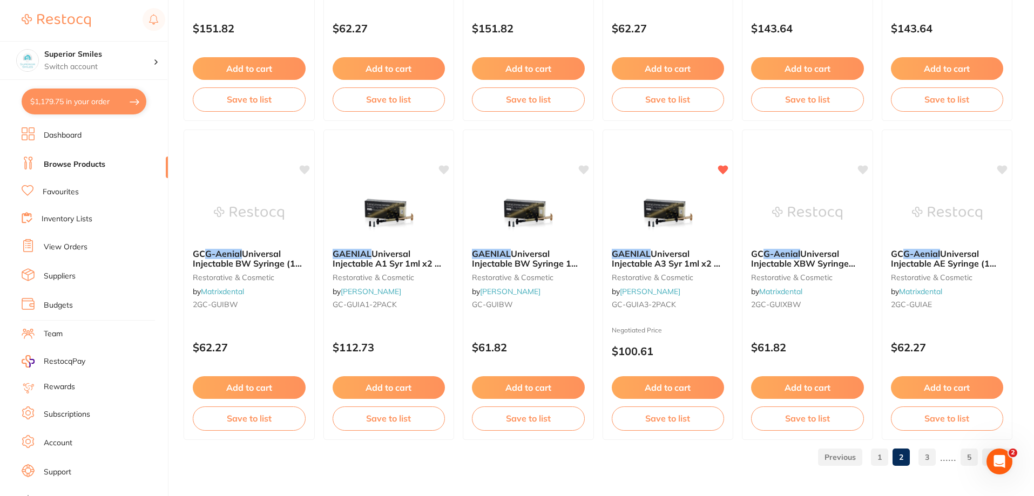
click at [926, 456] on link "3" at bounding box center [926, 458] width 17 height 22
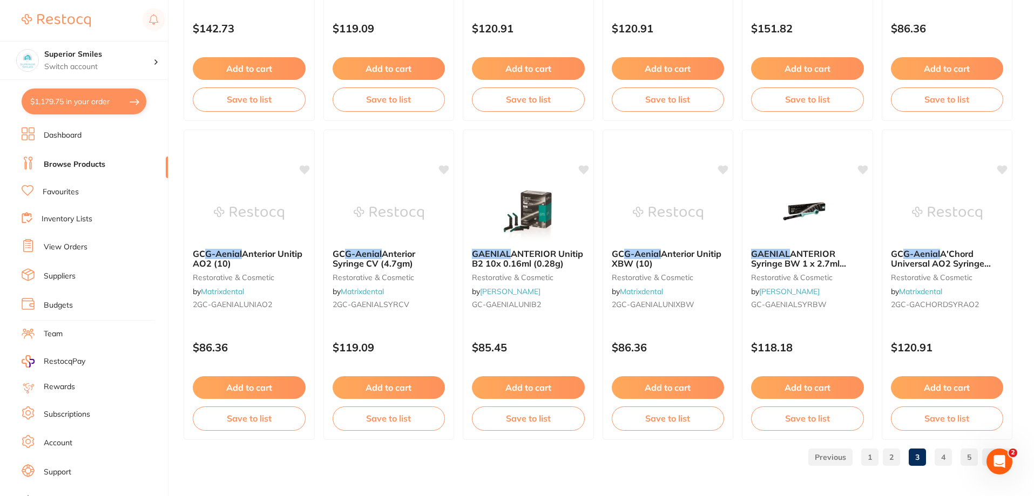
click at [943, 457] on link "4" at bounding box center [943, 458] width 17 height 22
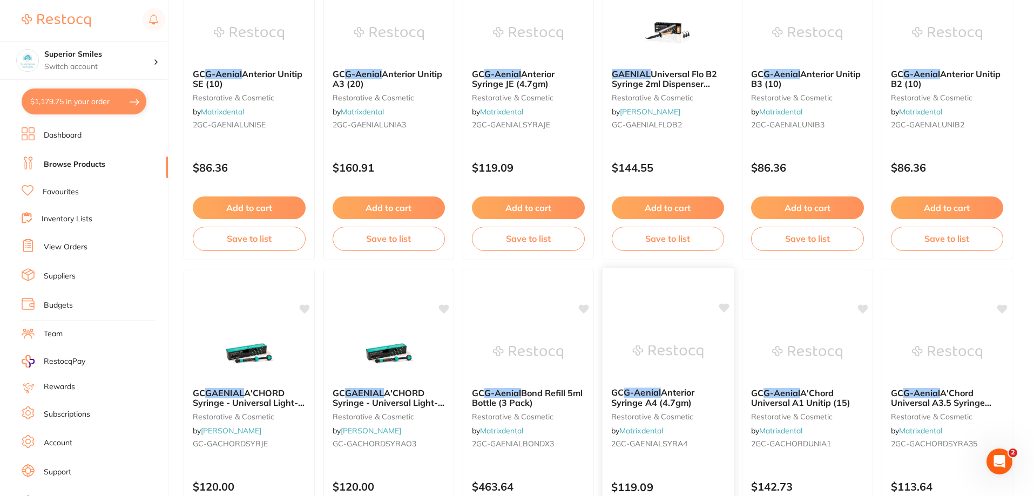
scroll to position [0, 0]
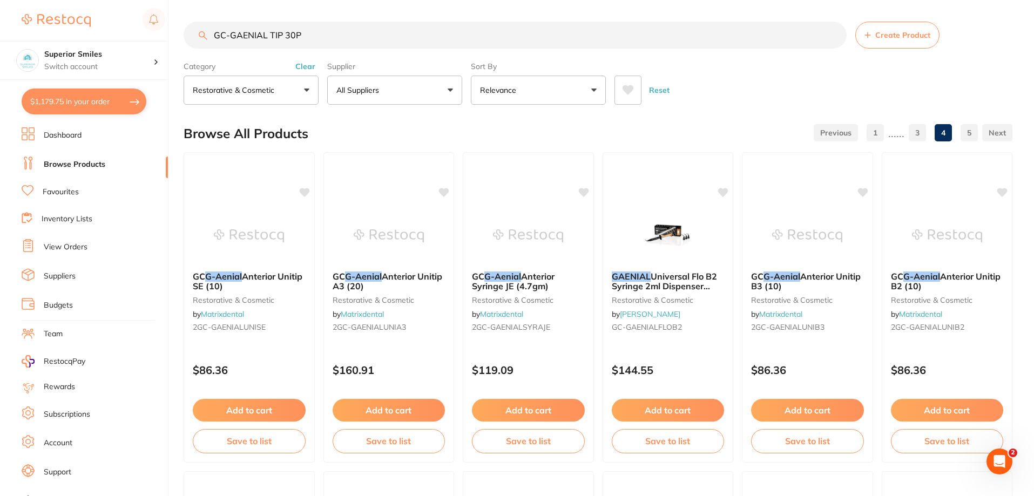
click at [235, 35] on input "GC-GAENIAL TIP 30P" at bounding box center [515, 35] width 663 height 27
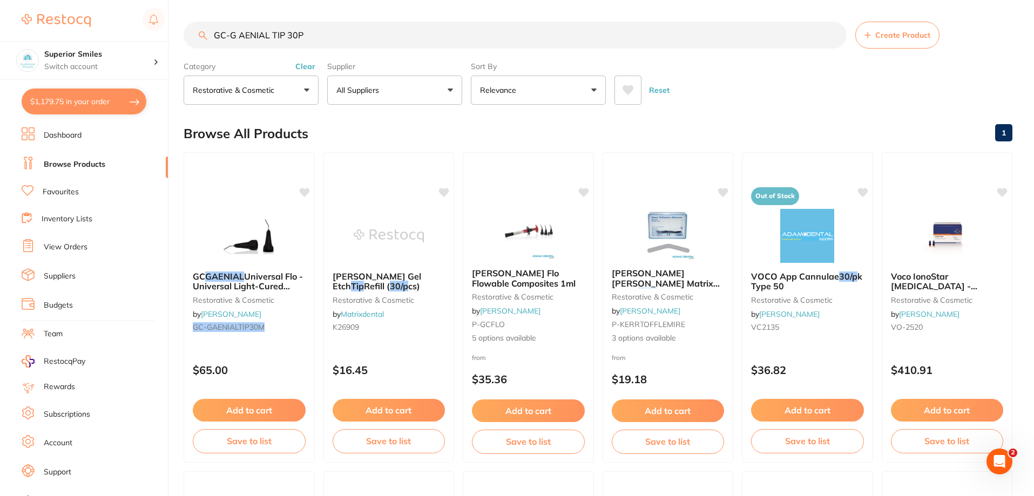
click at [309, 32] on input "GC-G AENIAL TIP 30P" at bounding box center [515, 35] width 663 height 27
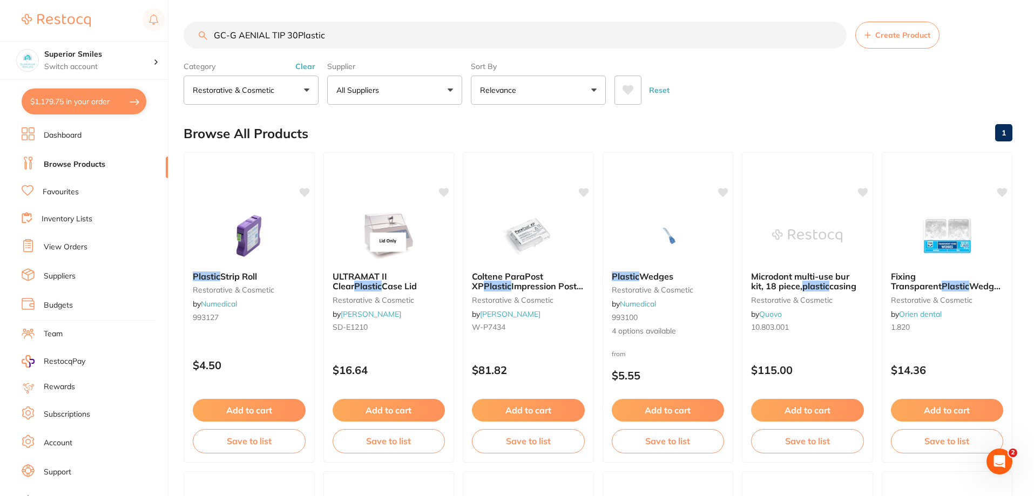
click at [329, 36] on input "GC-G AENIAL TIP 30Plastic" at bounding box center [515, 35] width 663 height 27
type input "G"
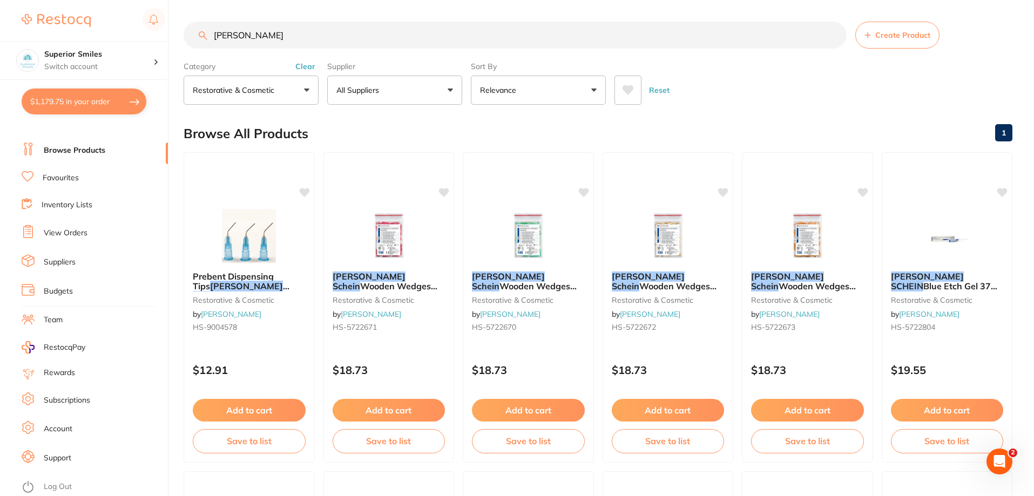
click at [451, 89] on button "All Suppliers" at bounding box center [394, 90] width 135 height 29
click at [396, 184] on p "[PERSON_NAME]" at bounding box center [401, 184] width 70 height 10
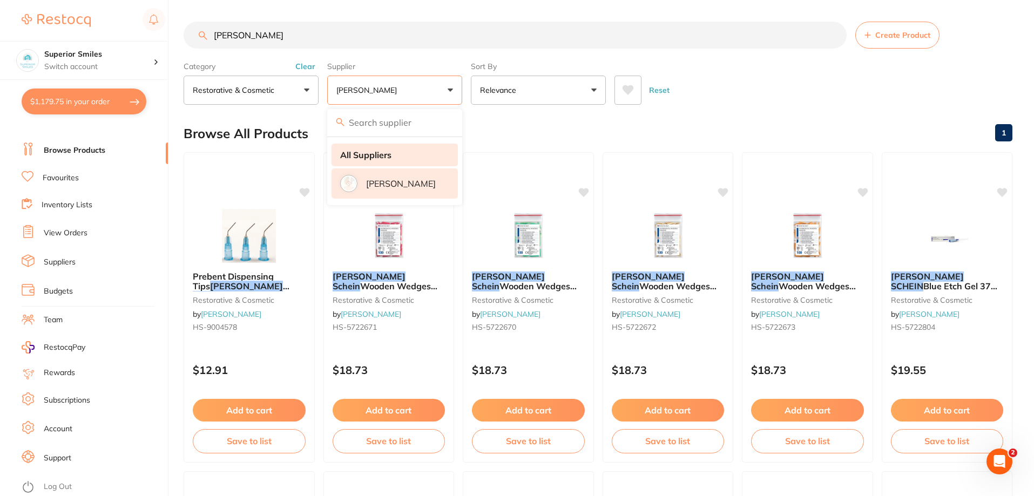
click at [420, 148] on li "All Suppliers" at bounding box center [395, 155] width 126 height 23
click at [420, 150] on li "All Suppliers" at bounding box center [395, 155] width 126 height 23
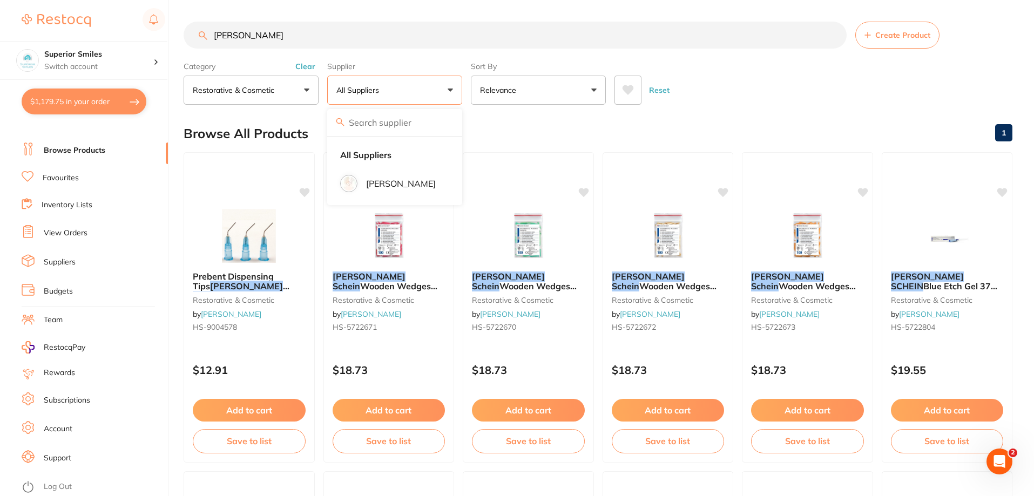
click at [451, 90] on button "All Suppliers" at bounding box center [394, 90] width 135 height 29
click at [68, 145] on link "Browse Products" at bounding box center [75, 150] width 62 height 11
click at [72, 145] on link "Browse Products" at bounding box center [75, 150] width 62 height 11
click at [283, 33] on input "henry schein" at bounding box center [515, 35] width 663 height 27
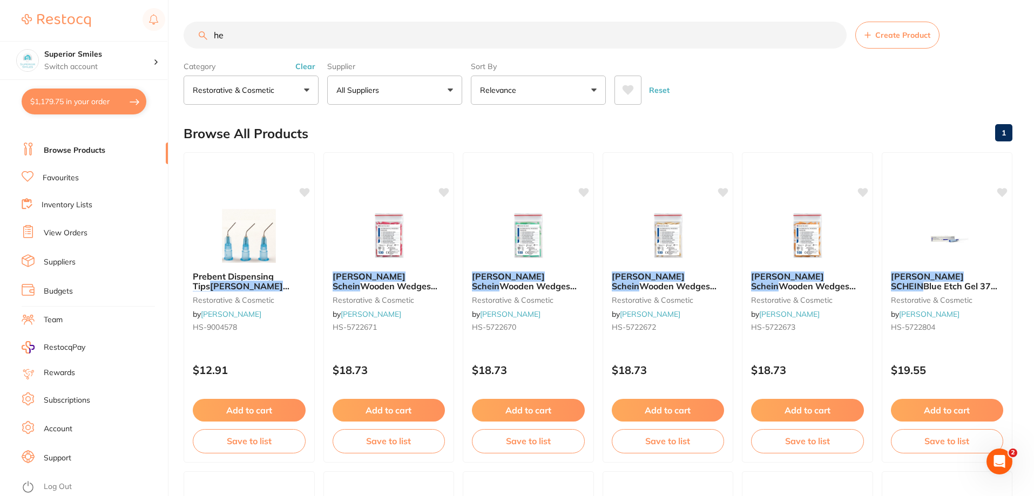
type input "h"
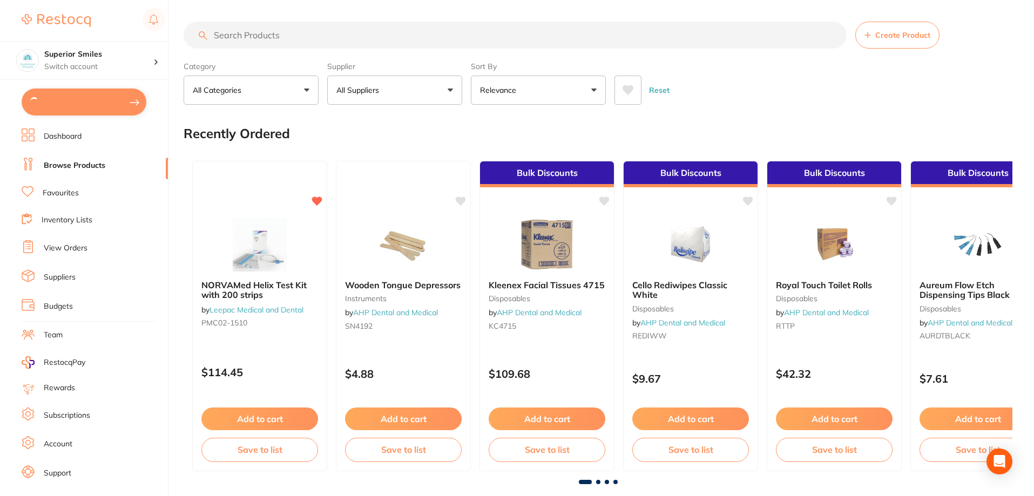
click at [448, 86] on button "All Suppliers" at bounding box center [394, 90] width 135 height 29
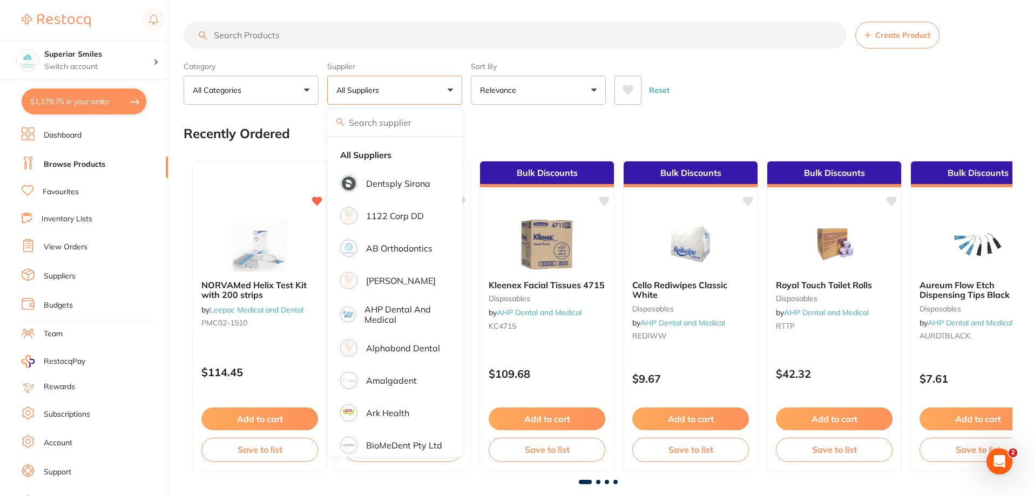
click at [211, 36] on input "search" at bounding box center [515, 35] width 663 height 27
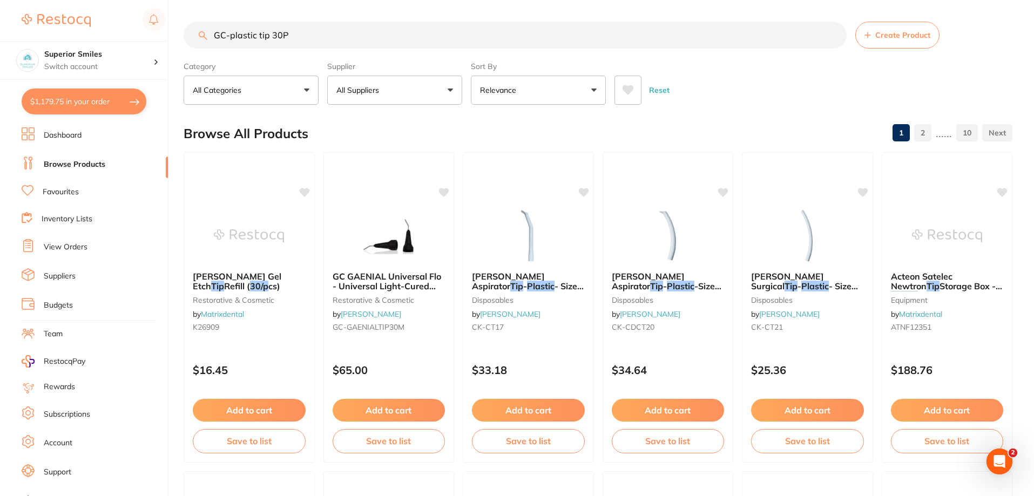
type input "GC-plastic tip 30P"
click at [57, 192] on link "Favourites" at bounding box center [61, 192] width 36 height 11
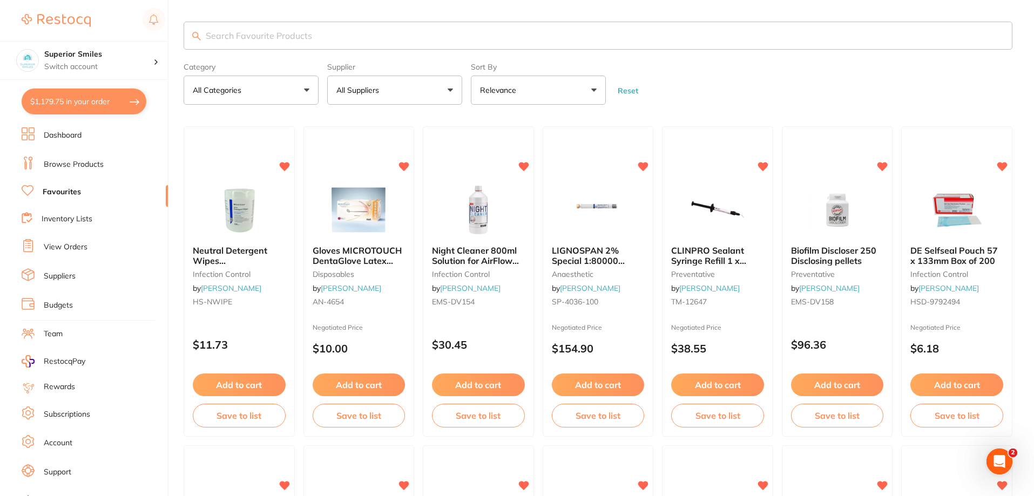
click at [236, 33] on input "search" at bounding box center [598, 36] width 829 height 28
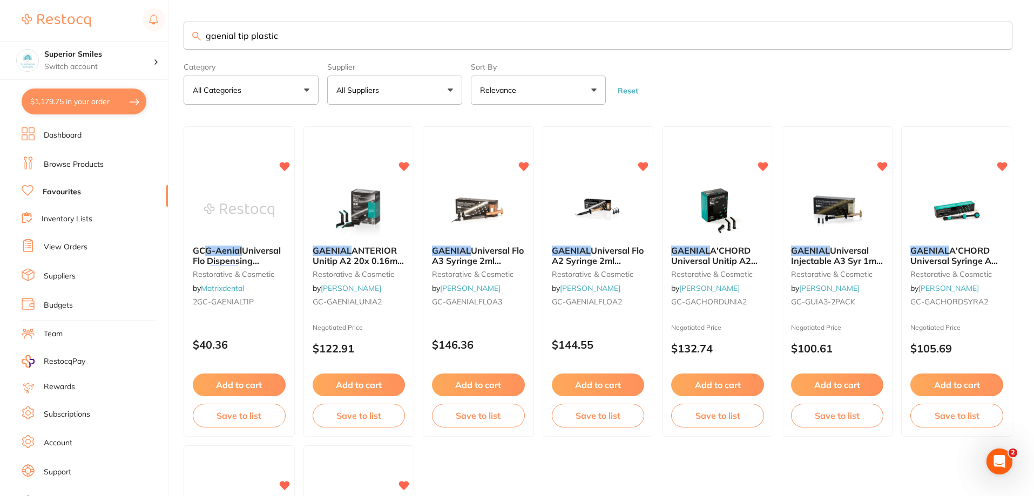
click at [286, 36] on input "gaenial tip plastic" at bounding box center [598, 36] width 829 height 28
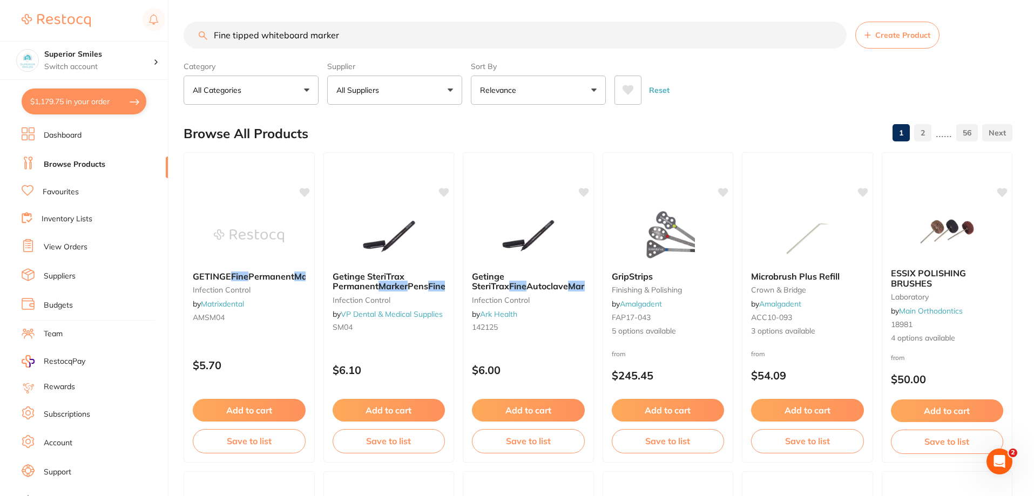
click at [353, 33] on input "Fine tipped whiteboard marker" at bounding box center [515, 35] width 663 height 27
type input "F"
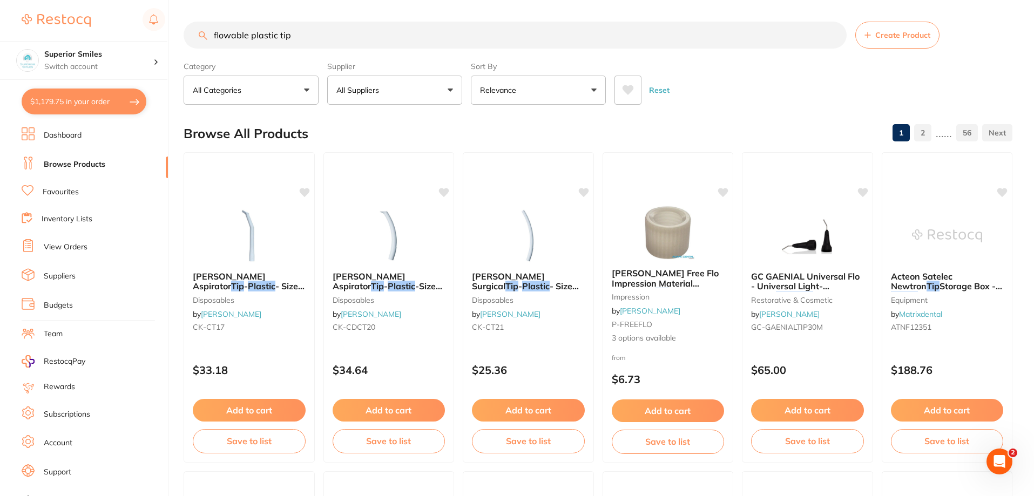
click at [249, 35] on input "flowable plastic tip" at bounding box center [515, 35] width 663 height 27
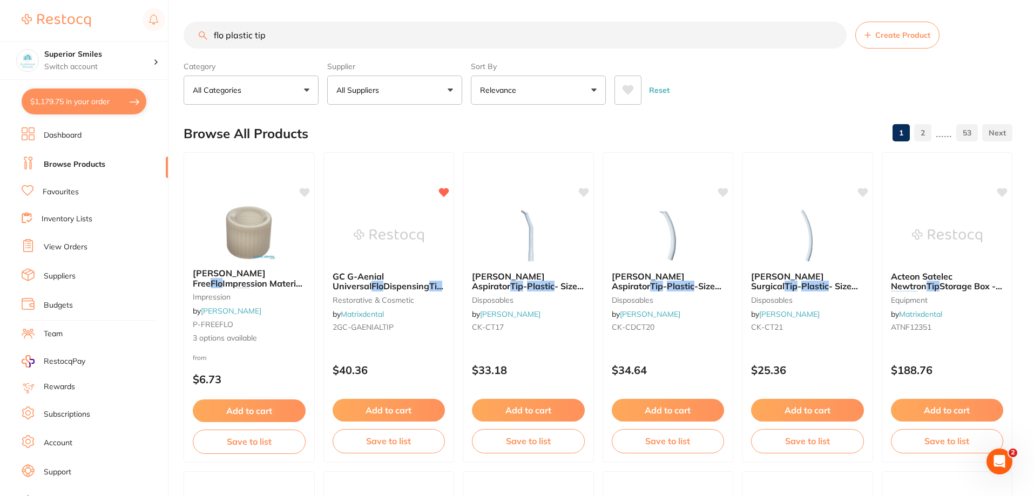
click at [224, 33] on input "flo plastic tip" at bounding box center [515, 35] width 663 height 27
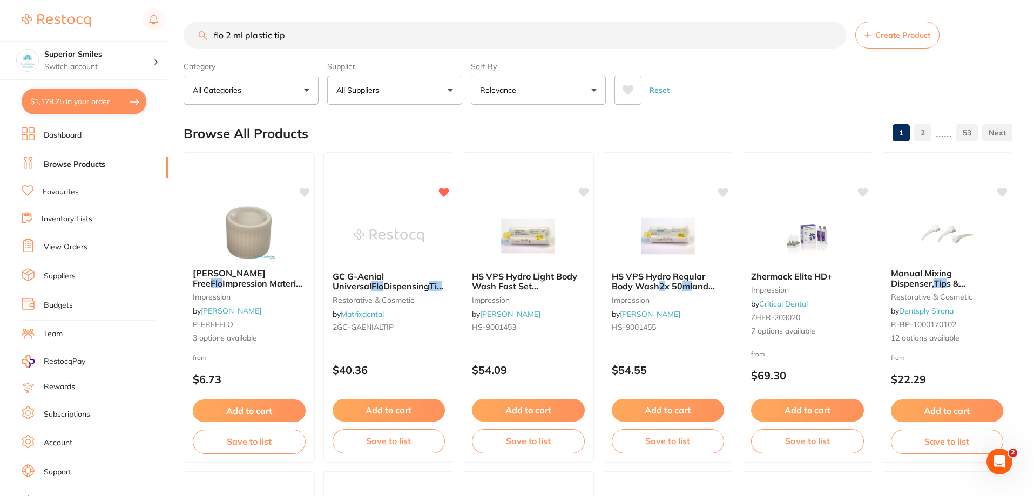
click at [208, 31] on input "flo 2 ml plastic tip" at bounding box center [515, 35] width 663 height 27
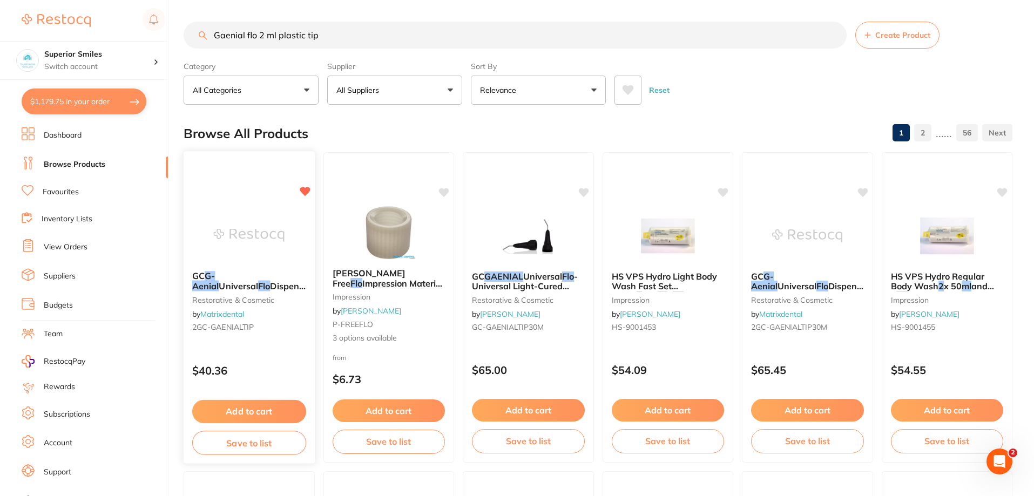
type input "Gaenial flo 2 ml plastic tip"
click at [334, 281] on em "Plastic" at bounding box center [348, 286] width 28 height 11
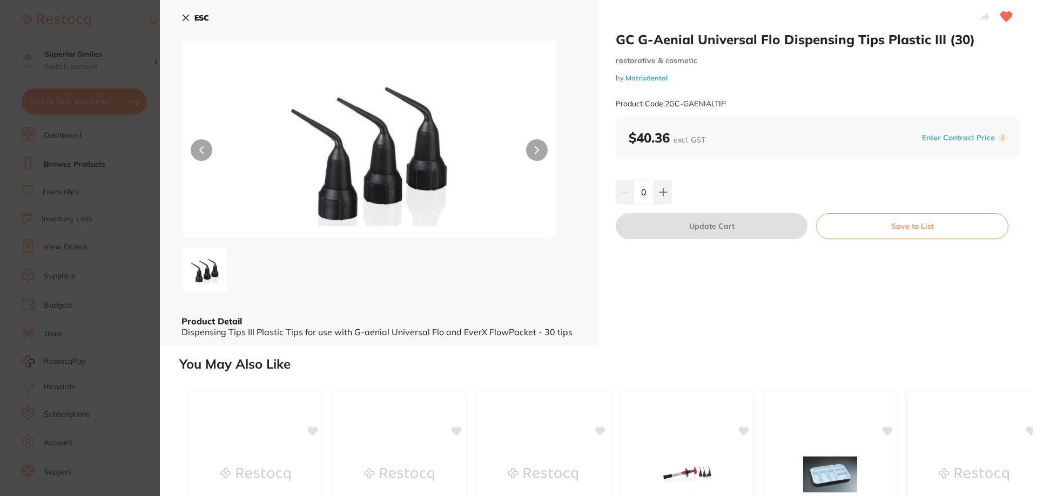
click at [186, 12] on button "ESC" at bounding box center [195, 18] width 28 height 18
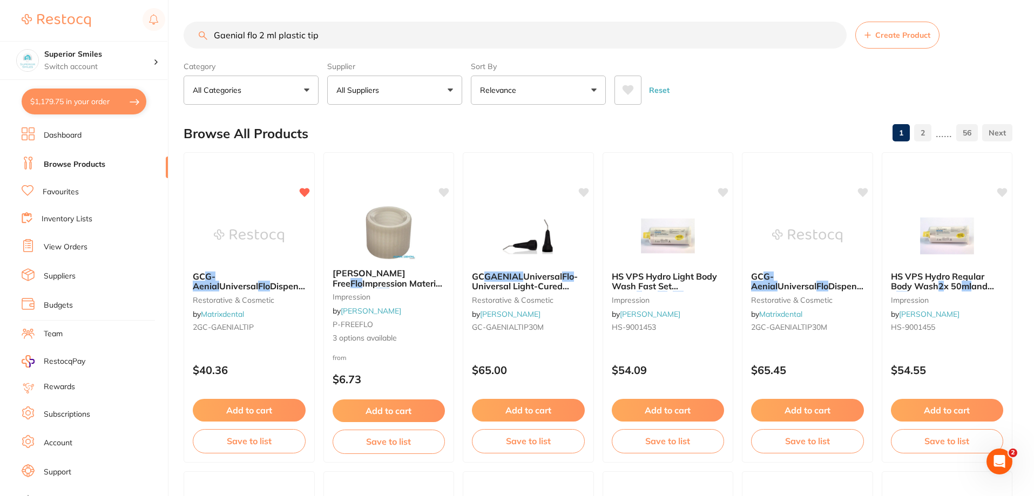
click at [75, 165] on link "Browse Products" at bounding box center [75, 164] width 62 height 11
click at [64, 189] on link "Favourites" at bounding box center [61, 192] width 36 height 11
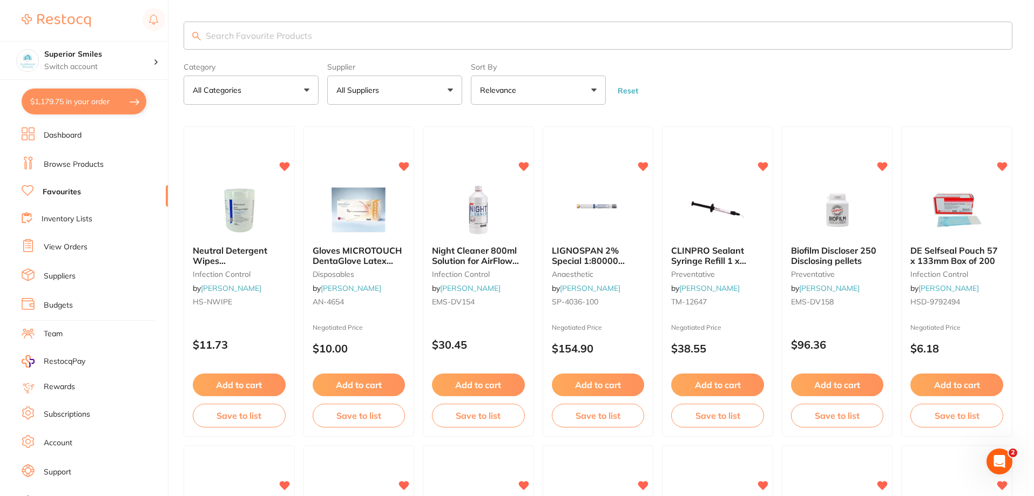
click at [231, 39] on input "search" at bounding box center [598, 36] width 829 height 28
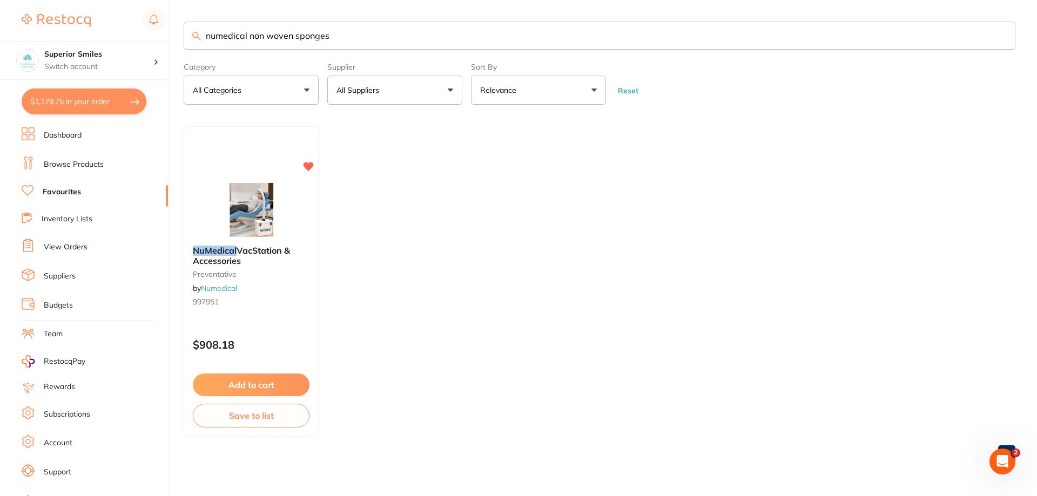
type input "numedical non woven sponges"
click at [63, 159] on link "Browse Products" at bounding box center [74, 164] width 60 height 11
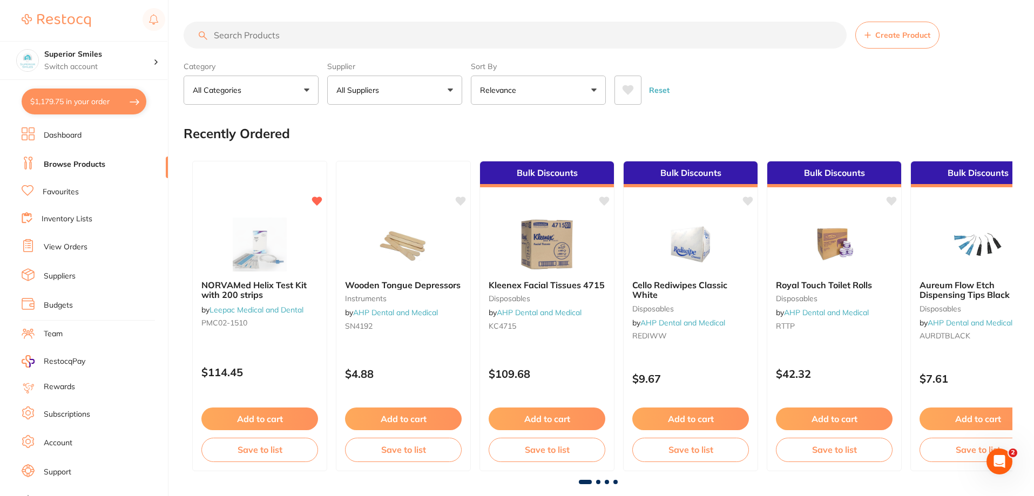
click at [242, 35] on input "search" at bounding box center [515, 35] width 663 height 27
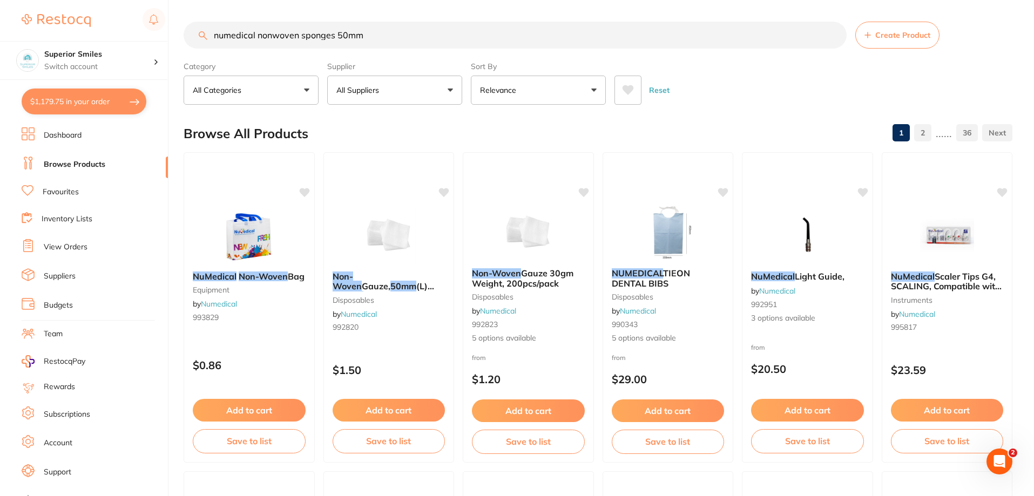
click at [380, 36] on input "numedical nonwoven sponges 50mm" at bounding box center [515, 35] width 663 height 27
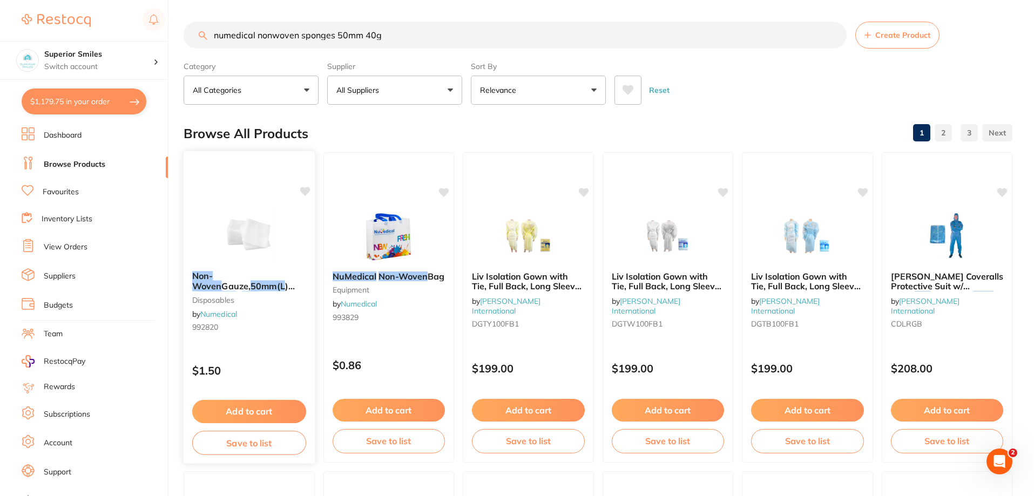
type input "numedical nonwoven sponges 50mm 40g"
click at [244, 241] on img at bounding box center [249, 235] width 71 height 55
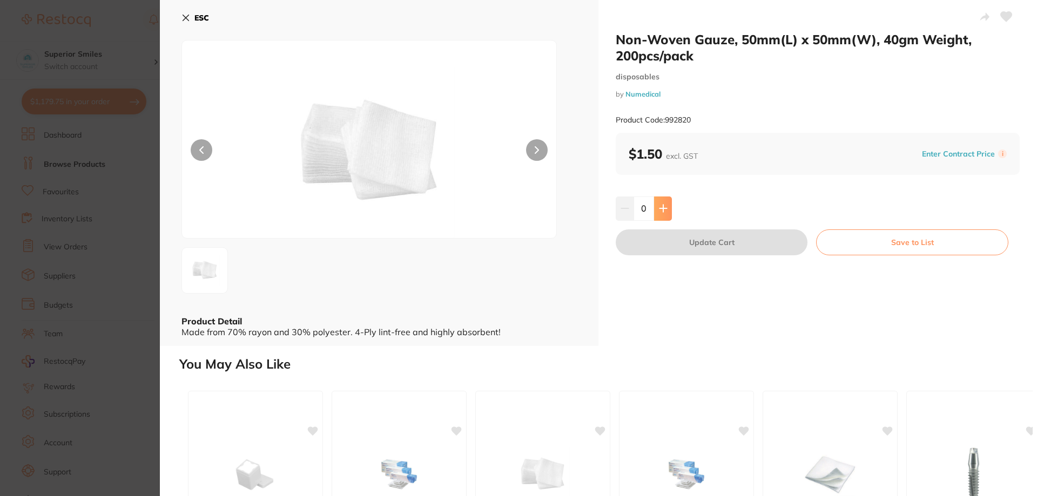
click at [666, 209] on button at bounding box center [663, 209] width 18 height 24
click at [663, 209] on icon at bounding box center [663, 208] width 9 height 9
type input "2"
click at [701, 242] on button "Update Cart" at bounding box center [711, 242] width 192 height 26
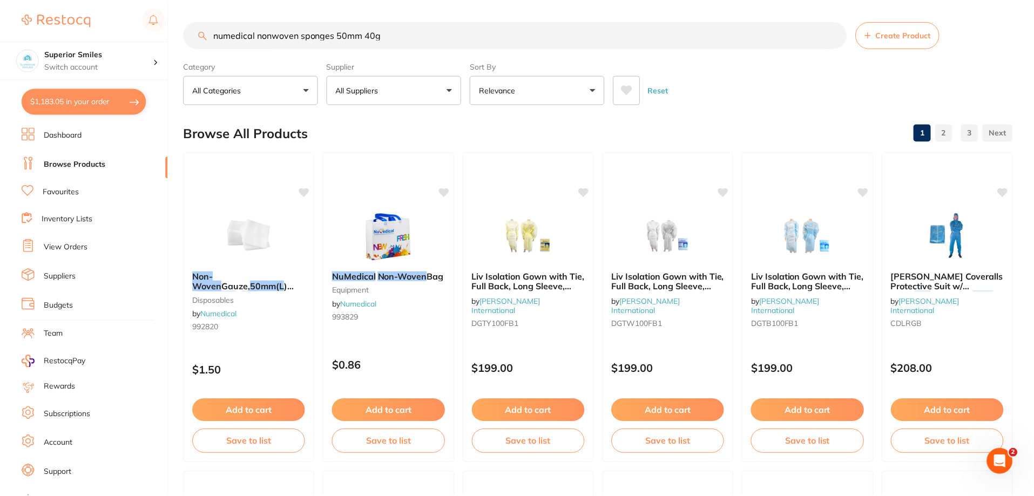
scroll to position [1, 0]
click at [87, 99] on button "$1,183.05 in your order" at bounding box center [84, 102] width 125 height 26
checkbox input "true"
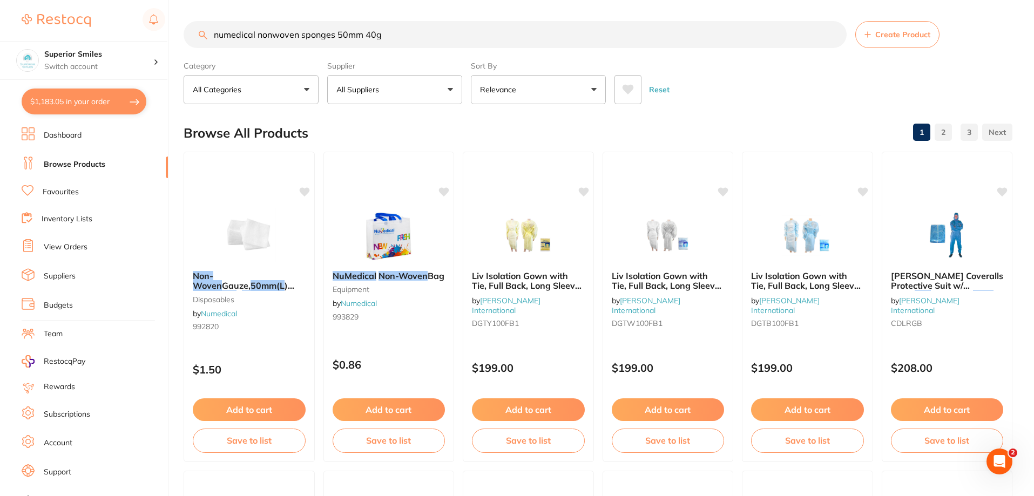
checkbox input "true"
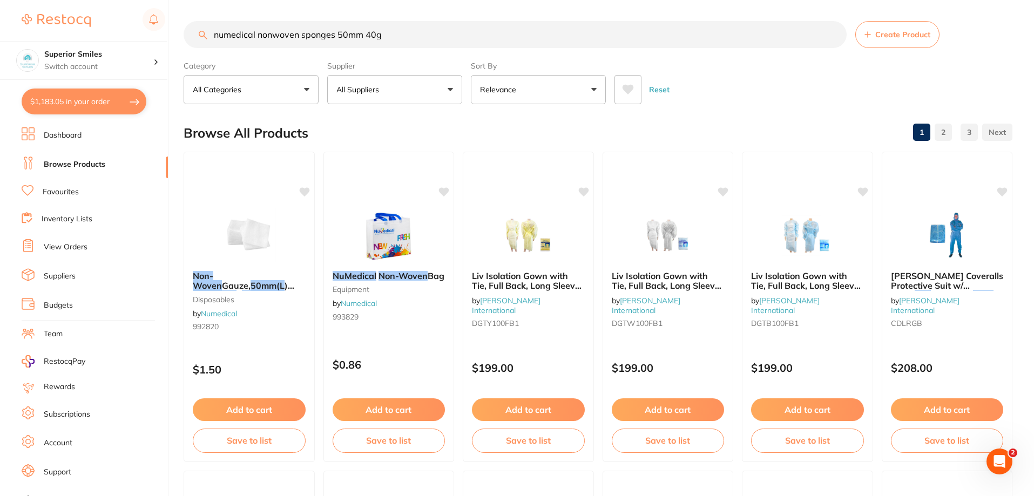
checkbox input "true"
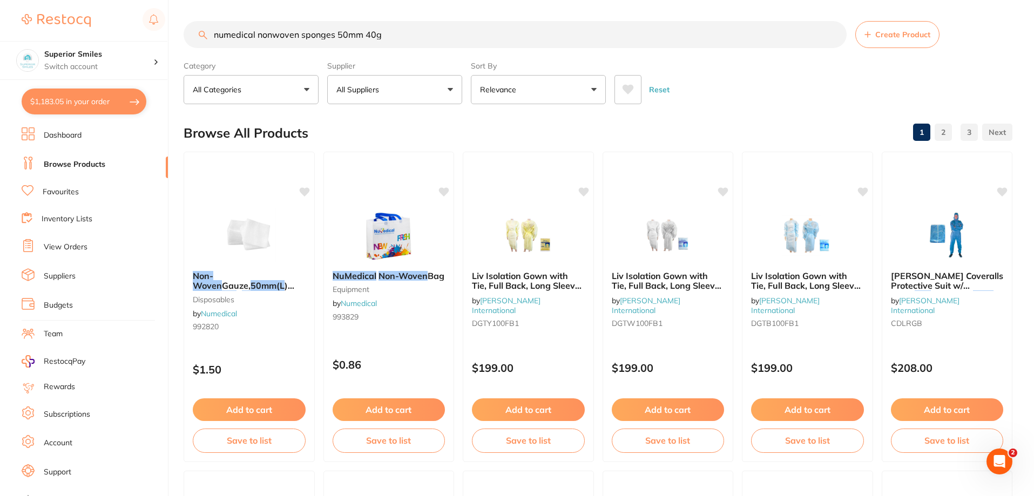
checkbox input "true"
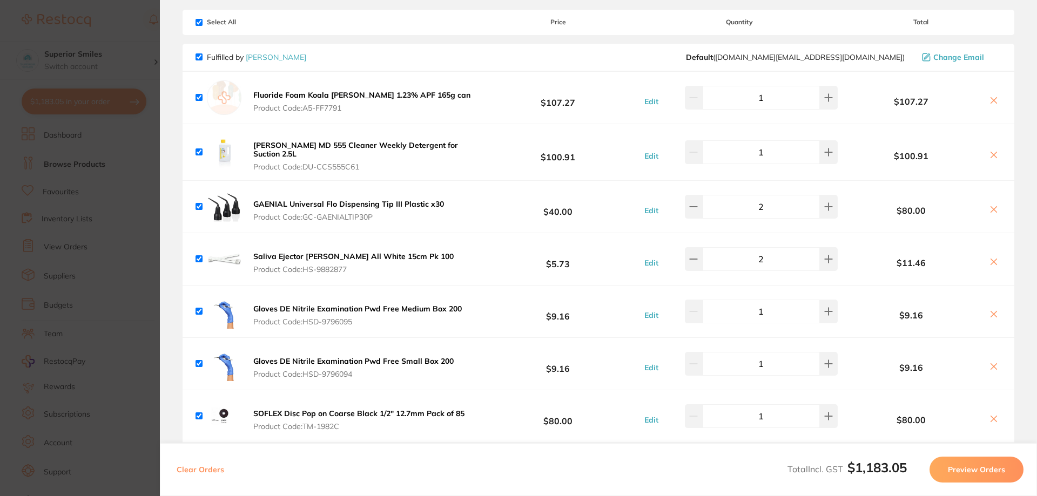
scroll to position [0, 0]
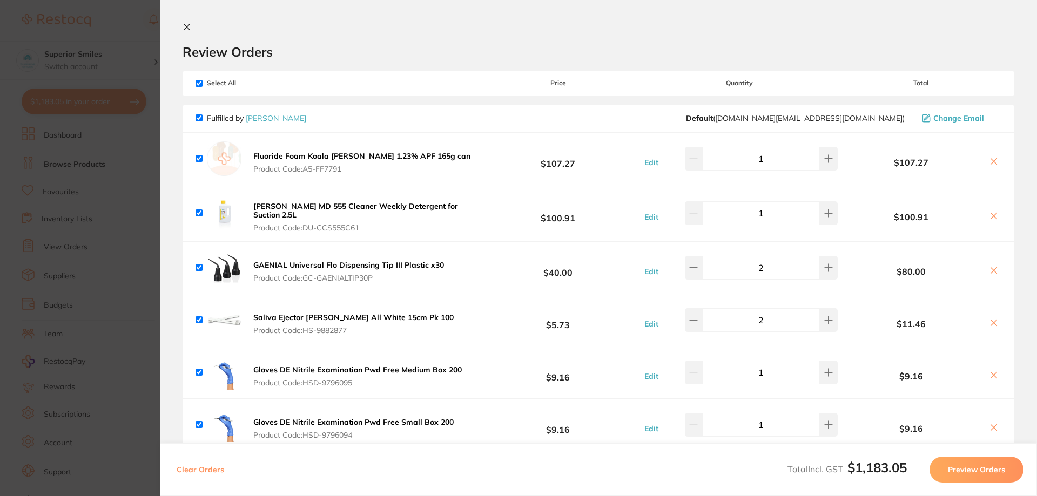
click at [71, 243] on section "Update RRP Set your pre negotiated price for this item. Item Agreed RRP (excl. …" at bounding box center [518, 248] width 1037 height 496
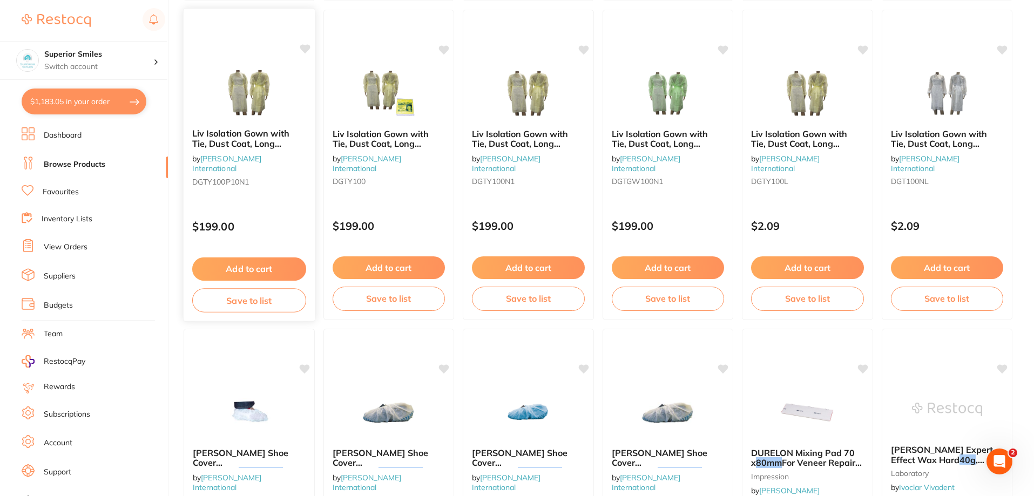
scroll to position [594, 0]
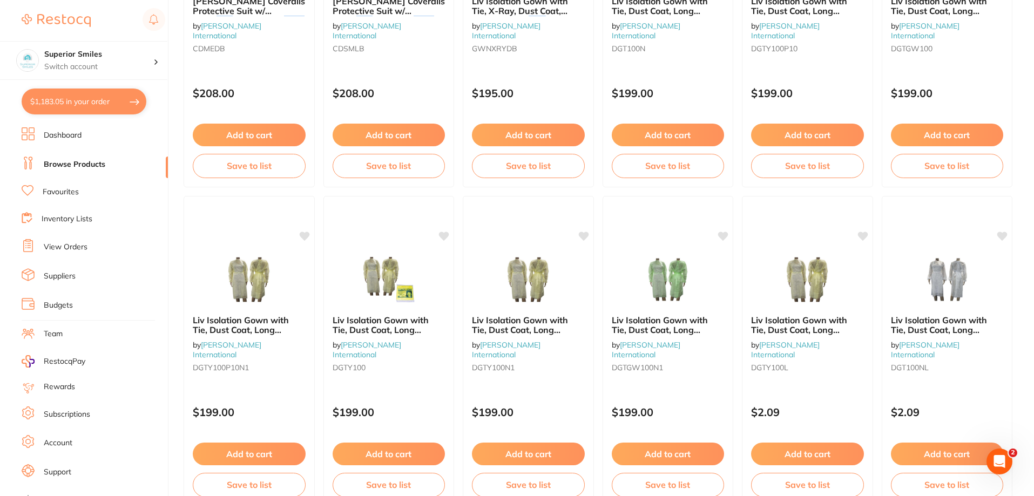
click at [84, 101] on button "$1,183.05 in your order" at bounding box center [84, 102] width 125 height 26
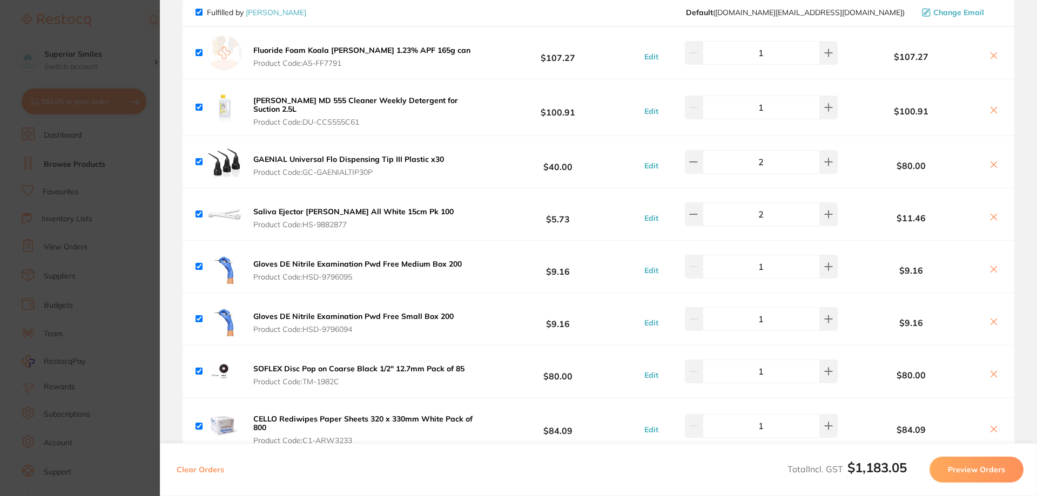
scroll to position [0, 0]
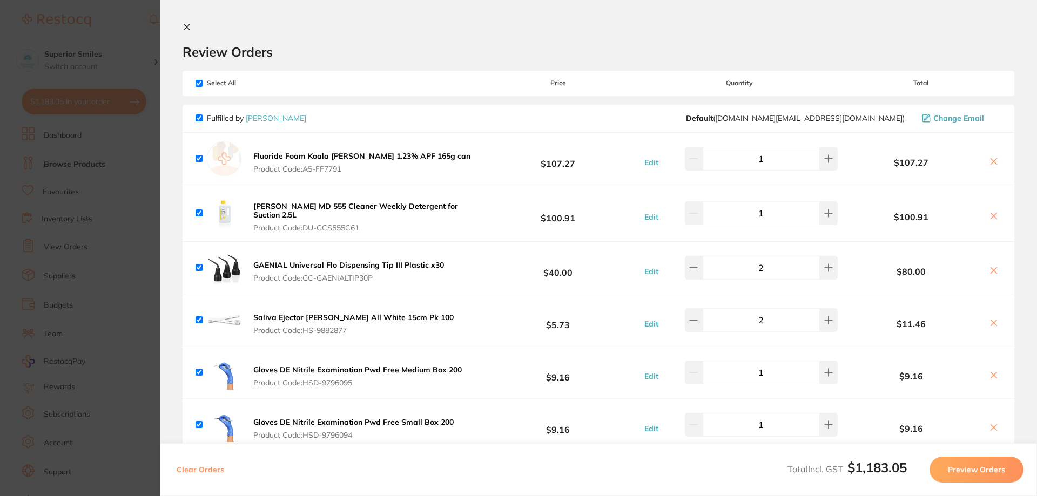
click at [58, 247] on section "Update RRP Set your pre negotiated price for this item. Item Agreed RRP (excl. …" at bounding box center [518, 248] width 1037 height 496
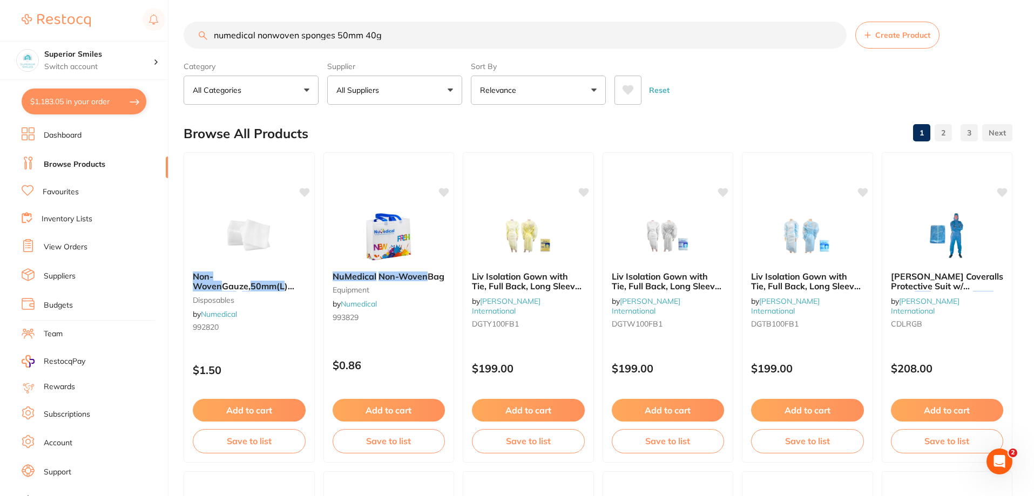
click at [110, 99] on button "$1,183.05 in your order" at bounding box center [84, 102] width 125 height 26
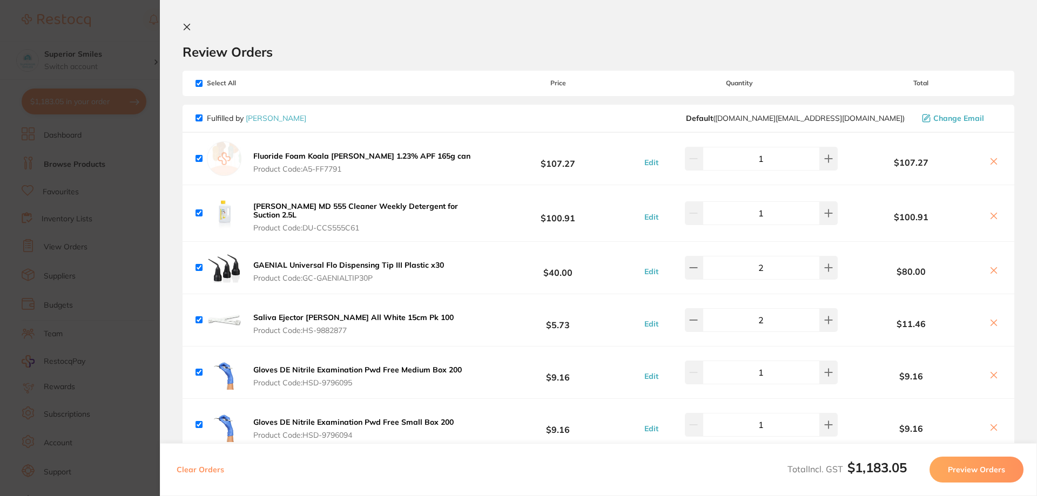
click at [180, 26] on section "Review Orders Your orders are being processed and we will notify you once we ha…" at bounding box center [598, 248] width 877 height 496
click at [187, 24] on icon at bounding box center [186, 27] width 9 height 9
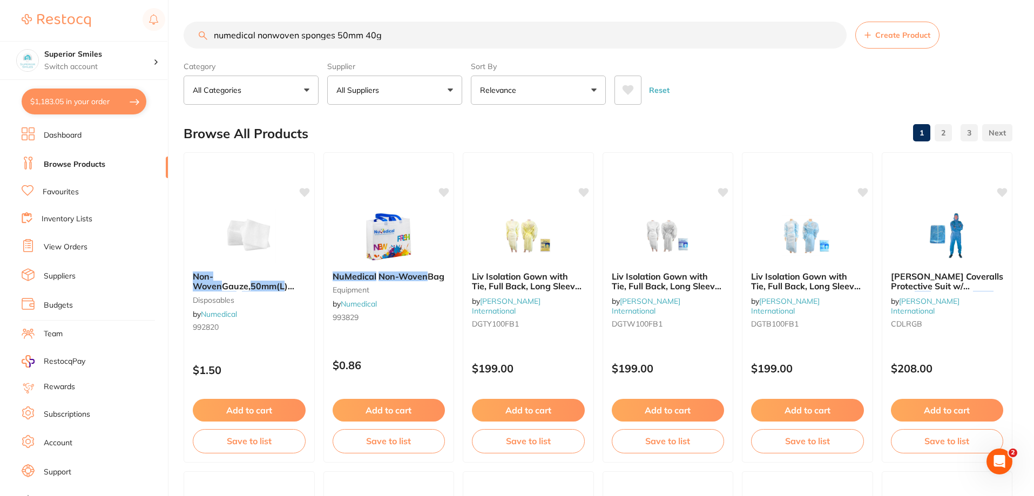
click at [59, 246] on link "View Orders" at bounding box center [66, 247] width 44 height 11
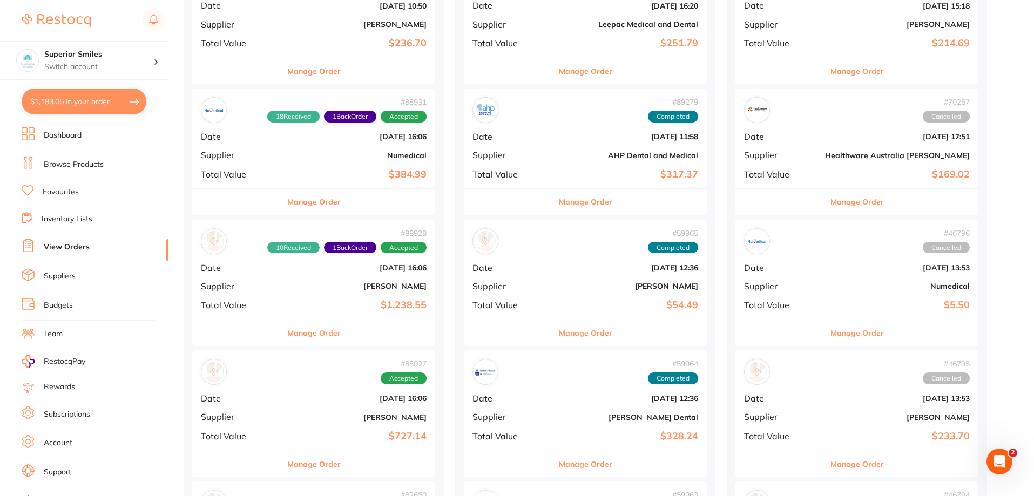
scroll to position [324, 0]
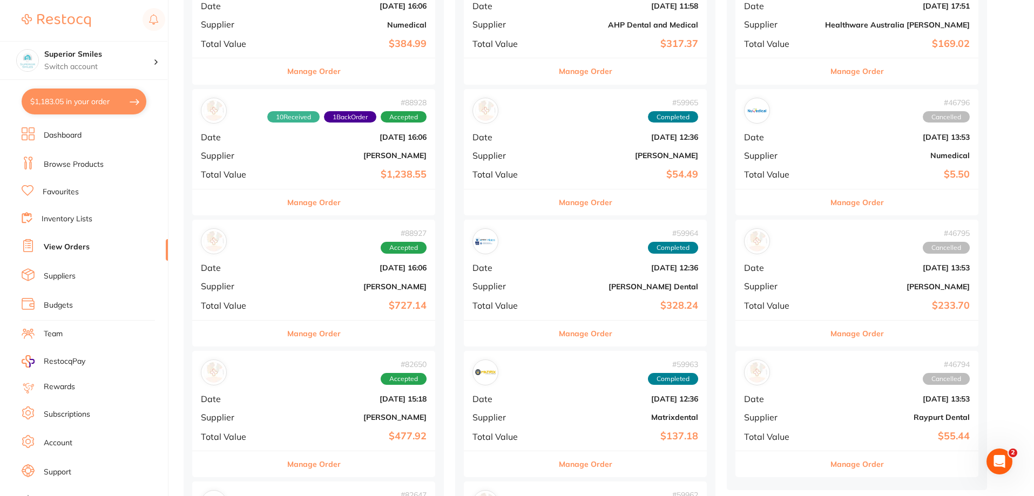
click at [301, 70] on button "Manage Order" at bounding box center [313, 71] width 53 height 26
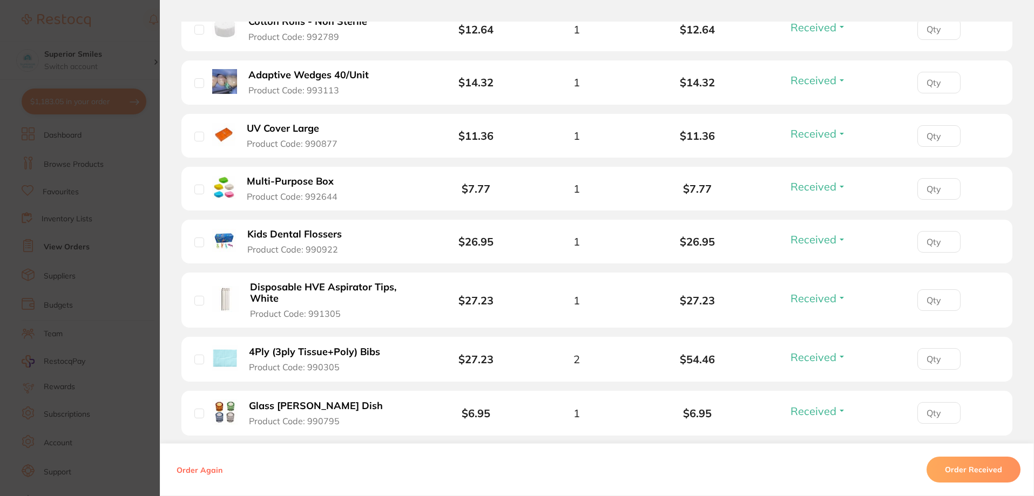
scroll to position [577, 0]
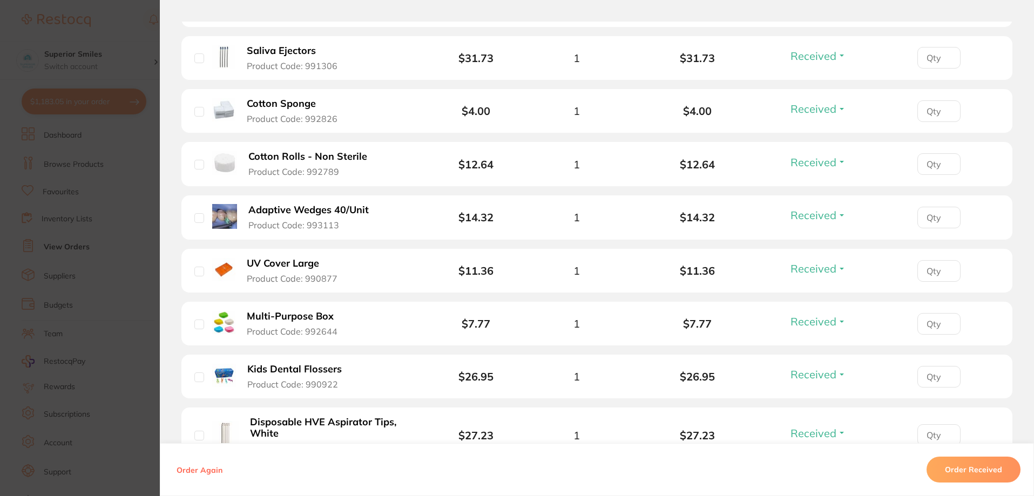
click at [52, 333] on section "Order ID: Restocq- 88931 Order Information 18 Received 1 Back Order Accepted Or…" at bounding box center [517, 248] width 1034 height 496
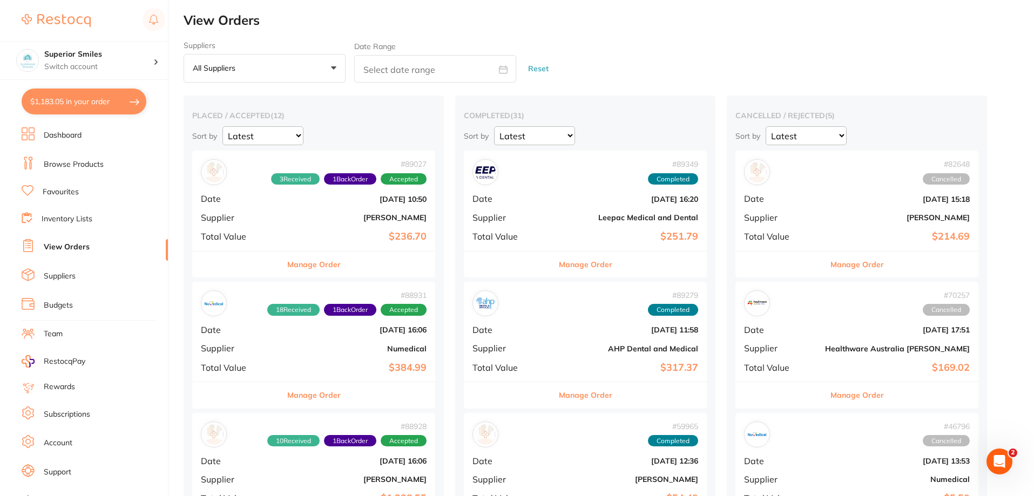
click at [310, 240] on b "$236.70" at bounding box center [354, 236] width 145 height 11
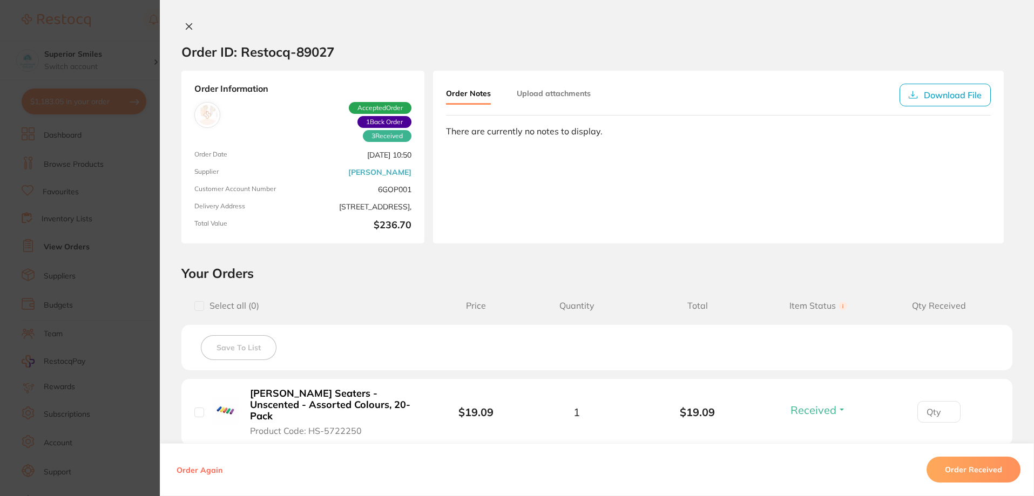
click at [186, 27] on icon at bounding box center [189, 27] width 6 height 6
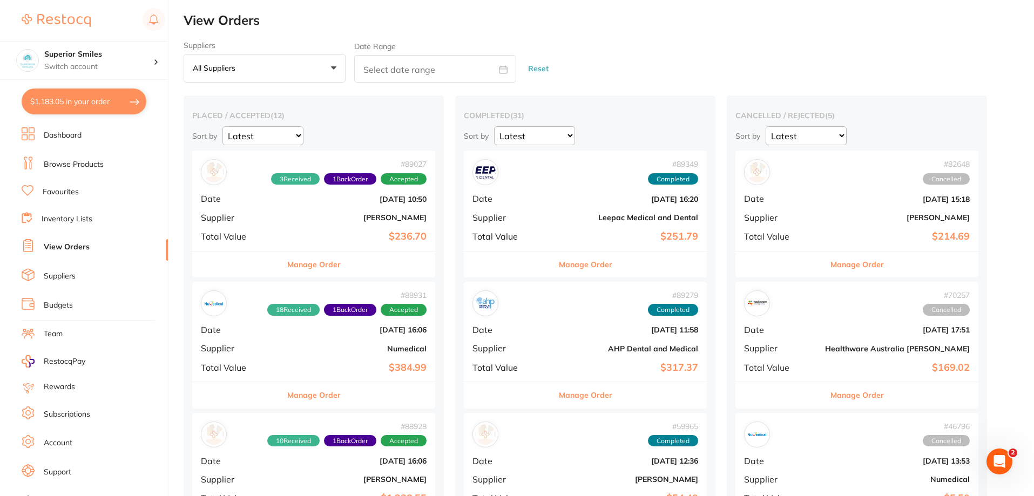
click at [116, 104] on button "$1,183.05 in your order" at bounding box center [84, 102] width 125 height 26
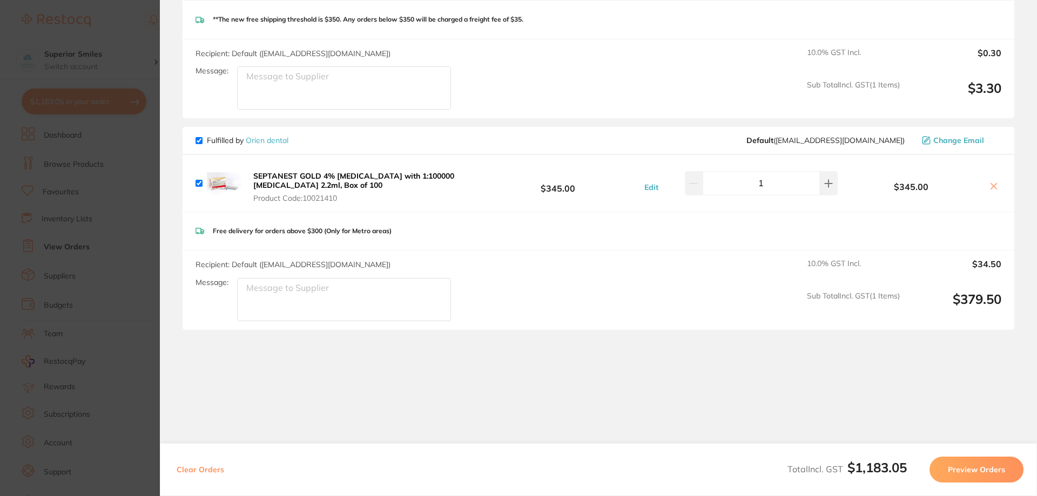
scroll to position [979, 0]
click at [957, 470] on button "Preview Orders" at bounding box center [976, 470] width 94 height 26
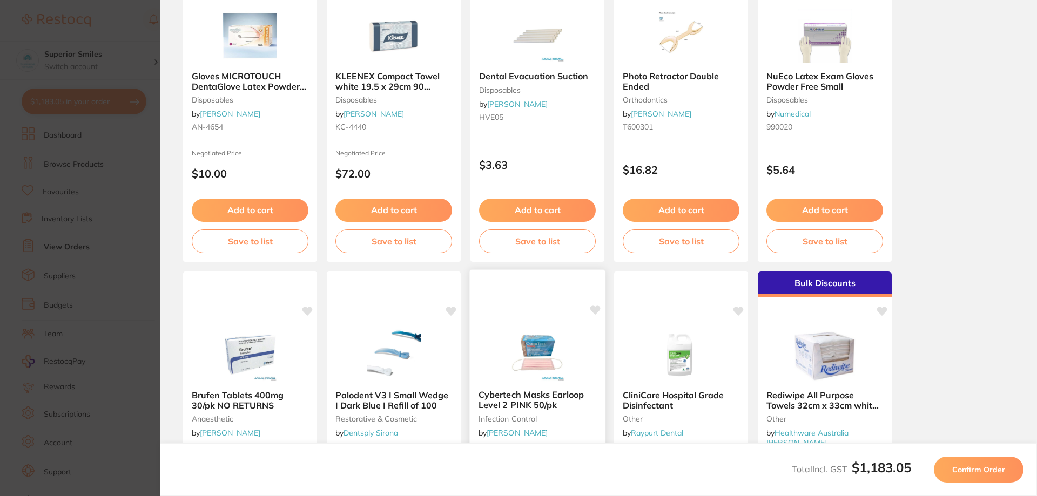
scroll to position [248, 0]
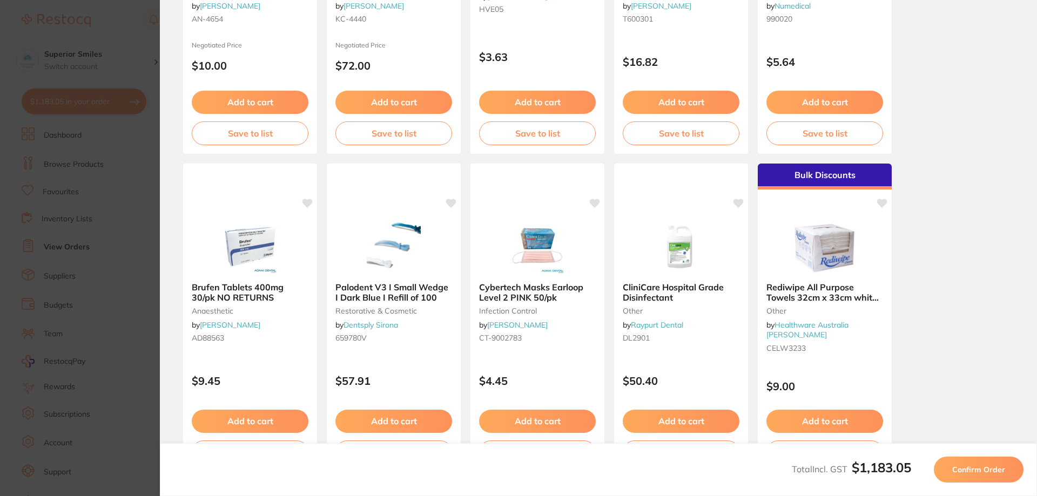
drag, startPoint x: 553, startPoint y: 338, endPoint x: 555, endPoint y: 344, distance: 6.7
click at [555, 344] on div "Cybertech Masks Earloop Level 2 PINK 50/pk infection control by Adam Dental CT-…" at bounding box center [537, 315] width 134 height 82
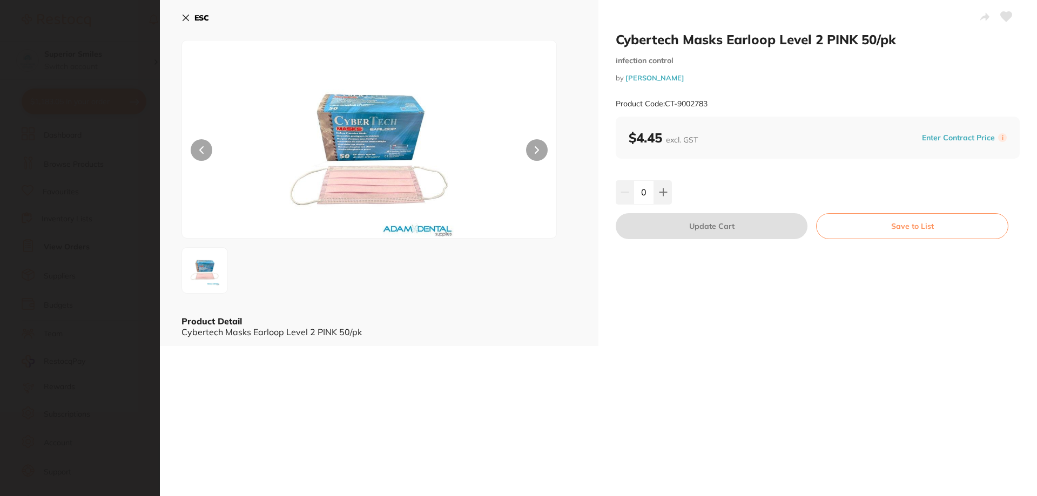
scroll to position [0, 0]
click at [184, 16] on icon at bounding box center [186, 18] width 6 height 6
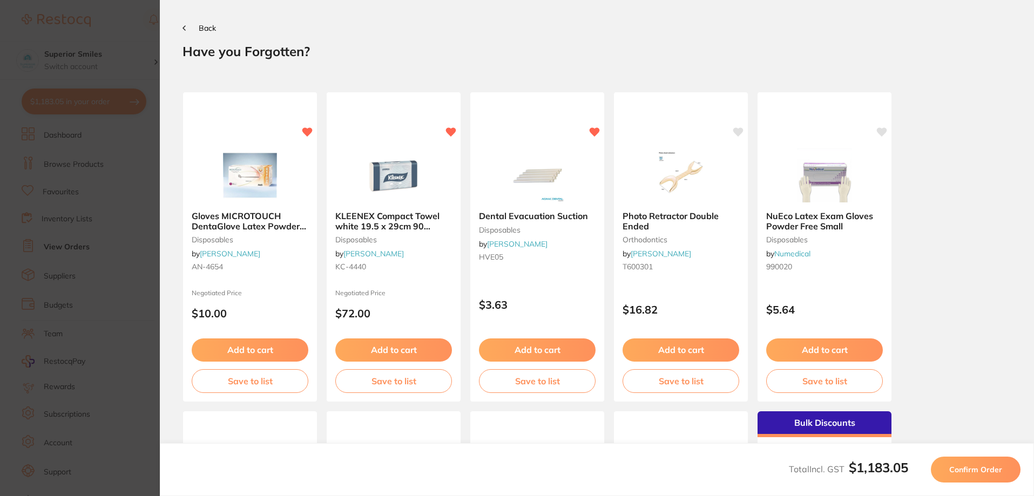
click at [187, 26] on button "Back" at bounding box center [198, 28] width 33 height 9
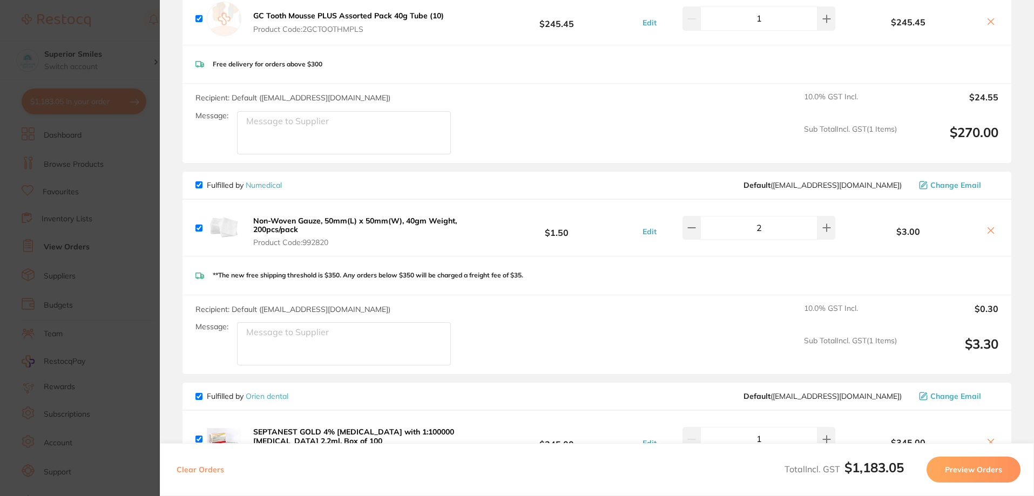
scroll to position [709, 0]
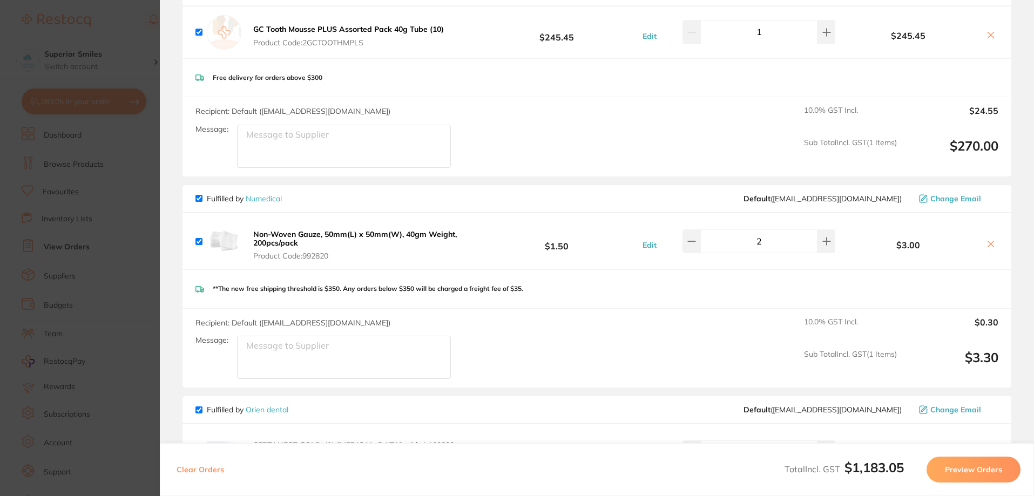
click at [195, 238] on input "checkbox" at bounding box center [198, 241] width 7 height 7
checkbox input "false"
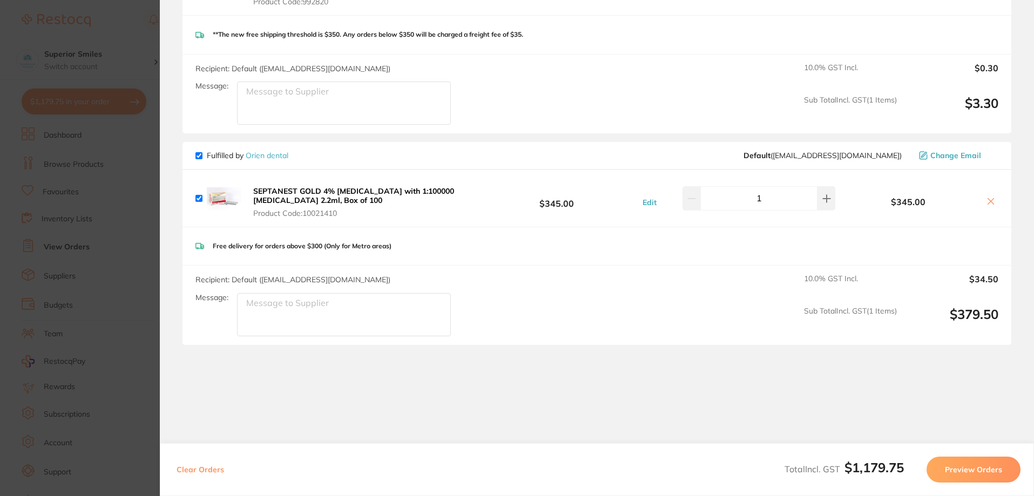
scroll to position [979, 0]
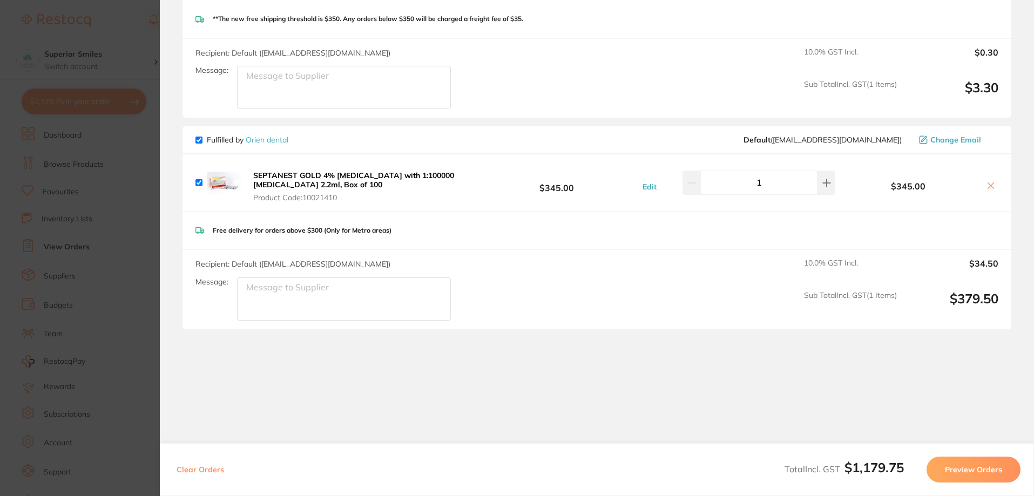
click at [971, 468] on button "Preview Orders" at bounding box center [973, 470] width 94 height 26
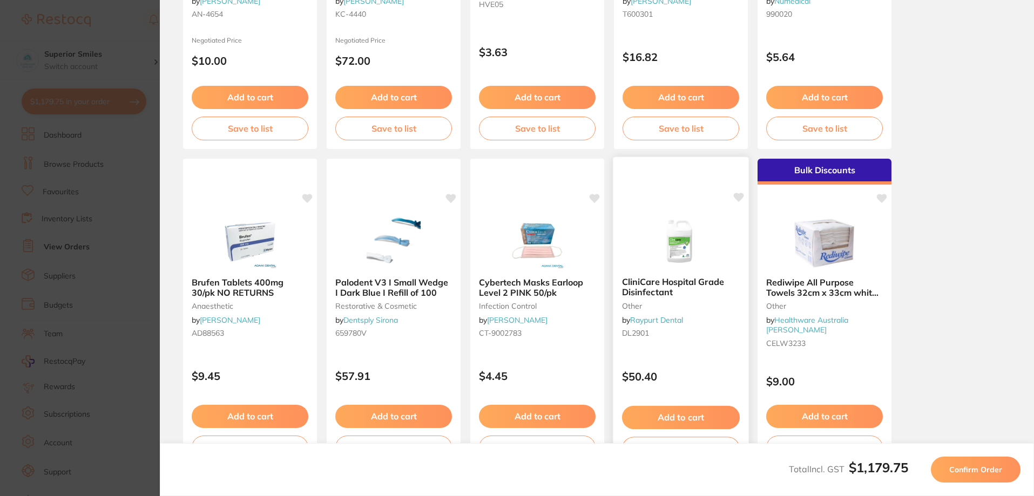
scroll to position [302, 0]
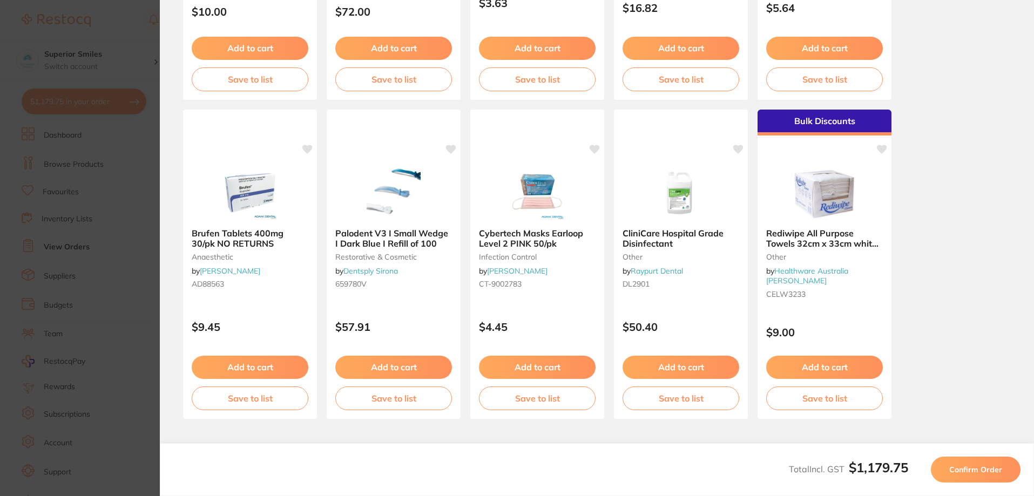
click at [977, 470] on span "Confirm Order" at bounding box center [975, 470] width 53 height 10
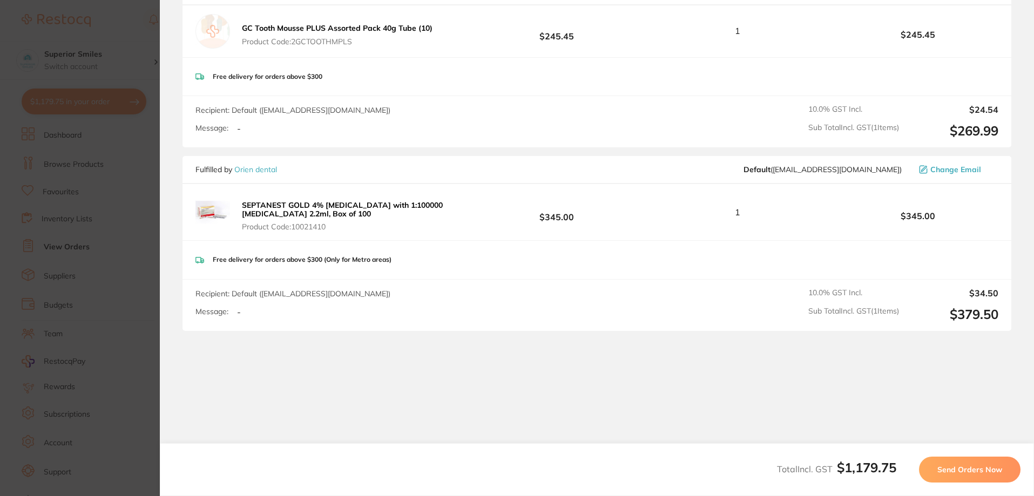
scroll to position [774, 0]
click at [965, 472] on span "Send Orders Now" at bounding box center [969, 470] width 65 height 10
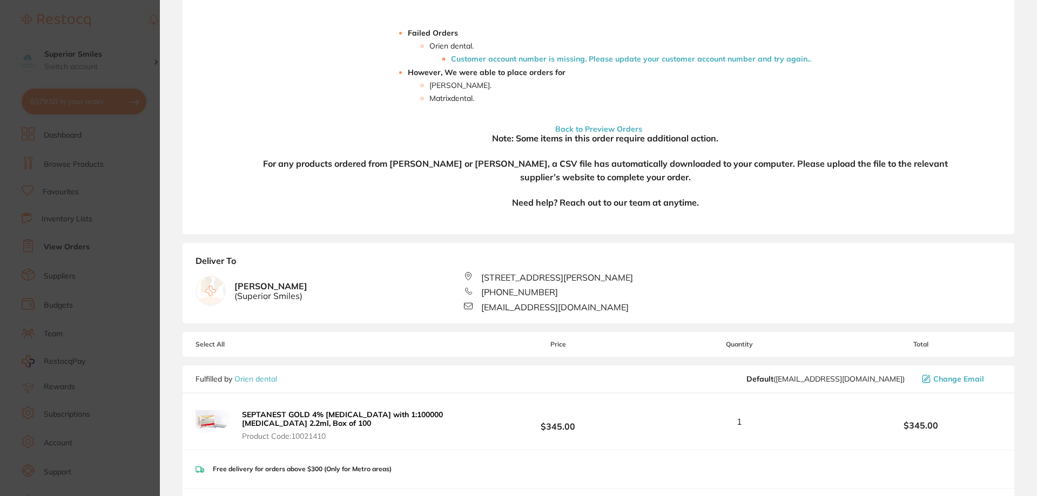
scroll to position [0, 0]
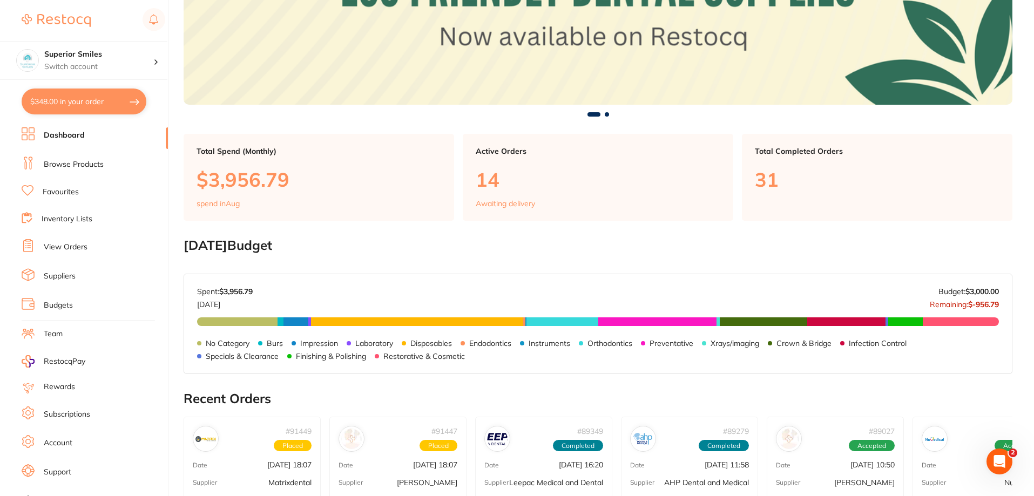
click at [82, 97] on button "$348.00 in your order" at bounding box center [84, 102] width 125 height 26
checkbox input "true"
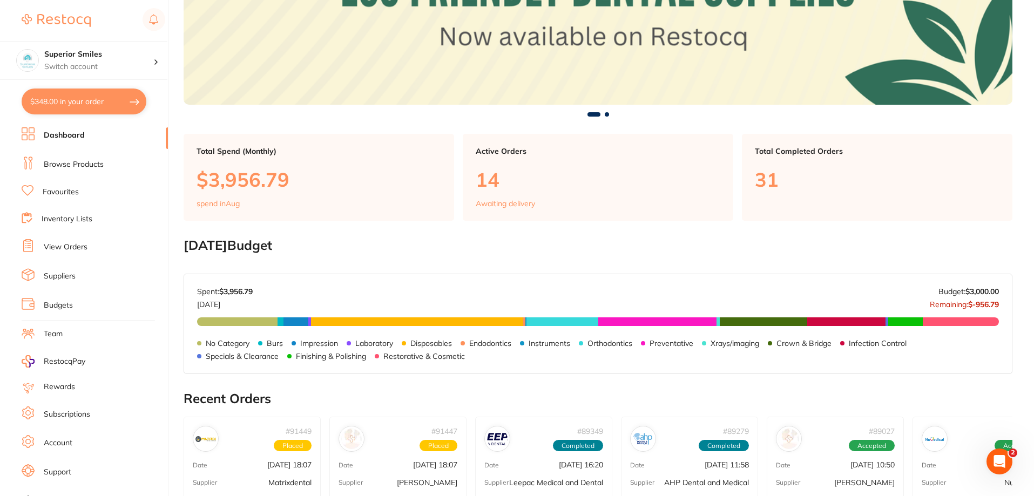
checkbox input "true"
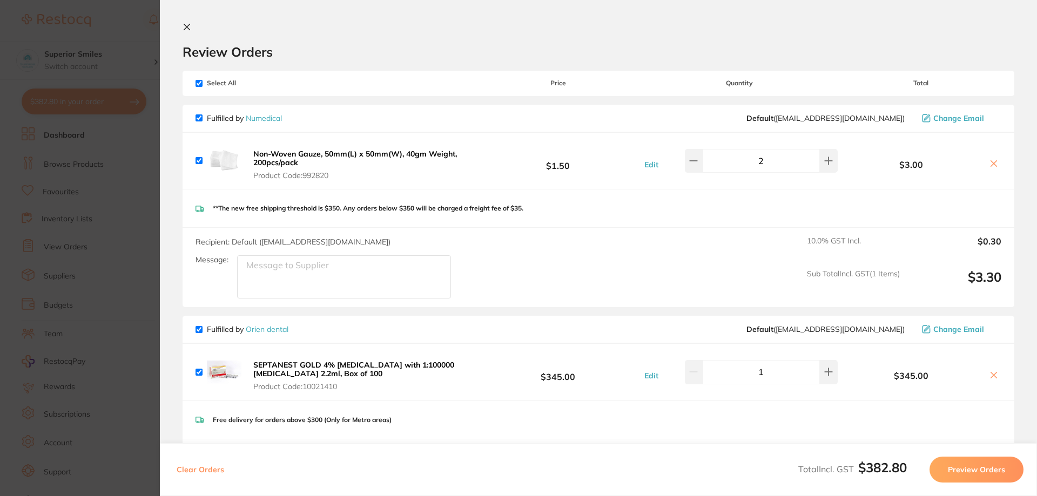
click at [57, 135] on section "Update RRP Set your pre negotiated price for this item. Item Agreed RRP (excl. …" at bounding box center [518, 248] width 1037 height 496
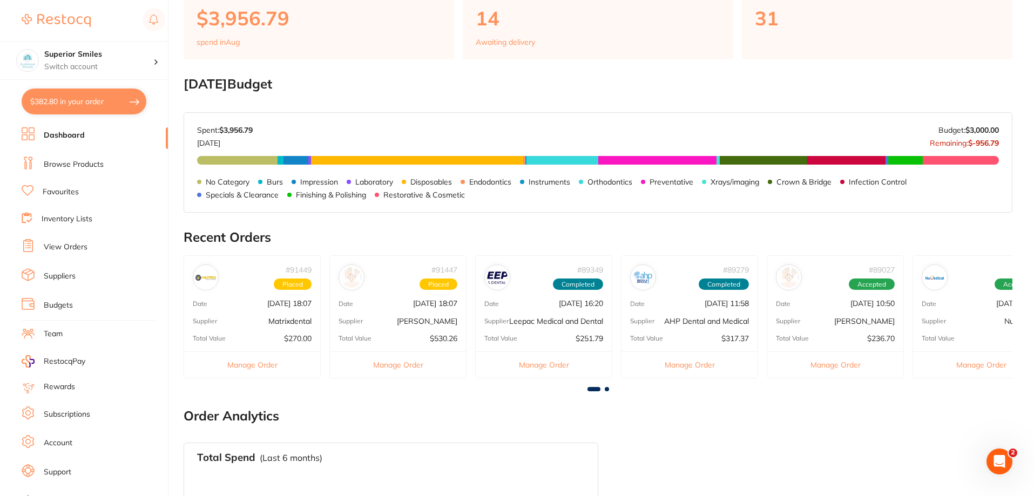
scroll to position [432, 0]
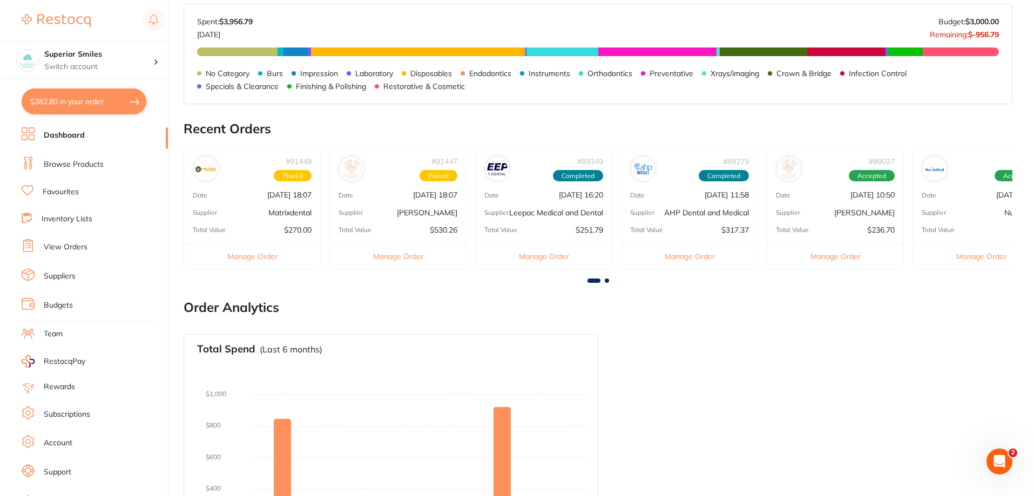
click at [245, 217] on div "Supplier Matrixdental" at bounding box center [252, 212] width 136 height 9
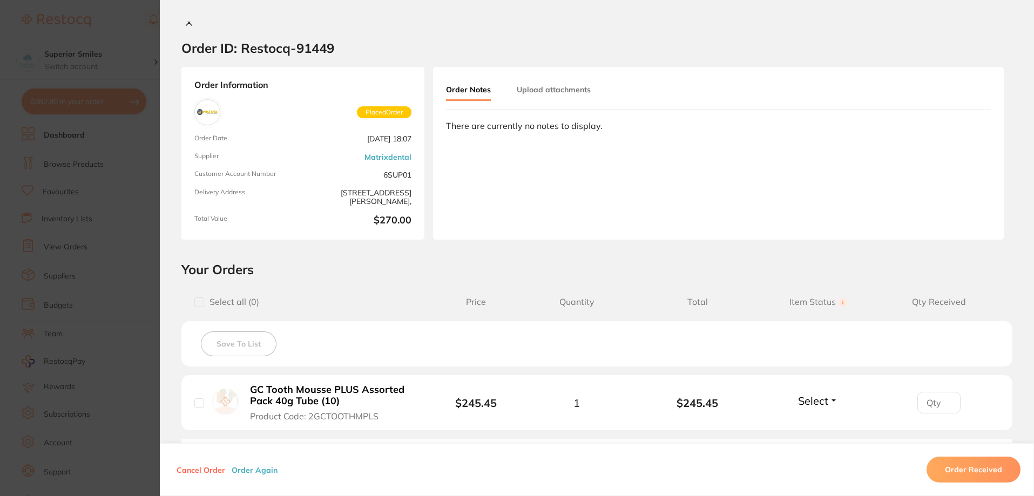
scroll to position [0, 0]
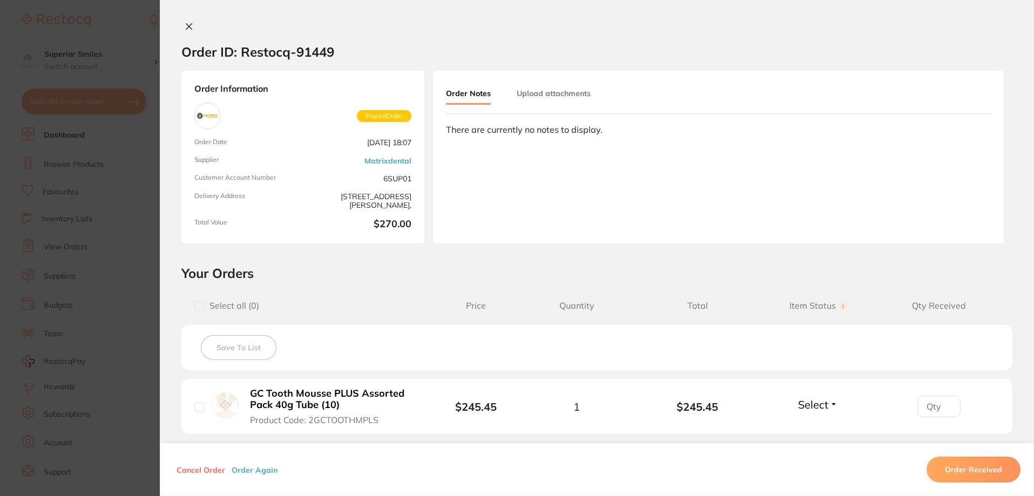
click at [186, 25] on icon at bounding box center [189, 27] width 6 height 6
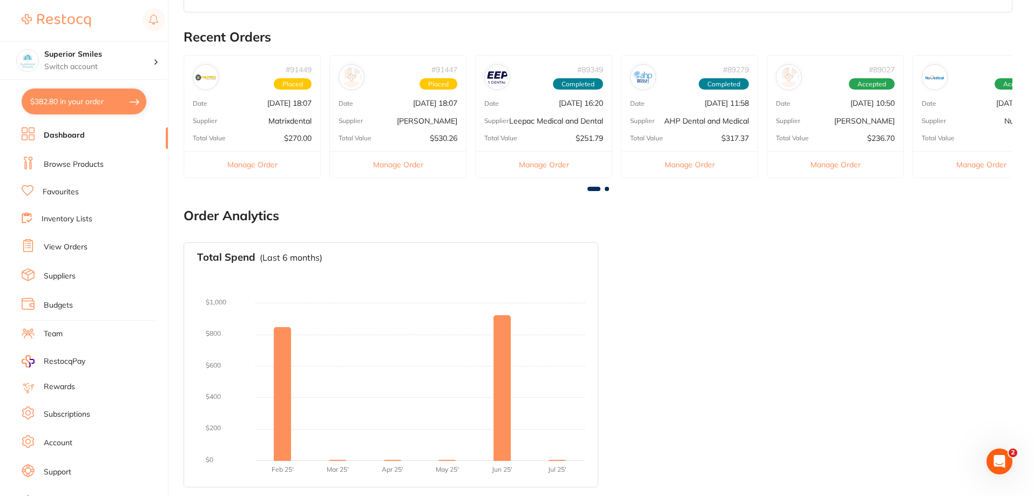
drag, startPoint x: 402, startPoint y: 156, endPoint x: 377, endPoint y: 180, distance: 34.7
click at [377, 180] on div "# 91449 Placed Date [DATE] 18:07 Supplier Matrixdental Total Value $270.00 Mana…" at bounding box center [598, 120] width 829 height 131
click at [389, 154] on button "Manage Order" at bounding box center [398, 164] width 136 height 26
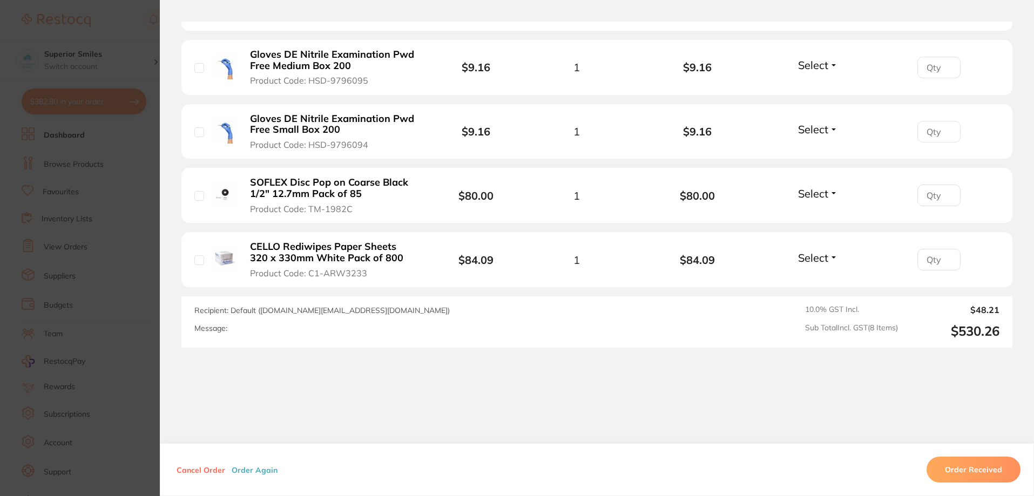
scroll to position [608, 0]
click at [190, 467] on button "Cancel Order" at bounding box center [200, 470] width 55 height 10
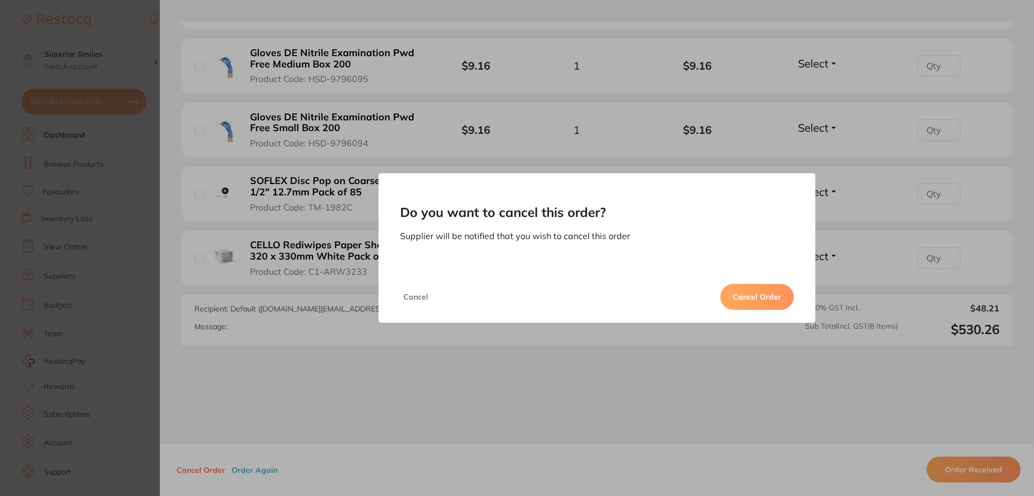
click at [753, 295] on button "Cancel Order" at bounding box center [756, 297] width 73 height 26
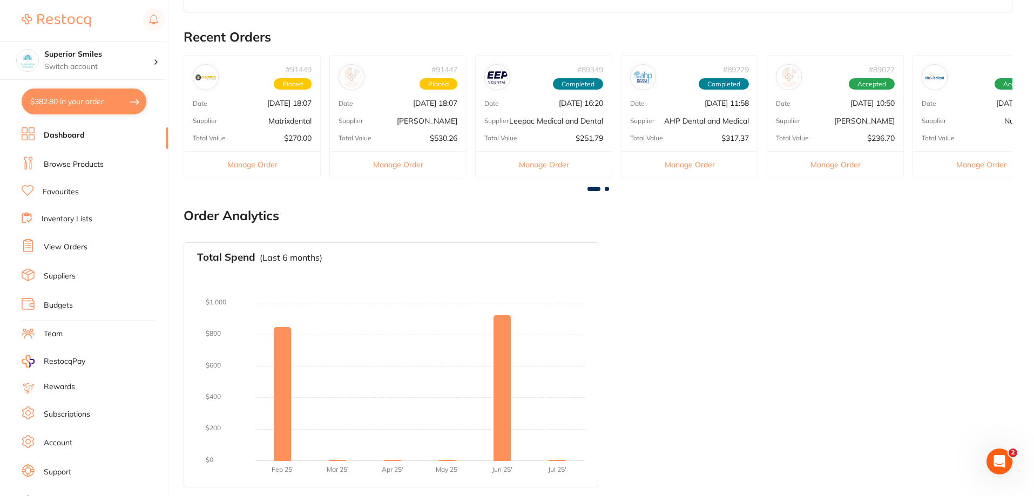
scroll to position [0, 0]
click at [260, 154] on button "Manage Order" at bounding box center [252, 164] width 136 height 26
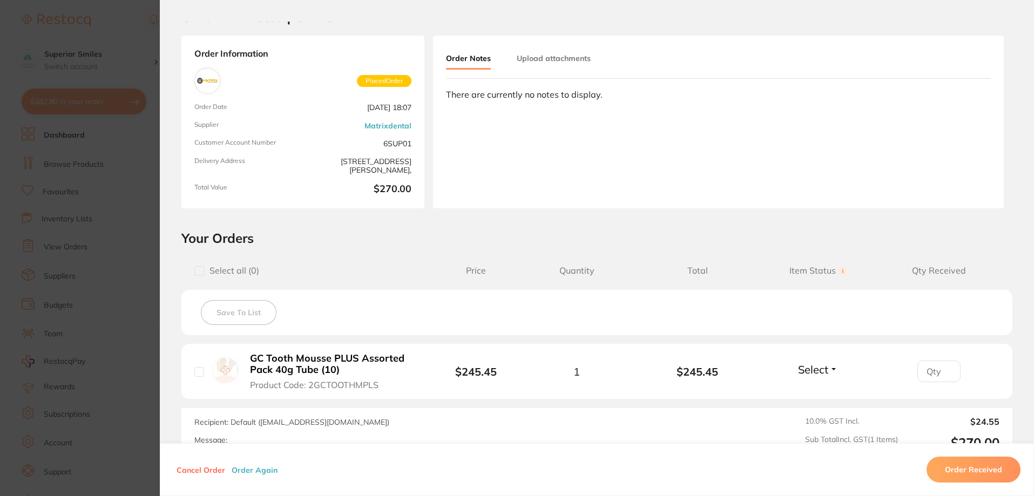
scroll to position [159, 0]
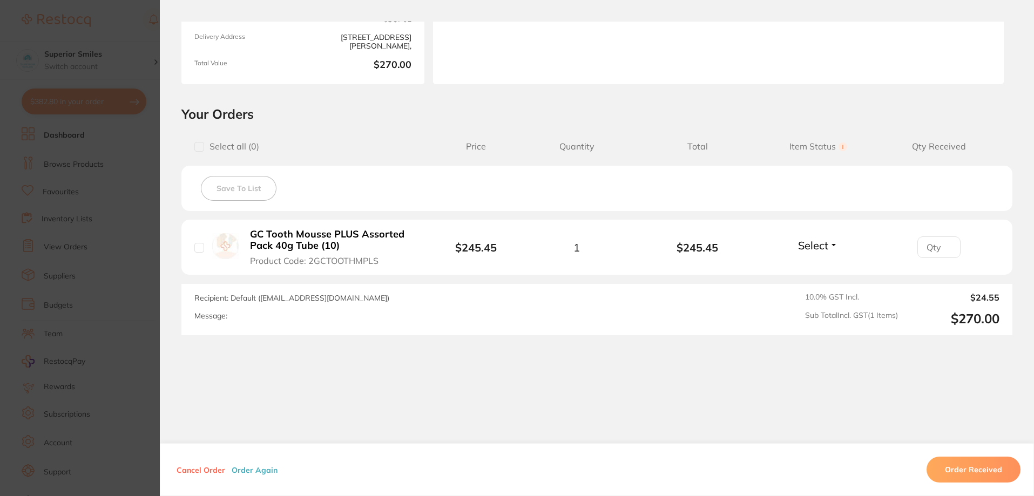
click at [194, 471] on button "Cancel Order" at bounding box center [200, 470] width 55 height 10
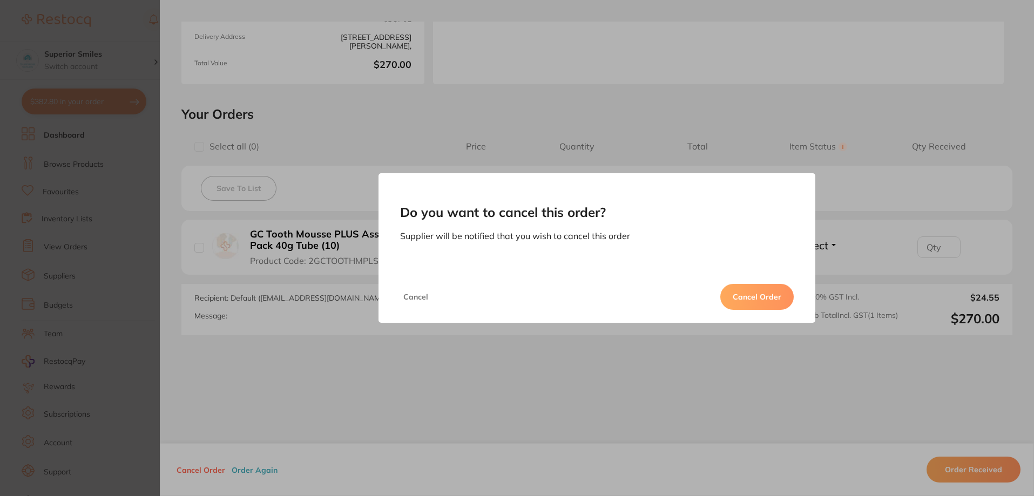
click at [734, 299] on button "Cancel Order" at bounding box center [756, 297] width 73 height 26
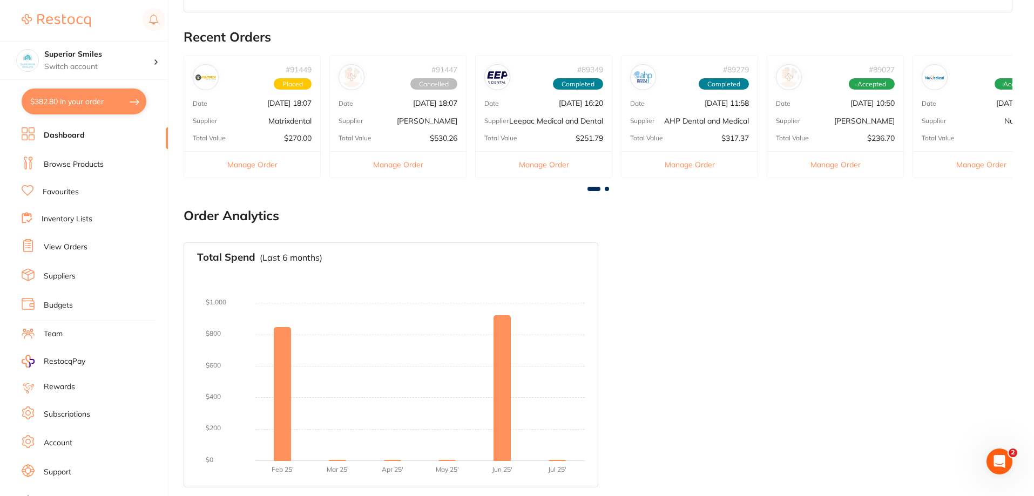
scroll to position [0, 0]
click at [245, 117] on div "# 91449 Placed Date [DATE] 18:07 Supplier Matrixdental Total Value $270.00 Mana…" at bounding box center [252, 116] width 137 height 123
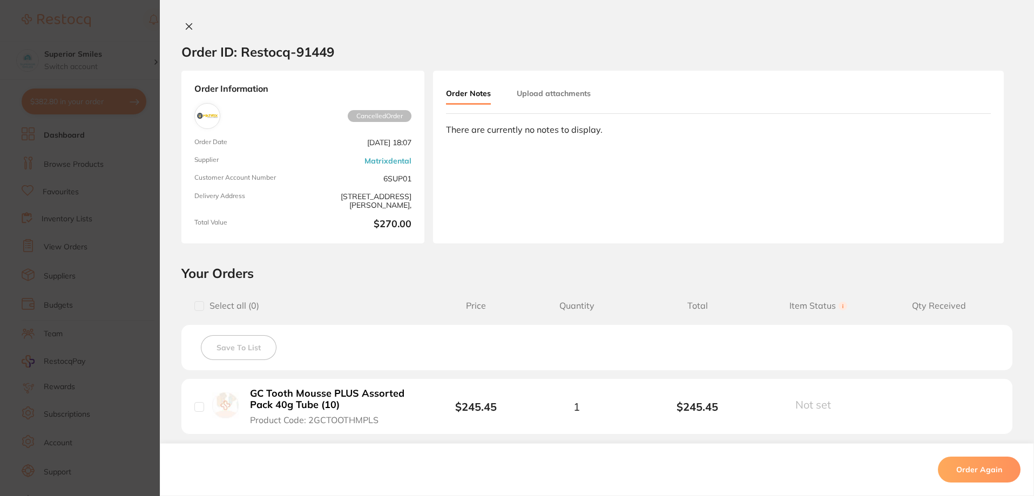
click at [185, 22] on icon at bounding box center [189, 26] width 9 height 9
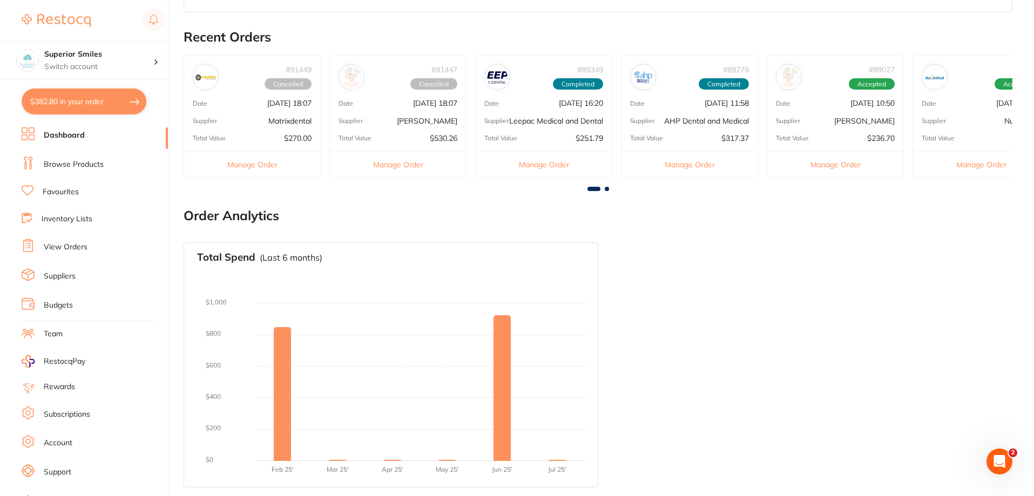
click at [397, 158] on button "Manage Order" at bounding box center [398, 164] width 136 height 26
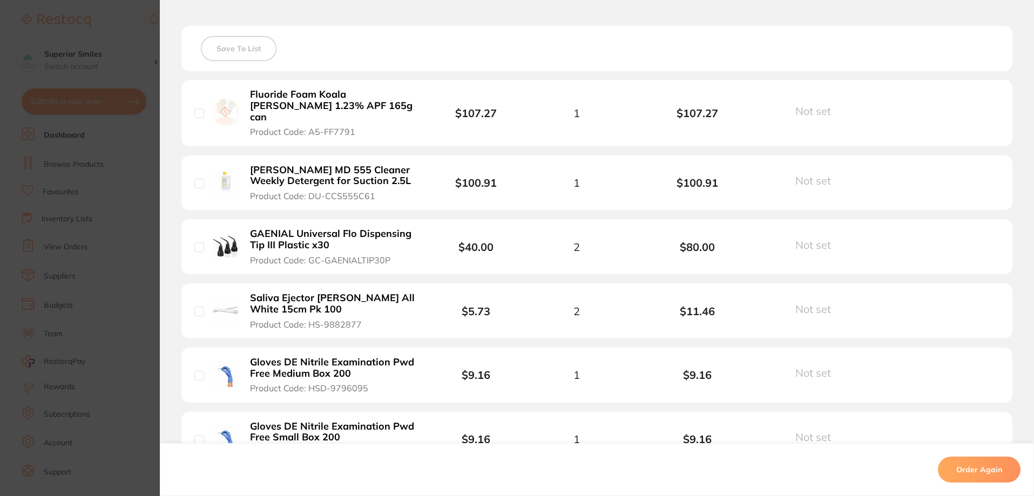
scroll to position [123, 0]
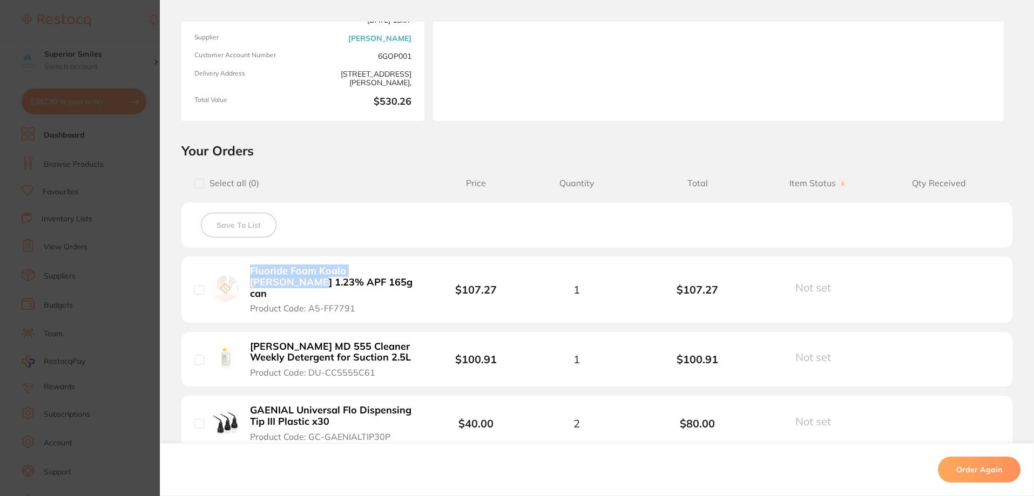
click at [248, 279] on div "Fluoride Foam Koala [PERSON_NAME] 1.23% APF 165g can Product Code: A5-FF7791" at bounding box center [314, 289] width 241 height 49
drag, startPoint x: 390, startPoint y: 280, endPoint x: 396, endPoint y: 283, distance: 6.0
click at [391, 280] on b "Fluoride Foam Koala [PERSON_NAME] 1.23% APF 165g can" at bounding box center [333, 282] width 167 height 33
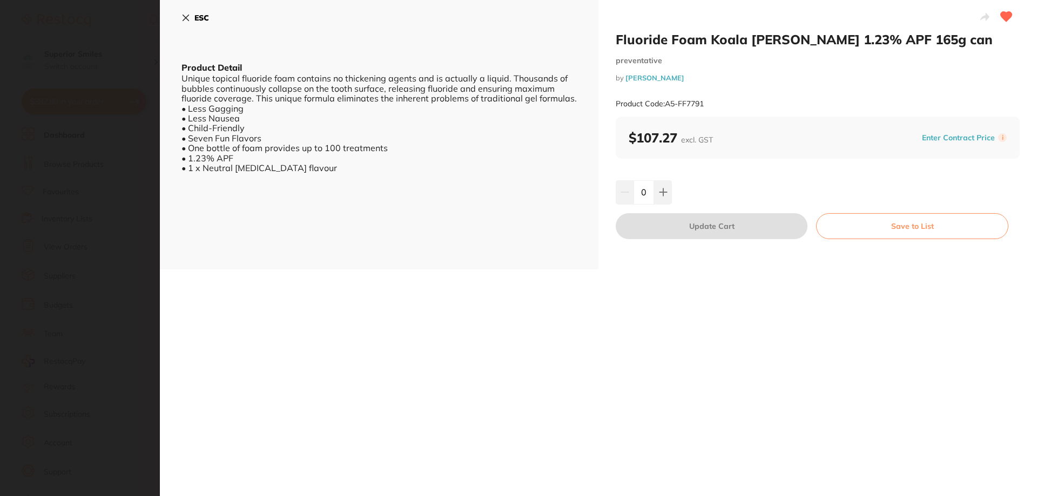
scroll to position [0, 0]
click at [183, 18] on icon at bounding box center [185, 17] width 9 height 9
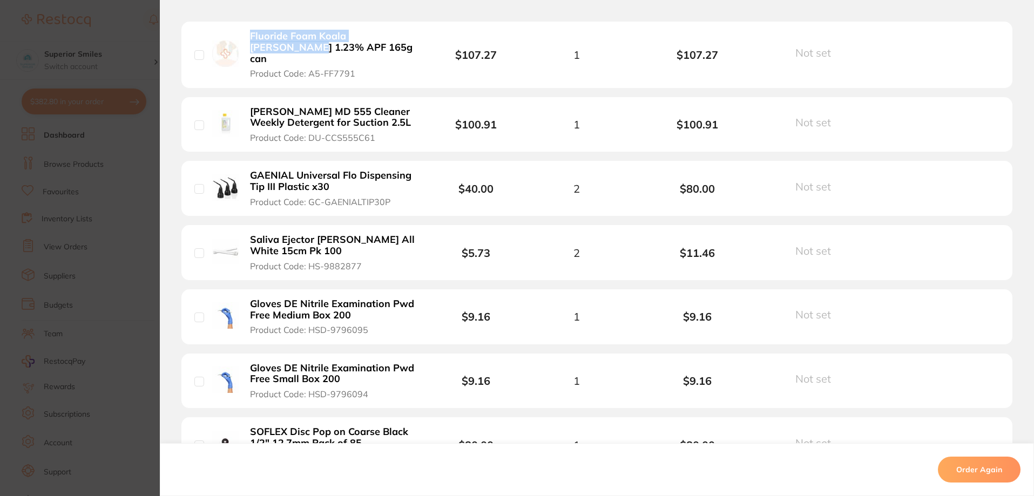
scroll to position [339, 0]
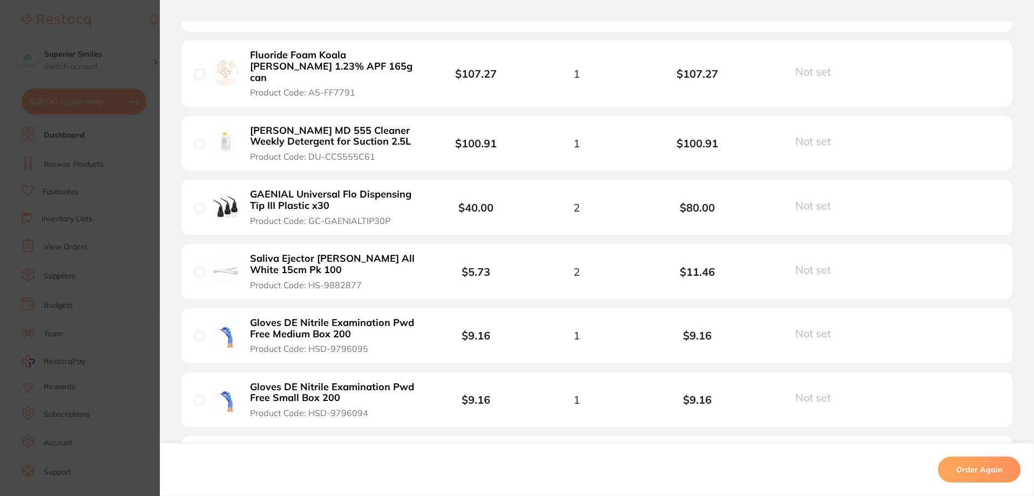
click at [522, 61] on li "Fluoride Foam Koala [PERSON_NAME] 1.23% APF 165g can Product Code: A5-FF7791 $1…" at bounding box center [596, 73] width 831 height 66
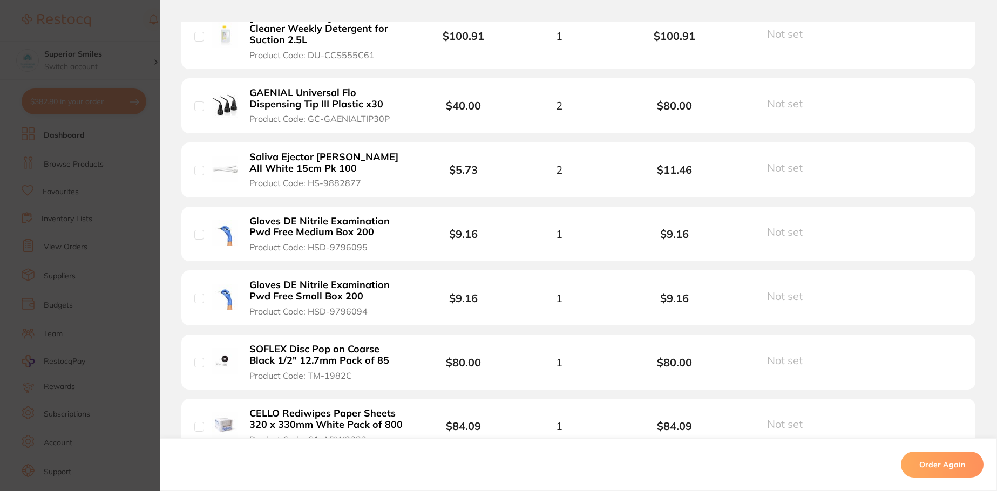
scroll to position [258, 0]
